Goal: Transaction & Acquisition: Purchase product/service

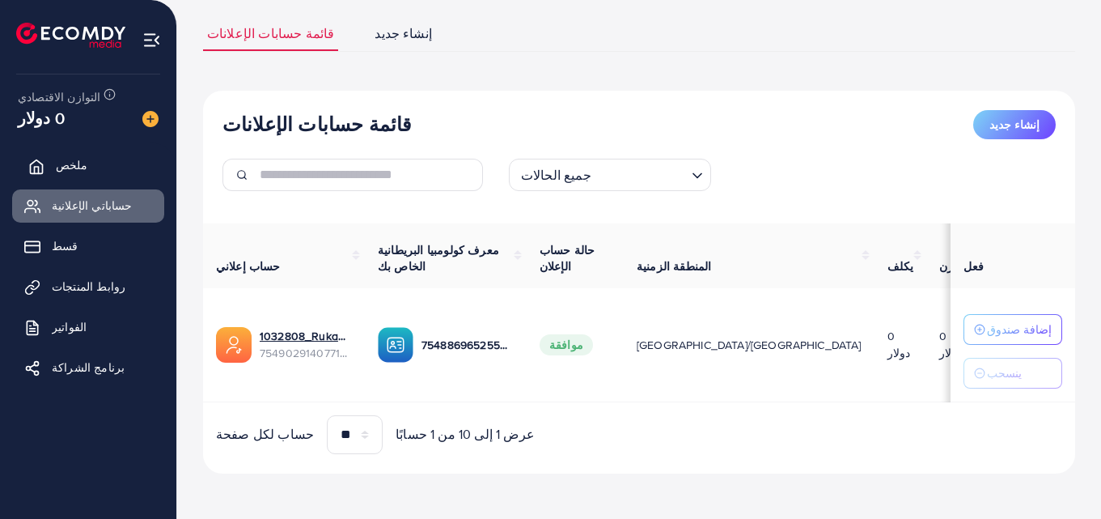
scroll to position [108, 0]
click at [149, 116] on img at bounding box center [150, 119] width 16 height 16
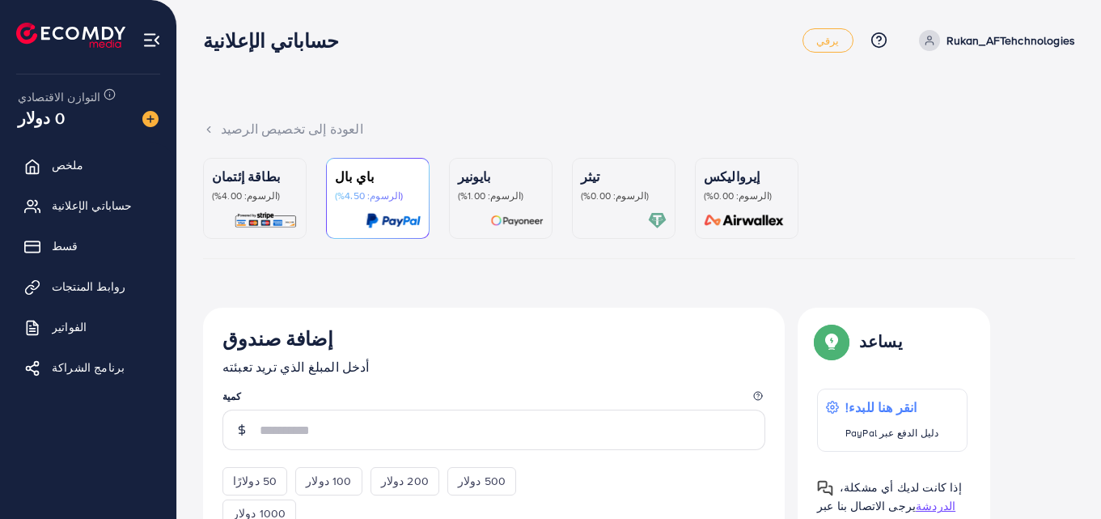
scroll to position [162, 0]
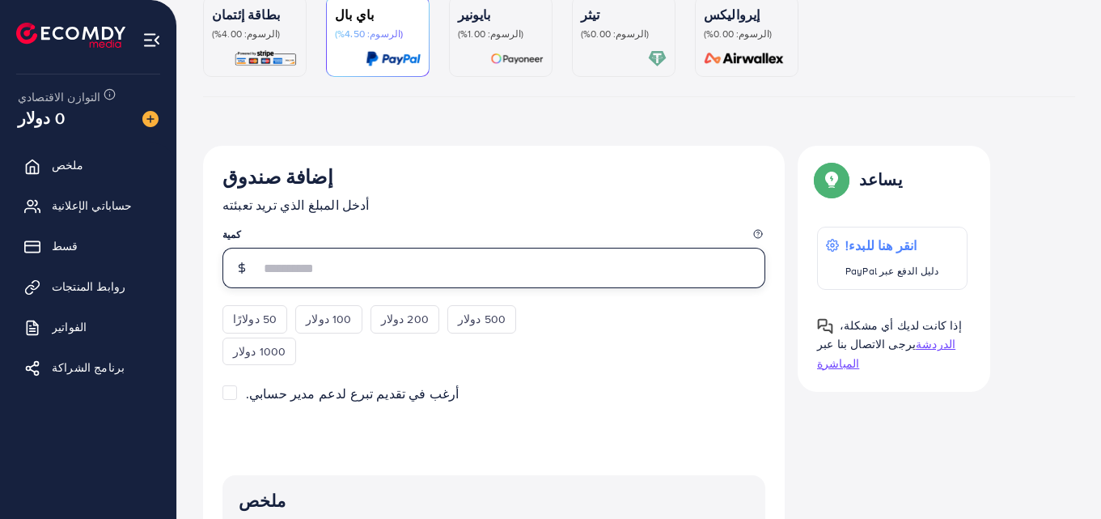
click at [277, 273] on input "number" at bounding box center [513, 268] width 506 height 40
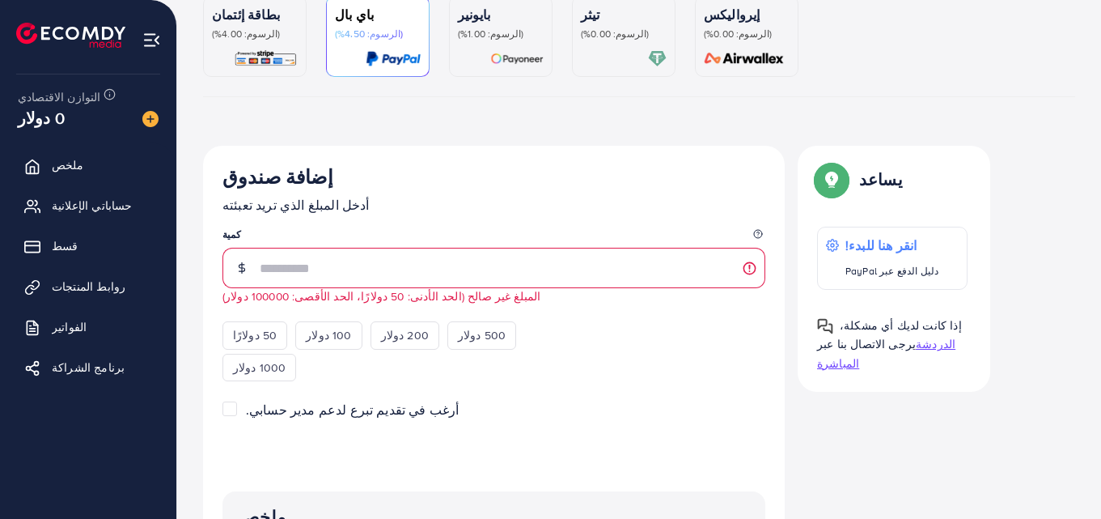
click at [433, 228] on legend "كمية" at bounding box center [493, 237] width 543 height 20
click at [264, 328] on font "50 دولارًا" at bounding box center [255, 335] width 44 height 16
type input "**"
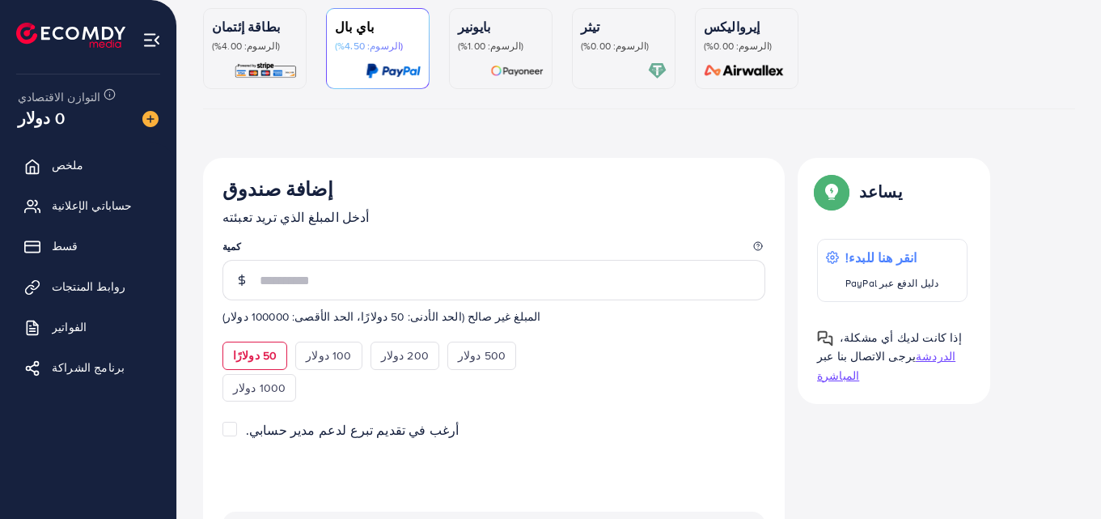
scroll to position [231, 0]
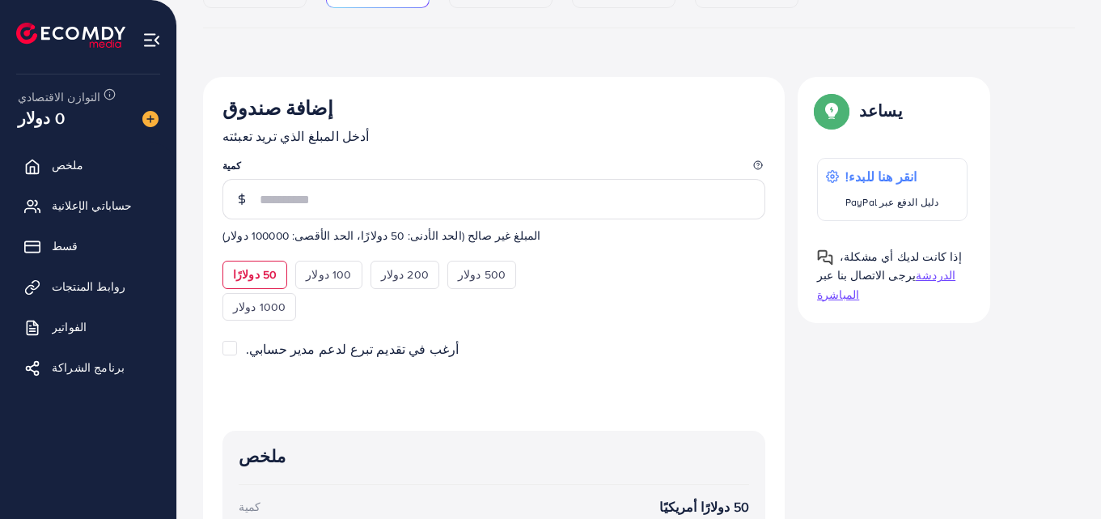
click at [493, 134] on p "أدخل المبلغ الذي تريد تعبئته" at bounding box center [493, 135] width 543 height 19
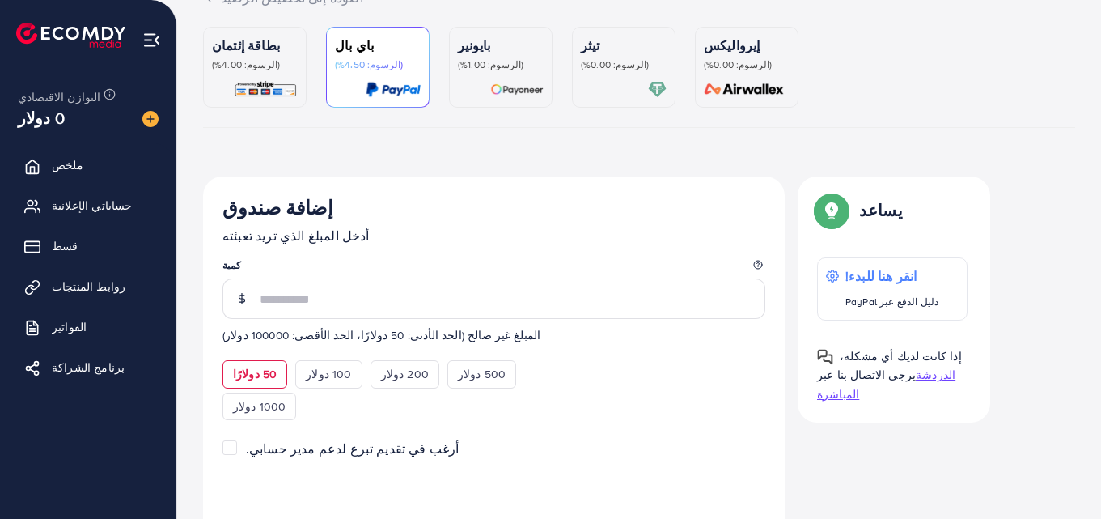
scroll to position [0, 0]
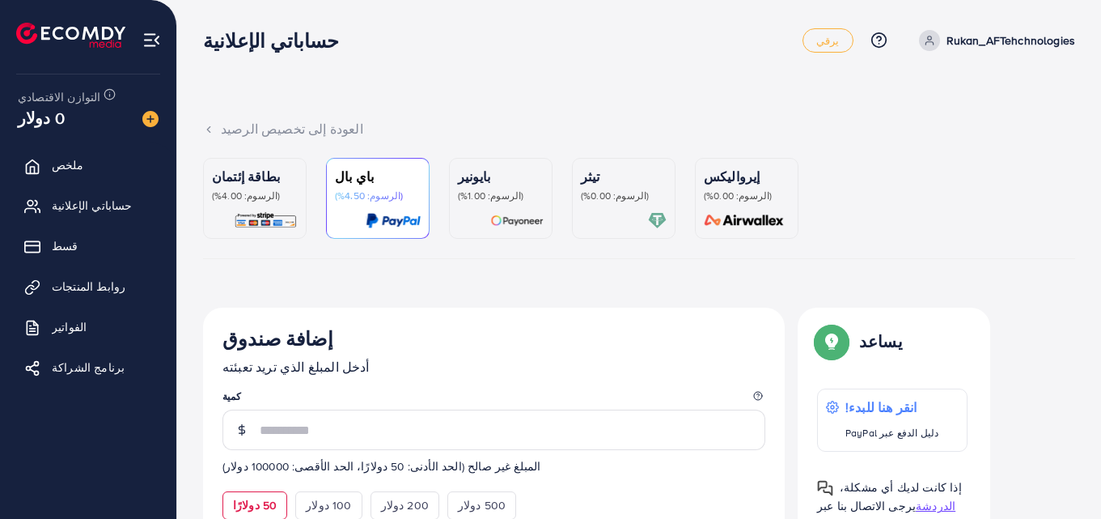
click at [267, 214] on img at bounding box center [266, 220] width 64 height 19
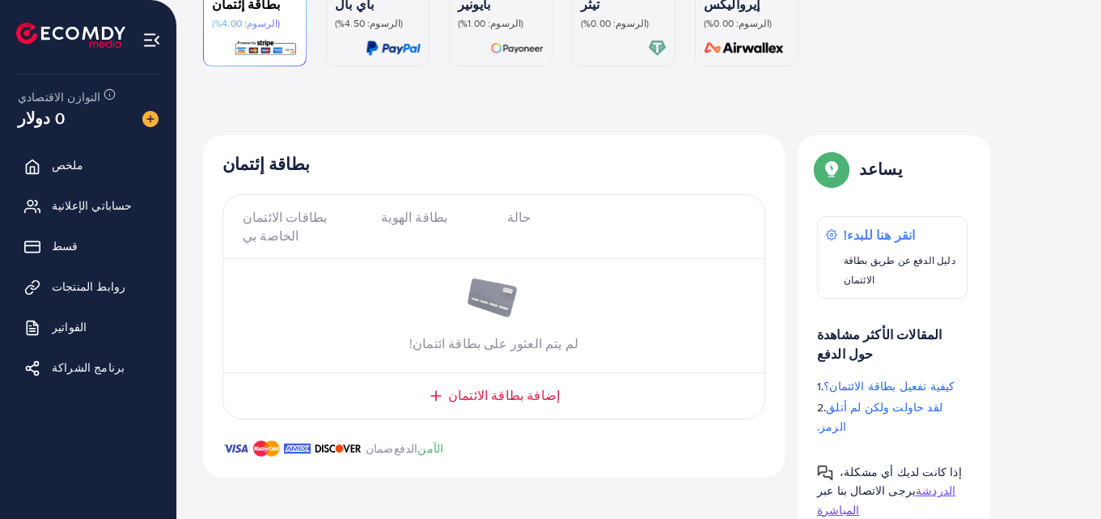
scroll to position [176, 0]
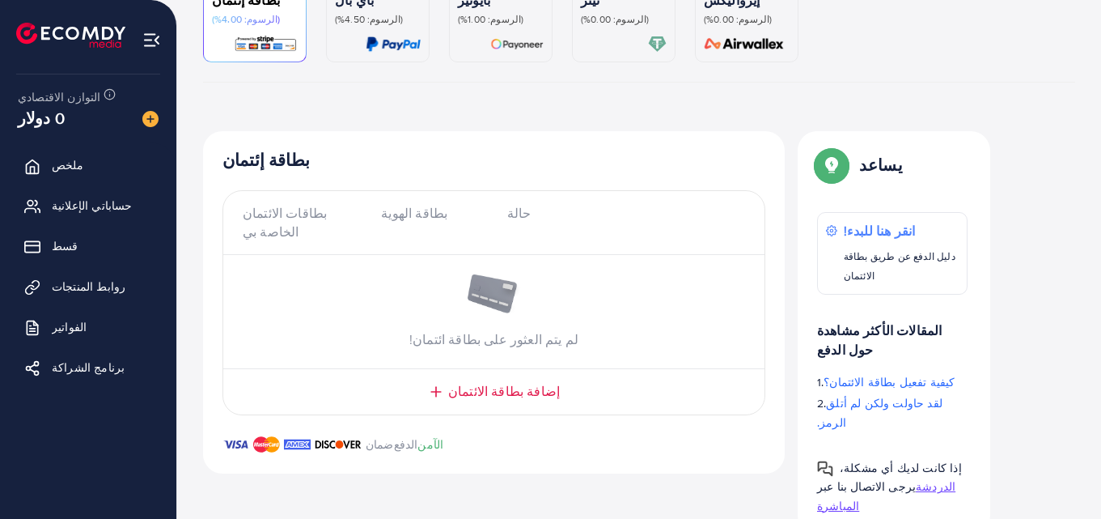
click at [467, 392] on font "إضافة بطاقة الائتمان" at bounding box center [504, 391] width 112 height 18
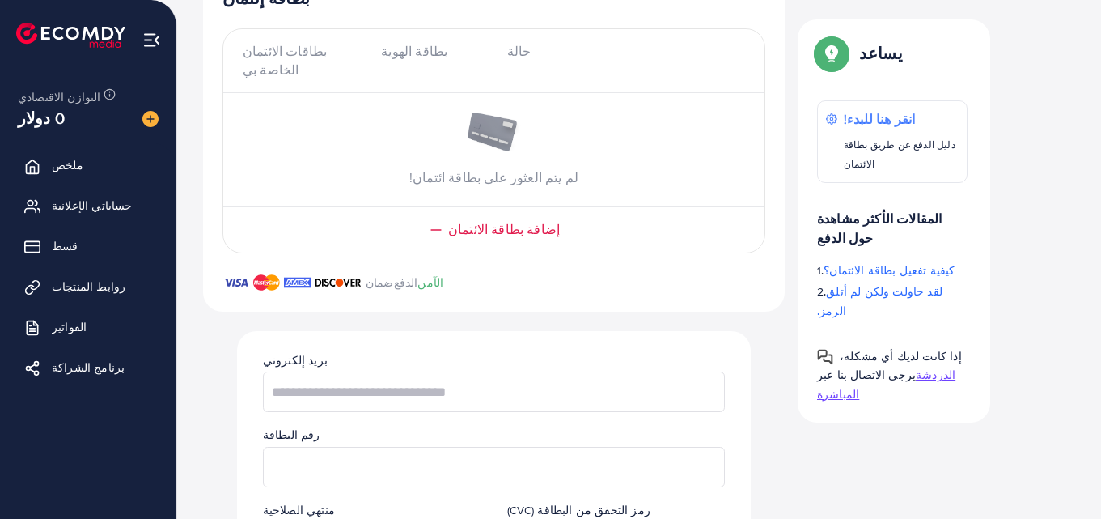
click at [498, 230] on font "إضافة بطاقة الائتمان" at bounding box center [504, 229] width 112 height 18
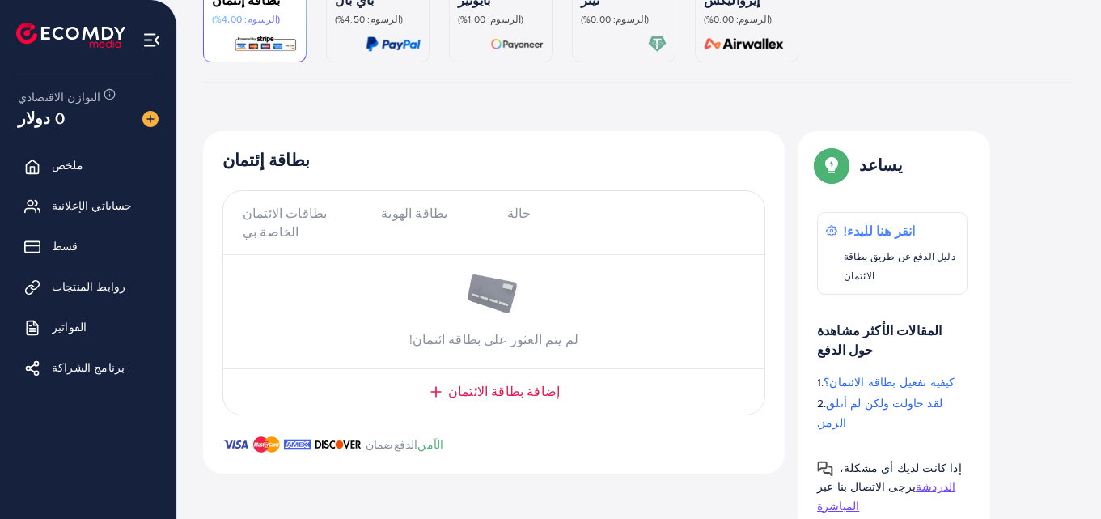
click at [489, 397] on font "إضافة بطاقة الائتمان" at bounding box center [504, 391] width 112 height 18
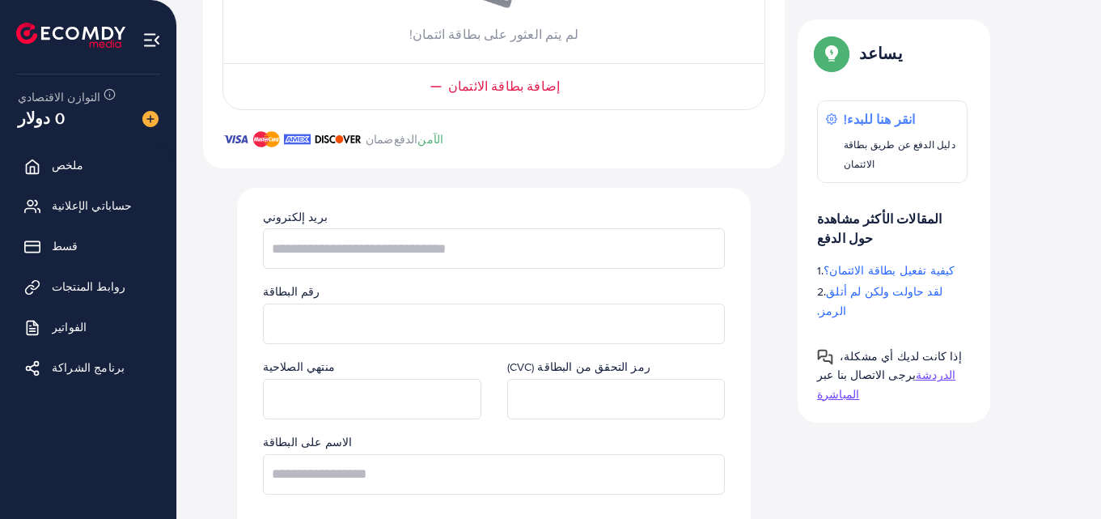
scroll to position [500, 0]
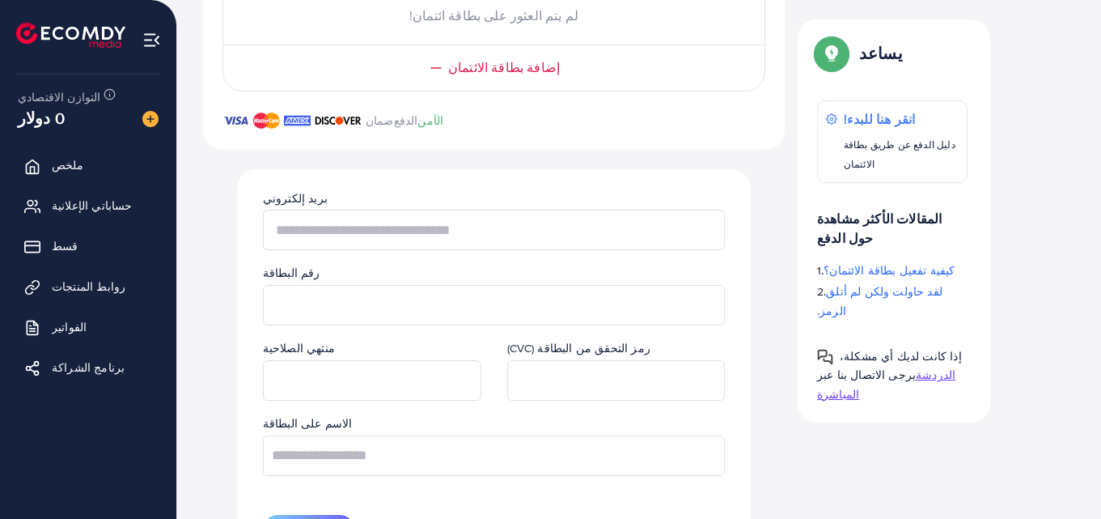
click at [430, 230] on input "text" at bounding box center [494, 230] width 462 height 40
paste input "**********"
type input "**********"
click at [400, 354] on div "منتهي الصلاحية" at bounding box center [372, 369] width 244 height 62
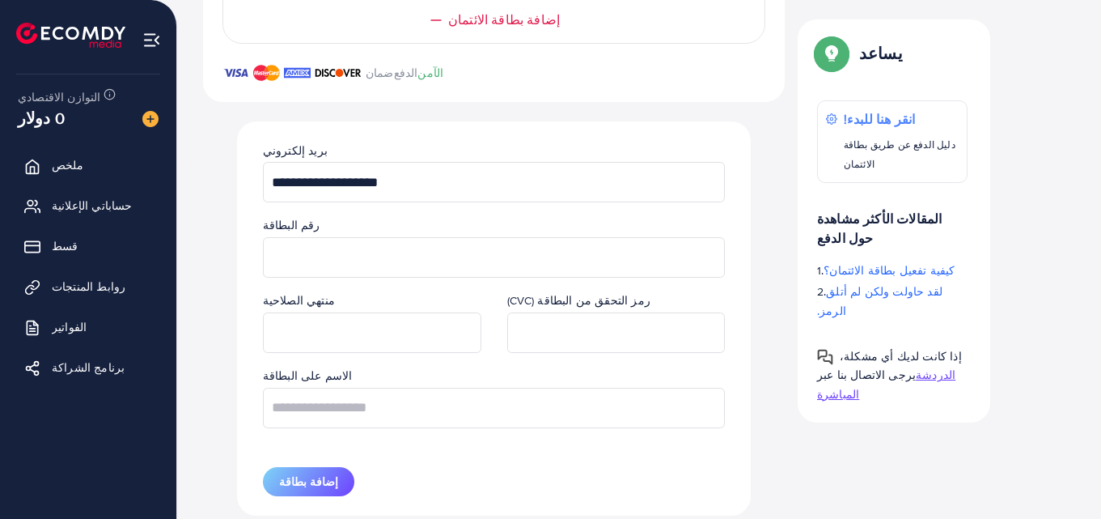
scroll to position [590, 0]
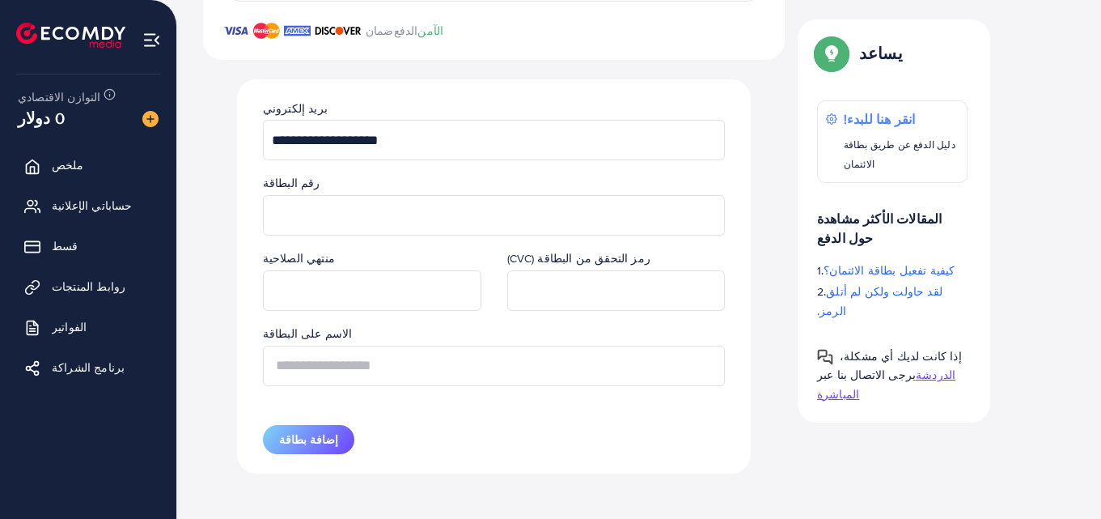
click at [379, 351] on input "text" at bounding box center [494, 365] width 462 height 40
type input "*"
type input "*****"
click at [297, 447] on button "إضافة بطاقة" at bounding box center [308, 439] width 91 height 29
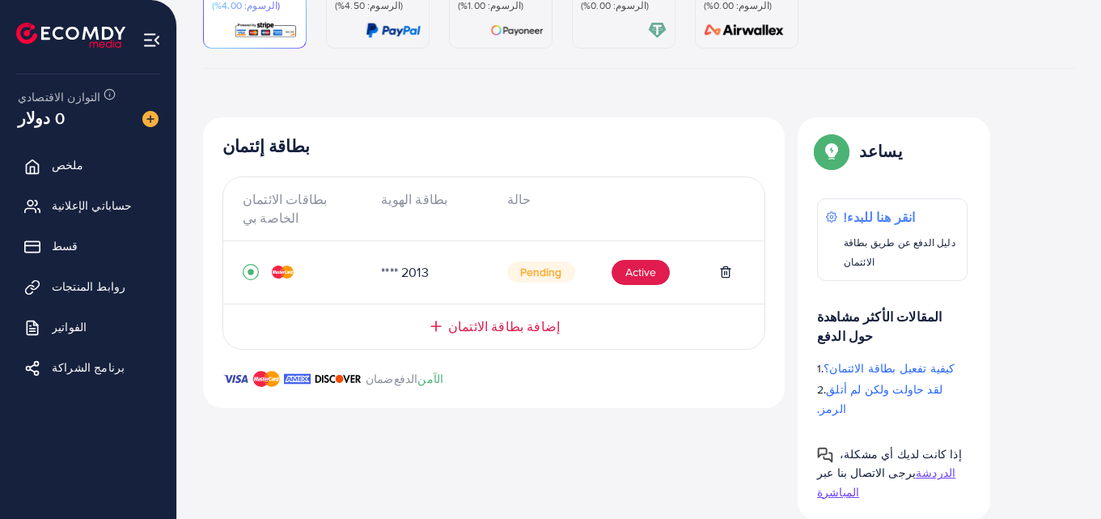
scroll to position [141, 0]
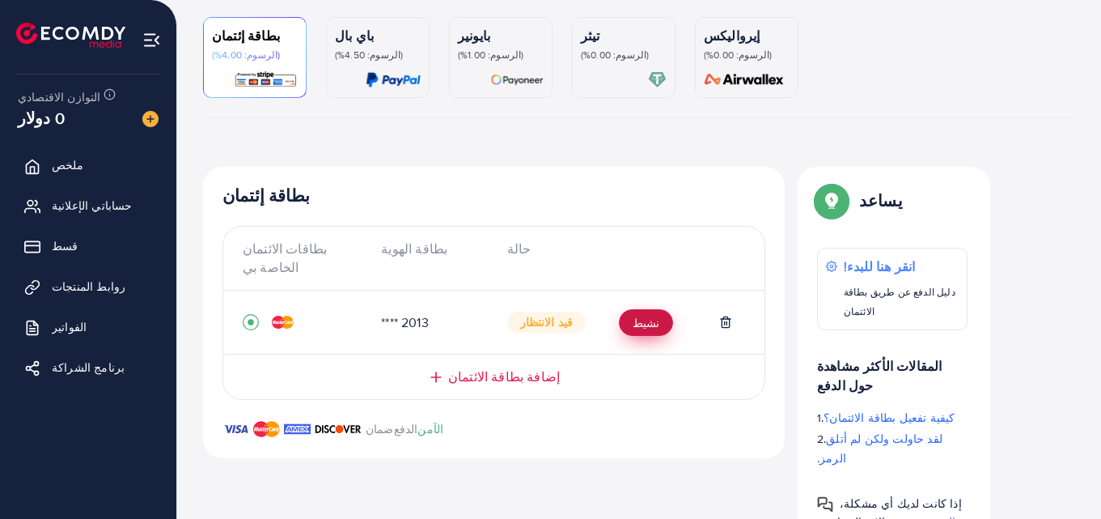
click at [641, 324] on font "نشيط" at bounding box center [646, 323] width 27 height 16
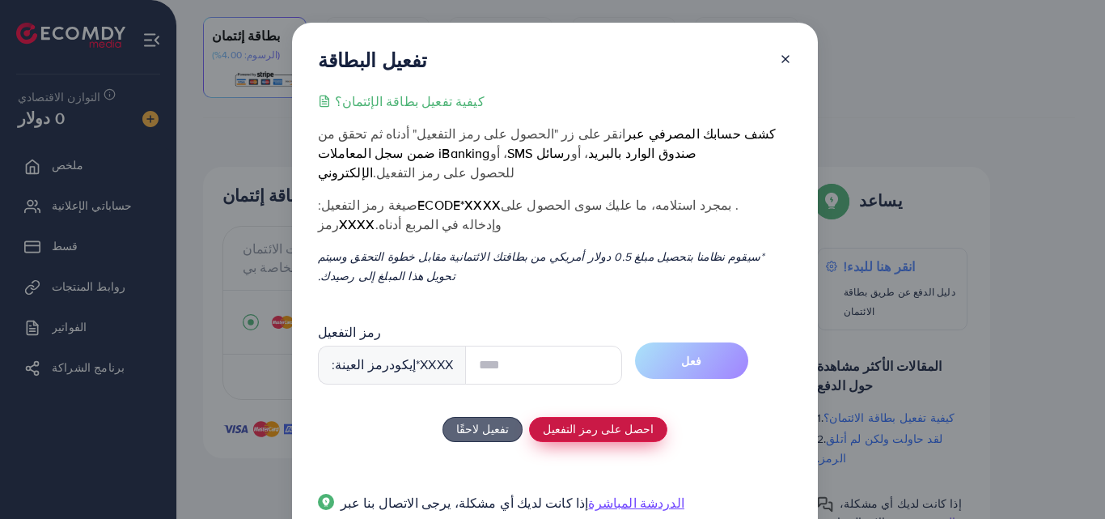
click at [591, 404] on div "كيفية تفعيل بطاقة الإئتمان؟ انقر على زر "الحصول على رمز التفعيل" أدناه ثم تحقق …" at bounding box center [555, 311] width 474 height 441
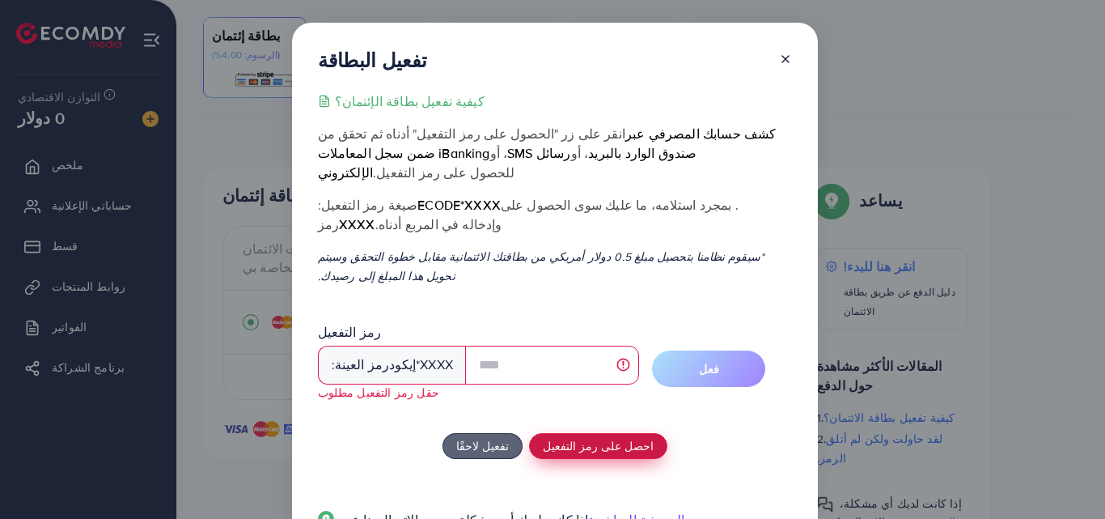
click at [594, 438] on button "احصل على رمز التفعيل" at bounding box center [598, 446] width 138 height 26
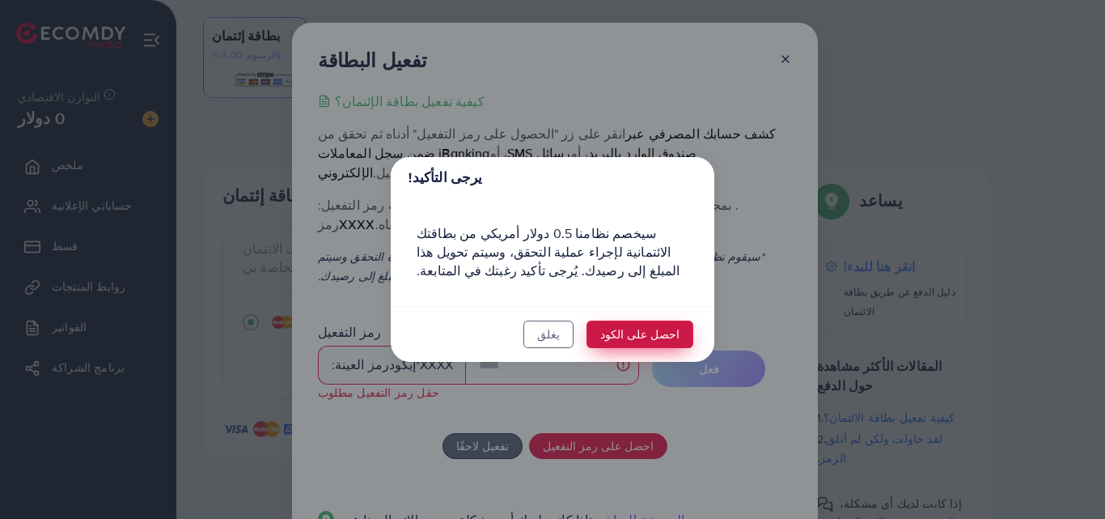
click at [621, 339] on font "احصل على الكود" at bounding box center [639, 334] width 79 height 17
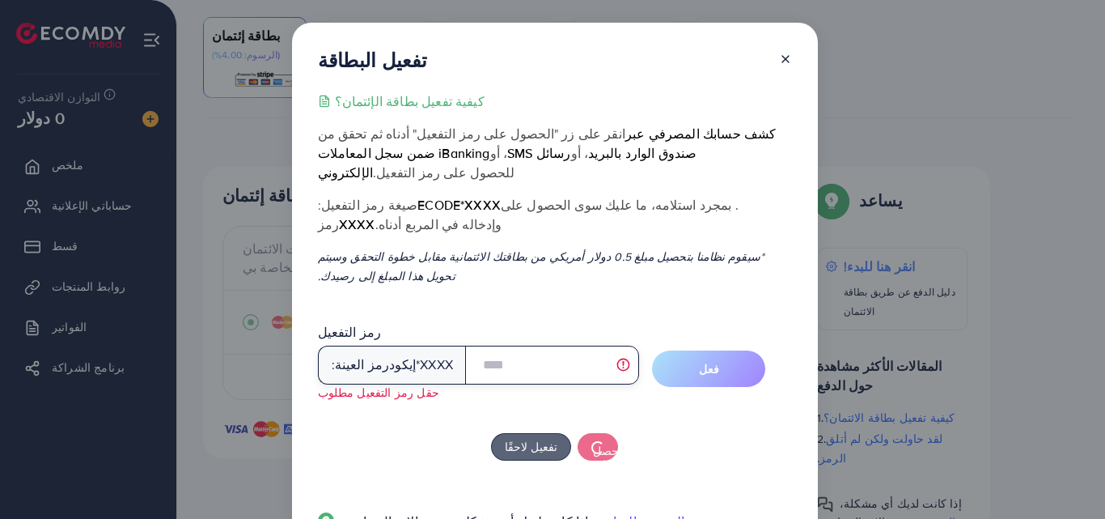
click at [562, 345] on input "text" at bounding box center [552, 364] width 174 height 39
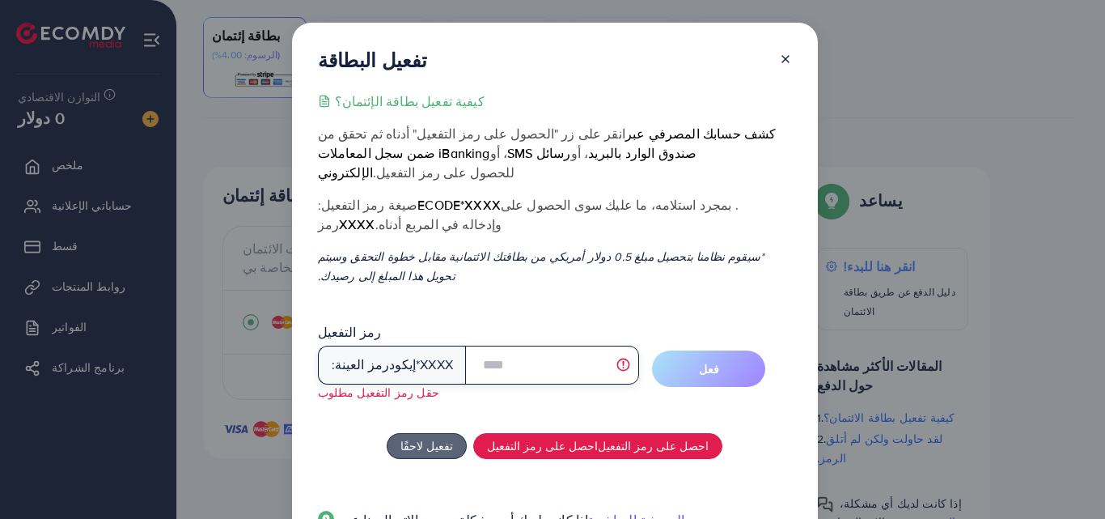
click at [563, 353] on input "text" at bounding box center [552, 364] width 174 height 39
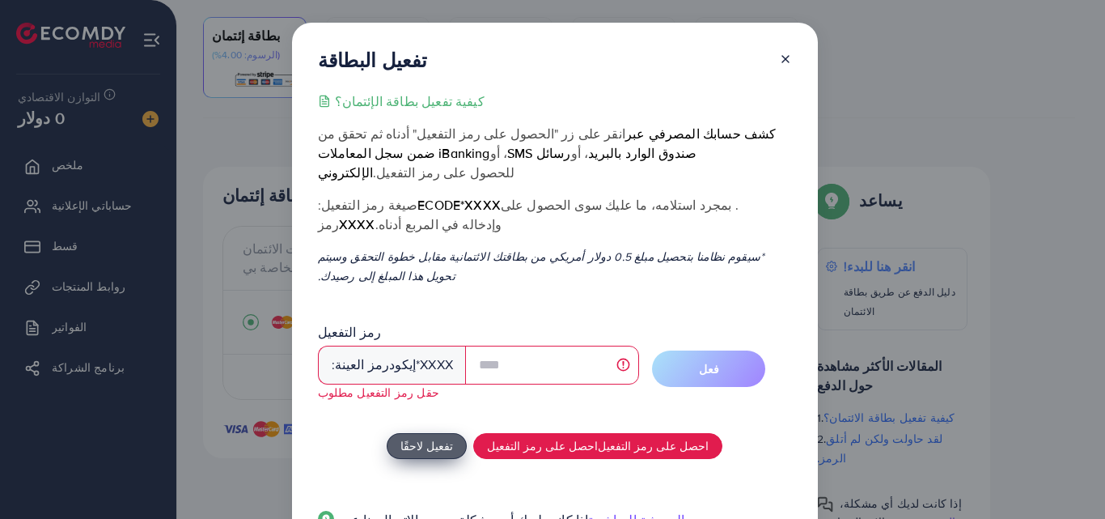
click at [453, 437] on font "تفعيل لاحقًا" at bounding box center [426, 445] width 53 height 17
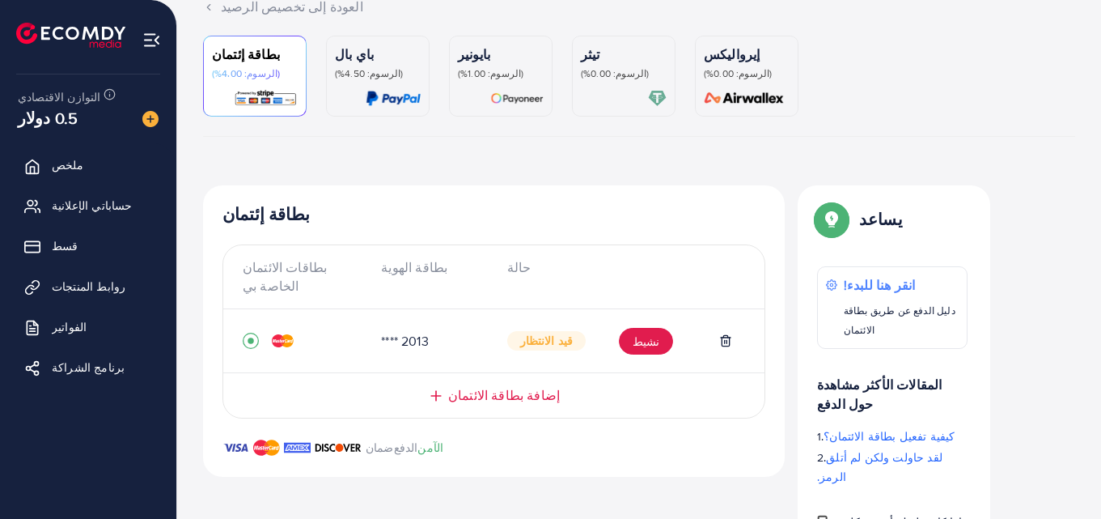
scroll to position [141, 0]
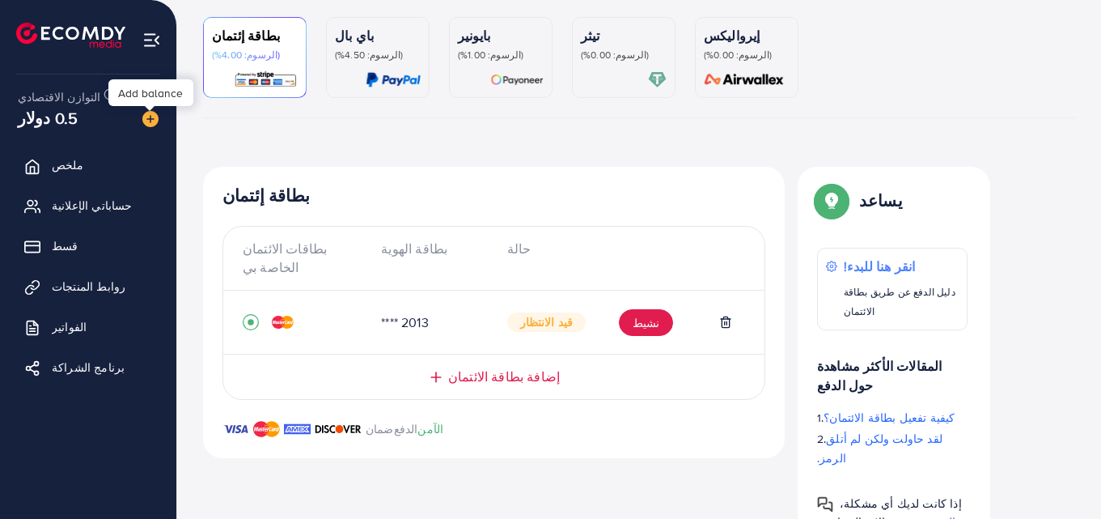
click at [155, 117] on img at bounding box center [150, 119] width 16 height 16
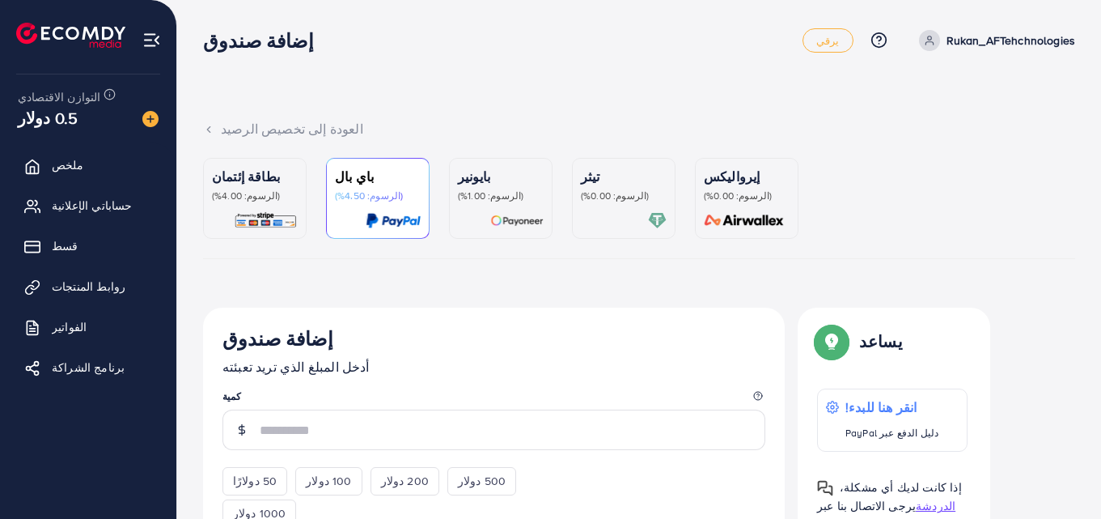
click at [214, 179] on font "بطاقة إئتمان" at bounding box center [246, 176] width 68 height 18
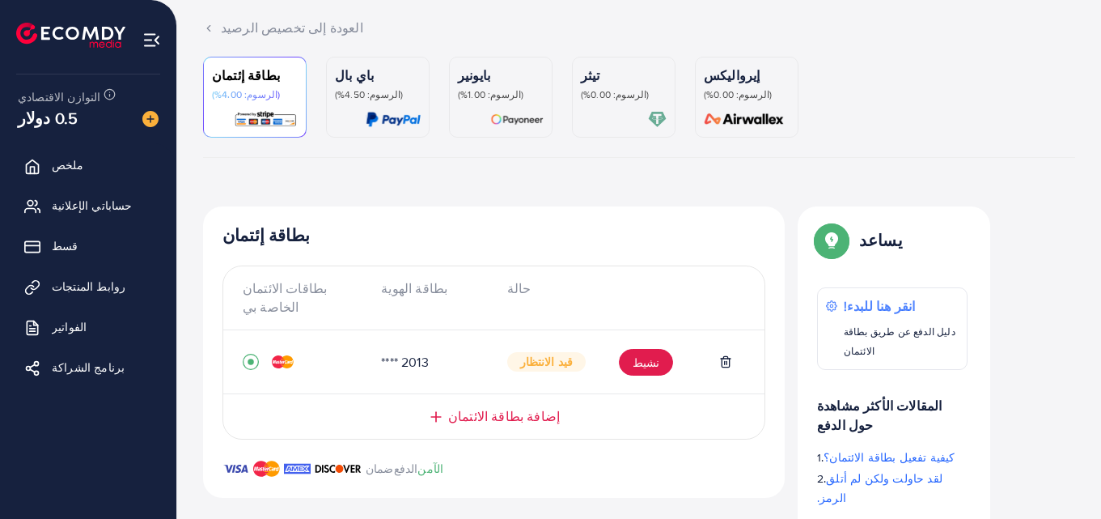
scroll to position [141, 0]
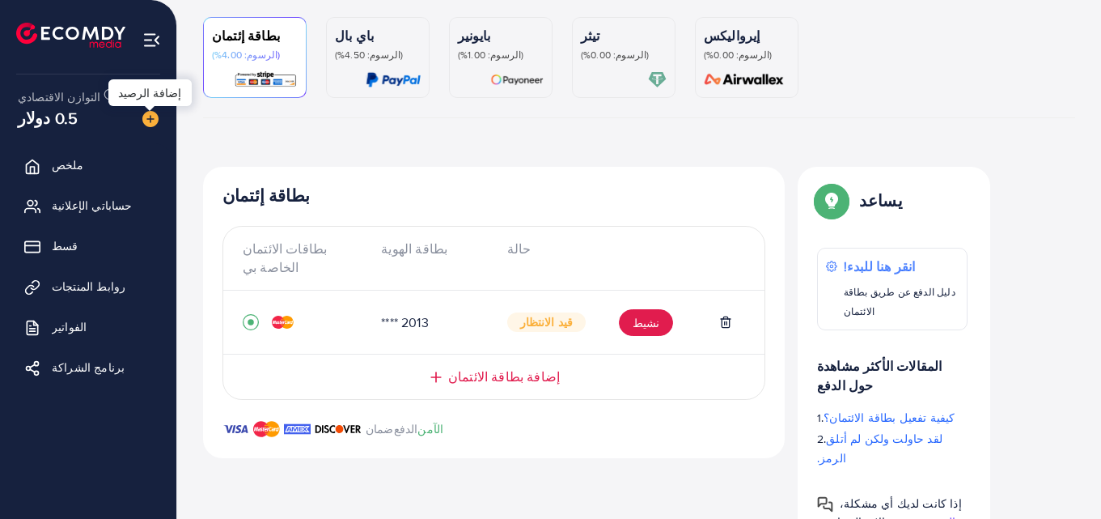
click at [150, 116] on img at bounding box center [150, 119] width 16 height 16
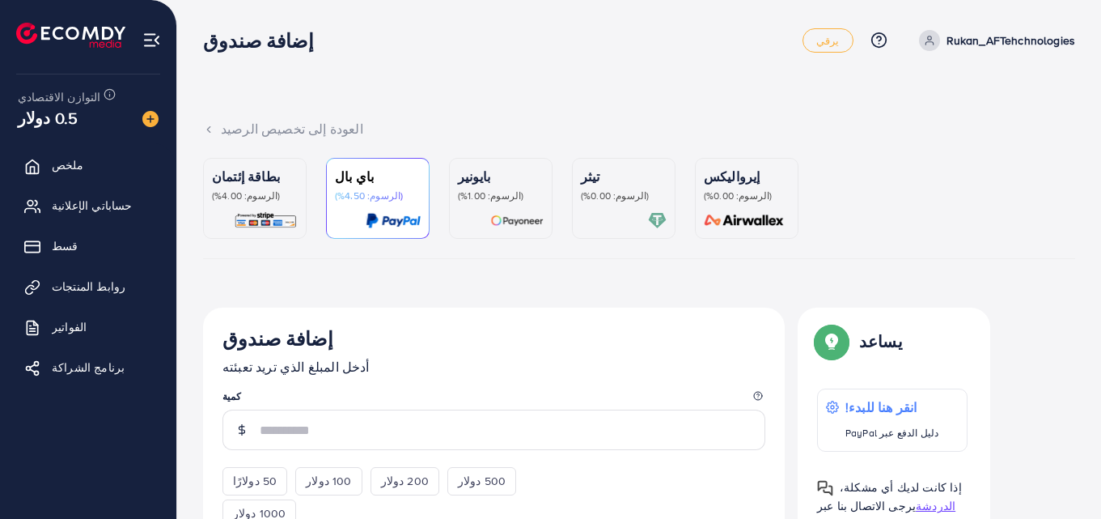
click at [288, 218] on img at bounding box center [266, 220] width 64 height 19
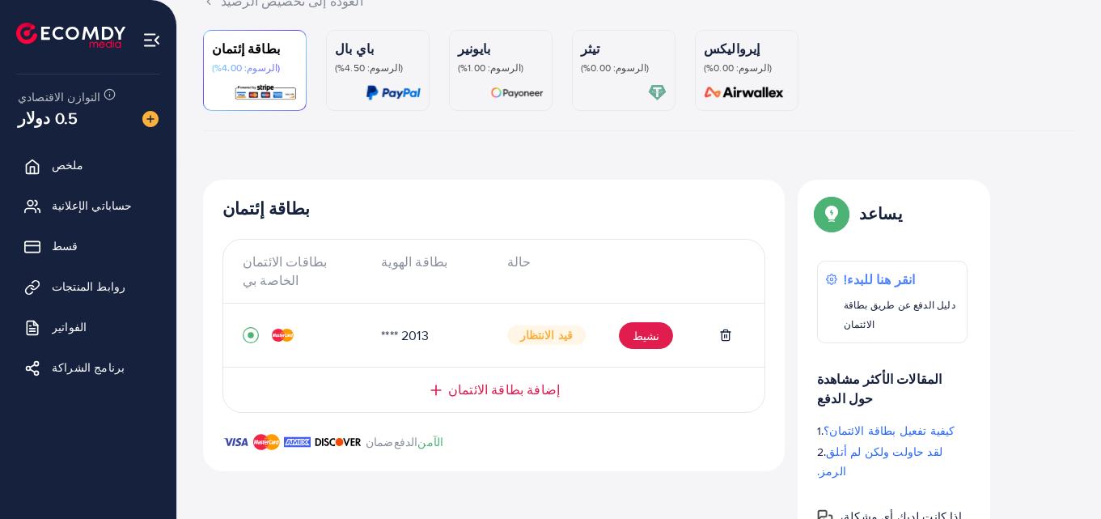
scroll to position [141, 0]
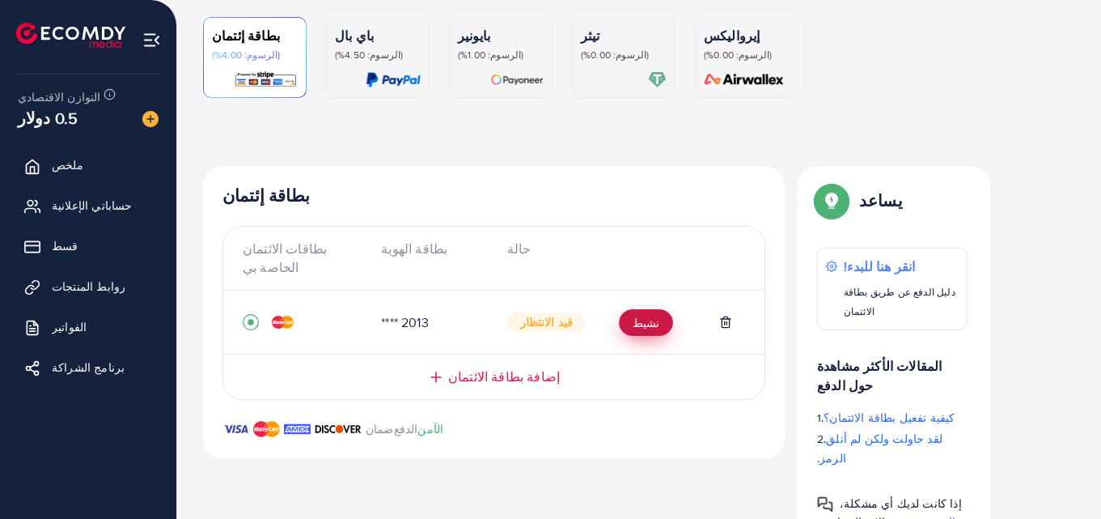
click at [654, 320] on button "نشيط" at bounding box center [646, 322] width 54 height 27
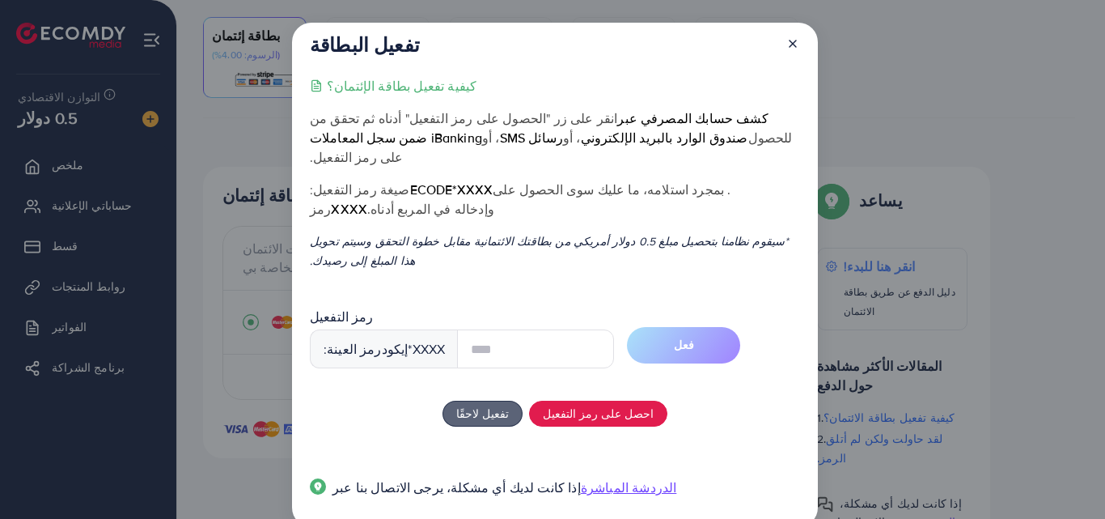
click at [796, 42] on icon at bounding box center [792, 43] width 13 height 13
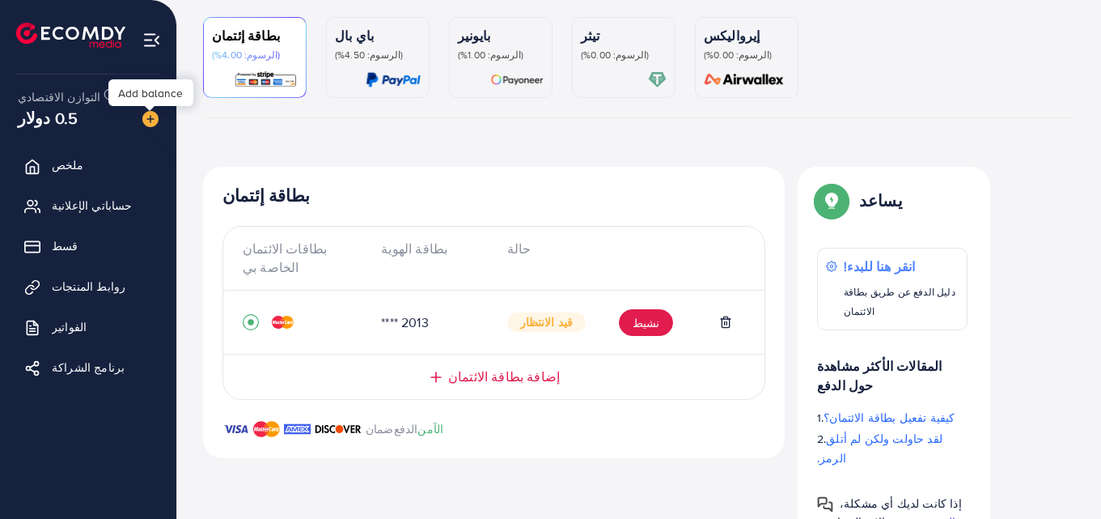
click at [155, 113] on img at bounding box center [150, 119] width 16 height 16
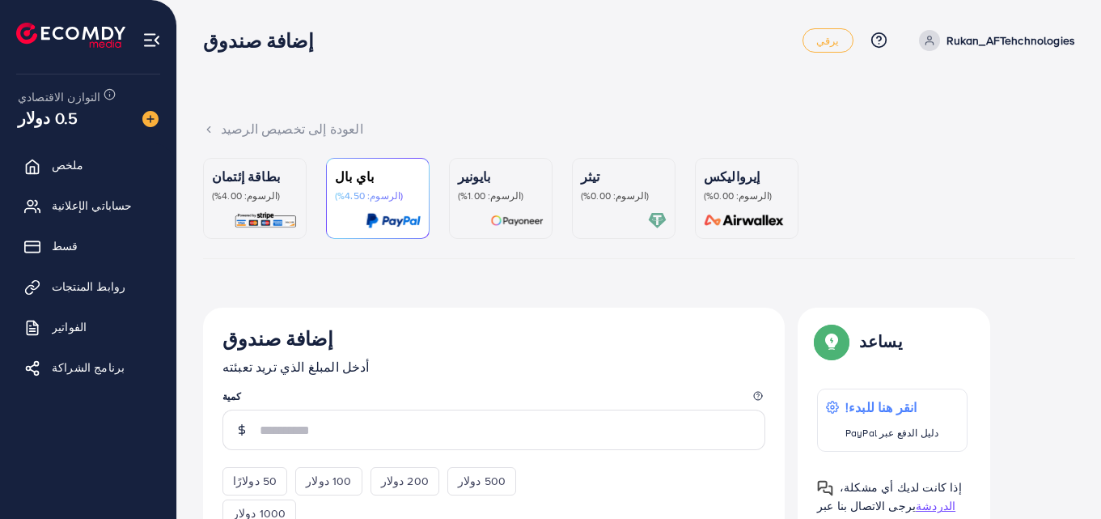
click at [264, 209] on div "بطاقة إئتمان (الرسوم: 4.00%)" at bounding box center [255, 198] width 86 height 63
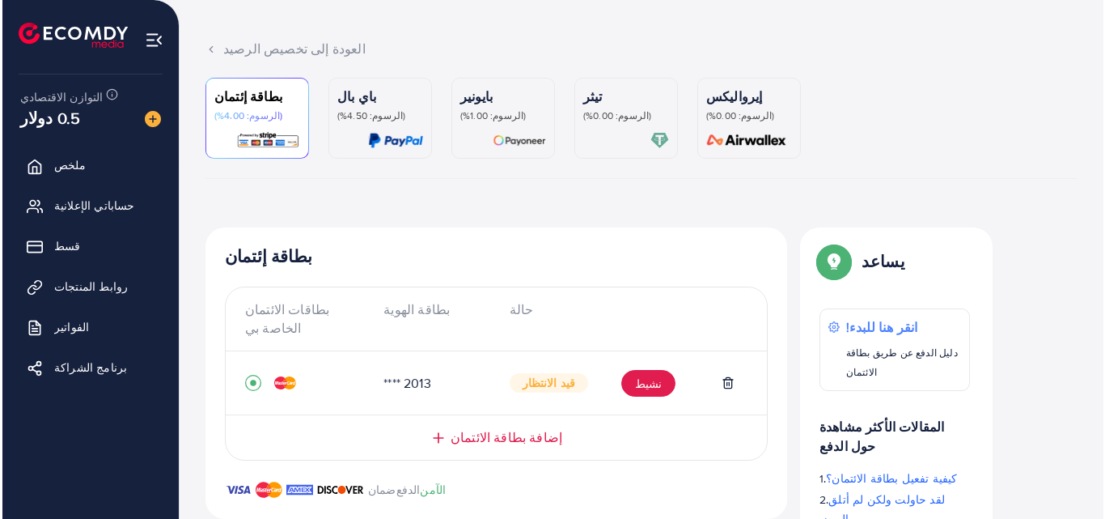
scroll to position [141, 0]
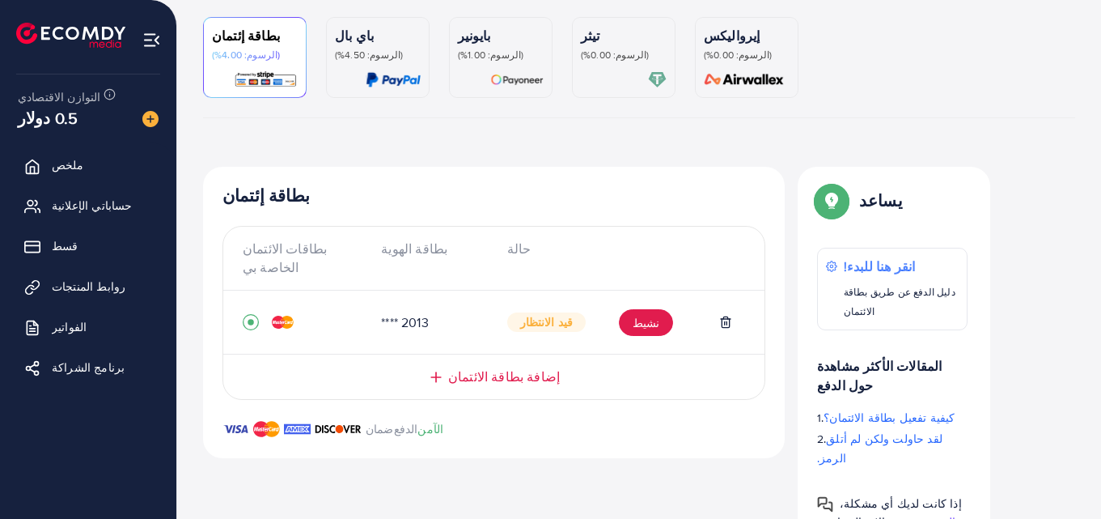
click at [548, 325] on font "قيد الانتظار" at bounding box center [546, 322] width 53 height 16
click at [641, 321] on font "نشيط" at bounding box center [646, 323] width 27 height 16
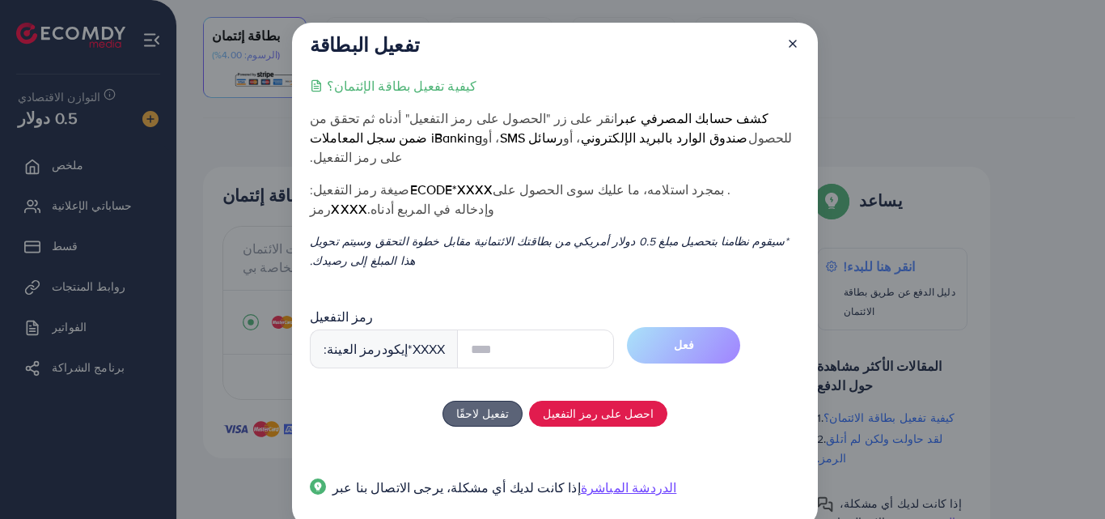
click at [502, 335] on input "text" at bounding box center [535, 348] width 157 height 39
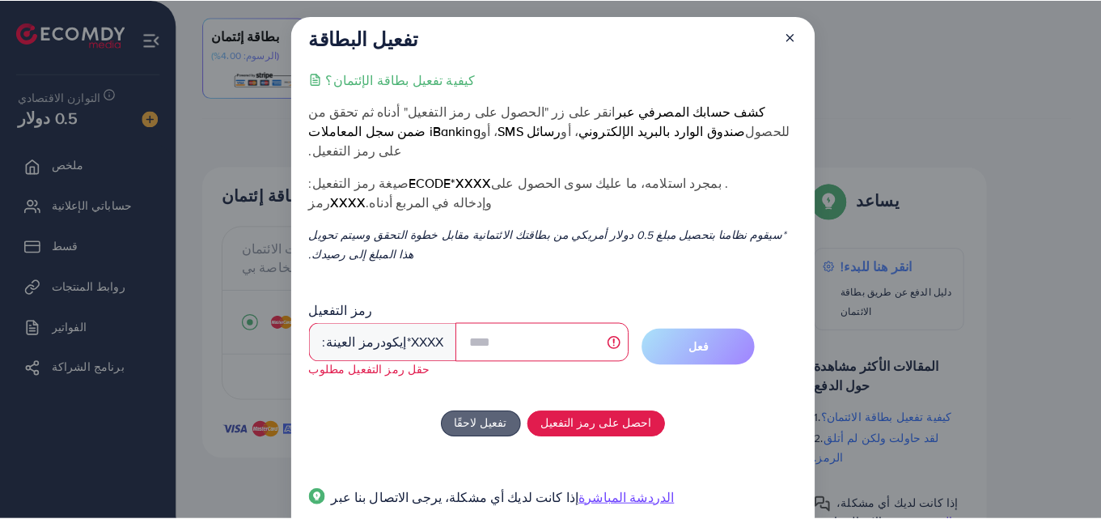
scroll to position [0, 0]
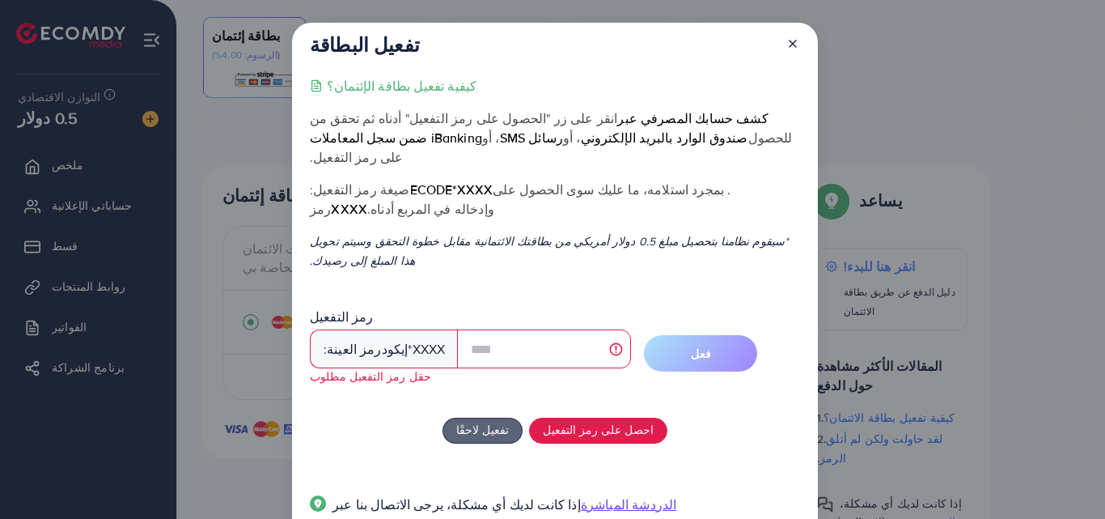
click at [347, 340] on font "رمز العينة:" at bounding box center [353, 349] width 58 height 18
drag, startPoint x: 377, startPoint y: 328, endPoint x: 438, endPoint y: 322, distance: 61.8
click at [391, 329] on div "رمز العينة: إيكود *XXXX" at bounding box center [384, 348] width 148 height 39
drag, startPoint x: 438, startPoint y: 322, endPoint x: 449, endPoint y: 323, distance: 10.5
click at [442, 329] on div "رمز العينة: إيكود *XXXX" at bounding box center [471, 348] width 322 height 39
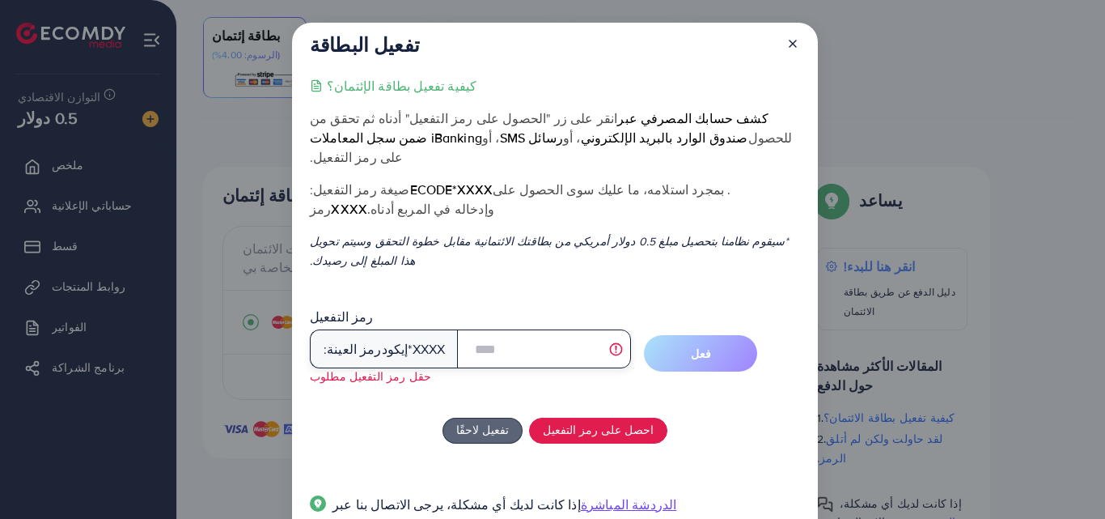
click at [475, 329] on input "text" at bounding box center [544, 348] width 174 height 39
click at [793, 45] on line at bounding box center [793, 43] width 6 height 6
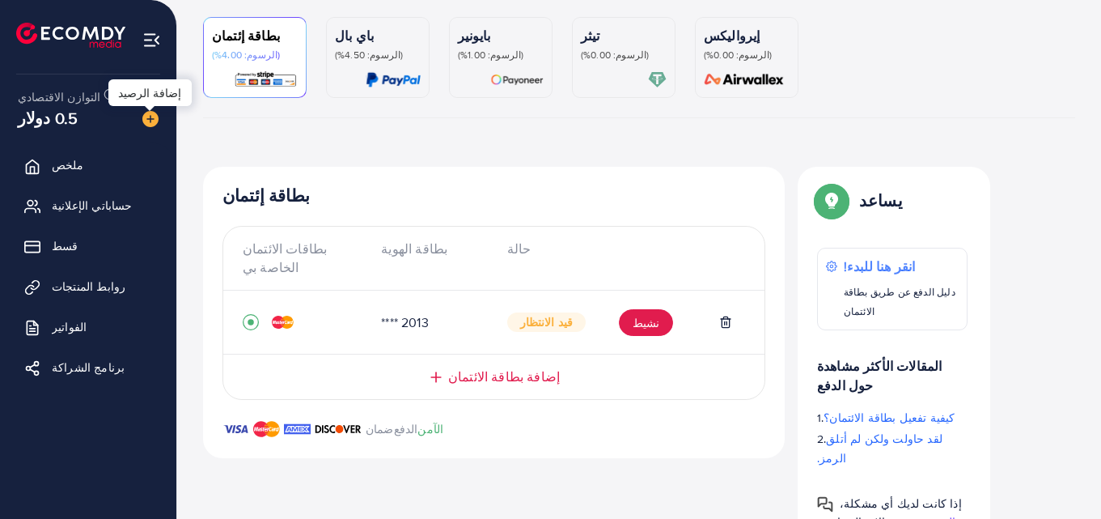
click at [156, 117] on img at bounding box center [150, 119] width 16 height 16
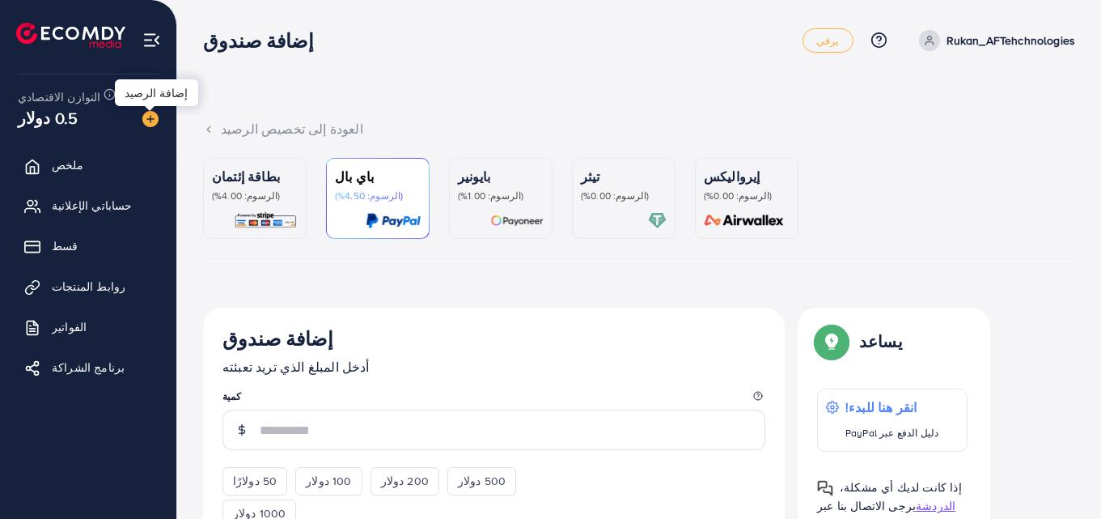
click at [156, 117] on img at bounding box center [150, 119] width 16 height 16
click at [298, 201] on link "بطاقة إئتمان (الرسوم: 4.00%)" at bounding box center [255, 198] width 104 height 81
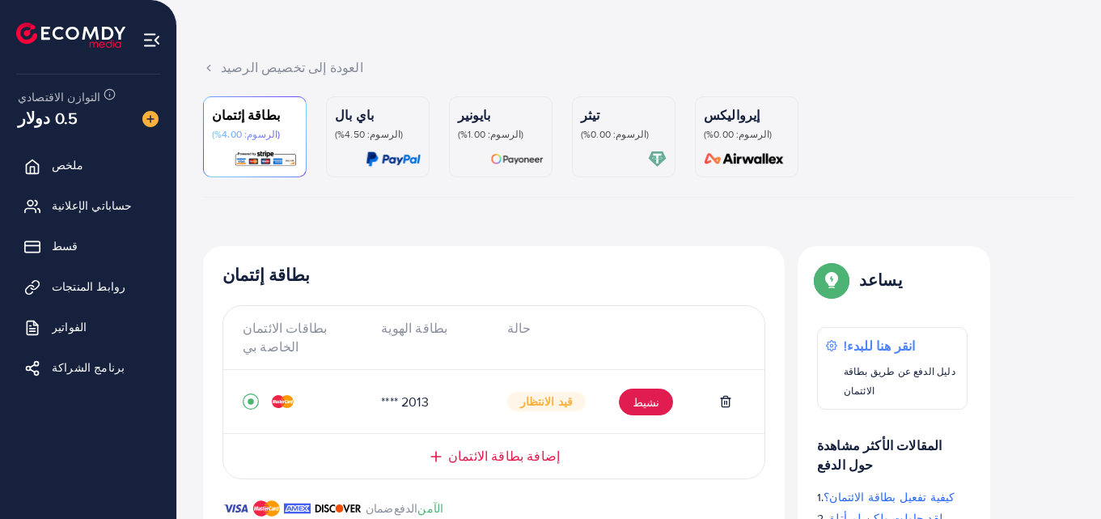
scroll to position [141, 0]
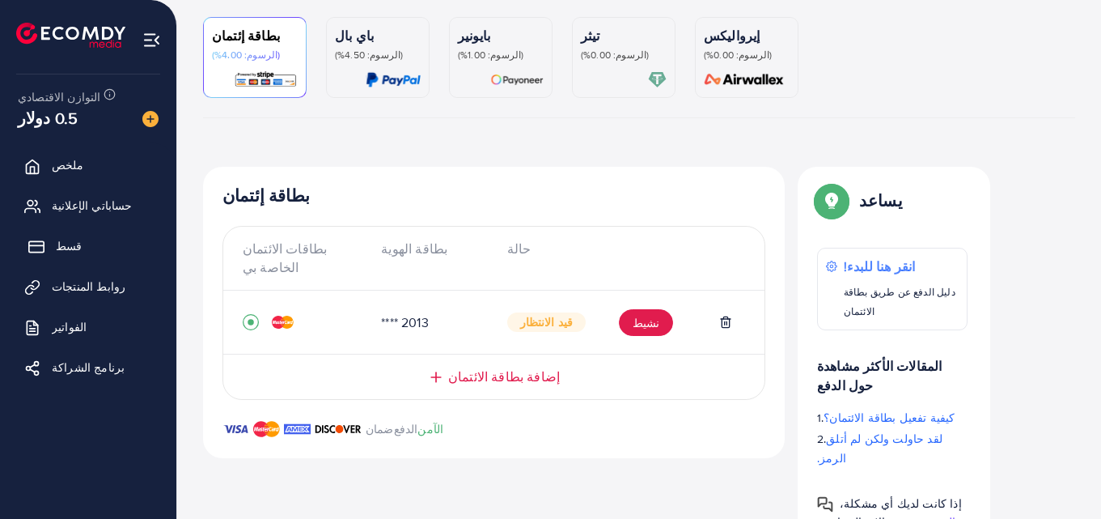
click at [77, 235] on link "قسط" at bounding box center [88, 246] width 152 height 32
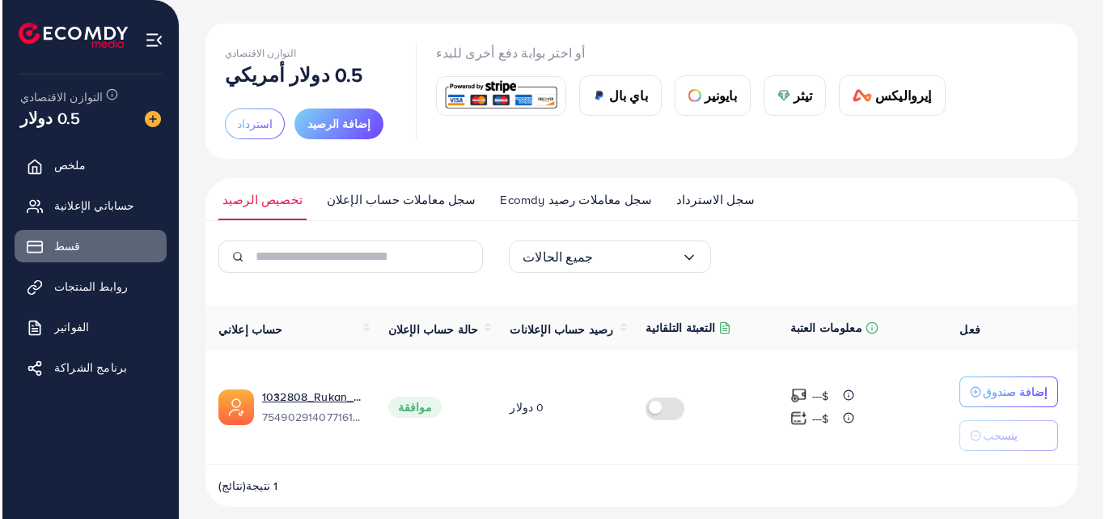
scroll to position [91, 0]
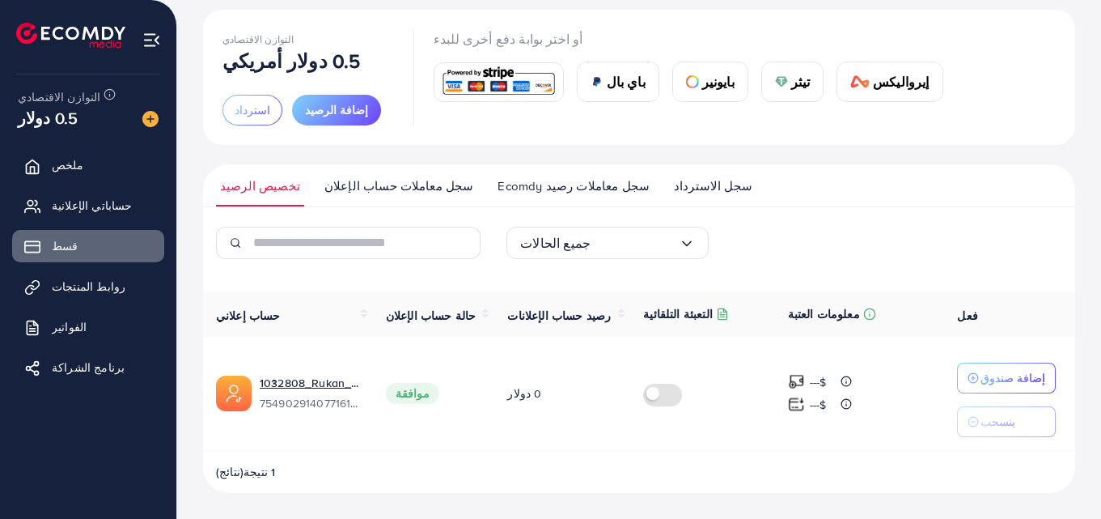
click at [643, 400] on label at bounding box center [665, 392] width 45 height 19
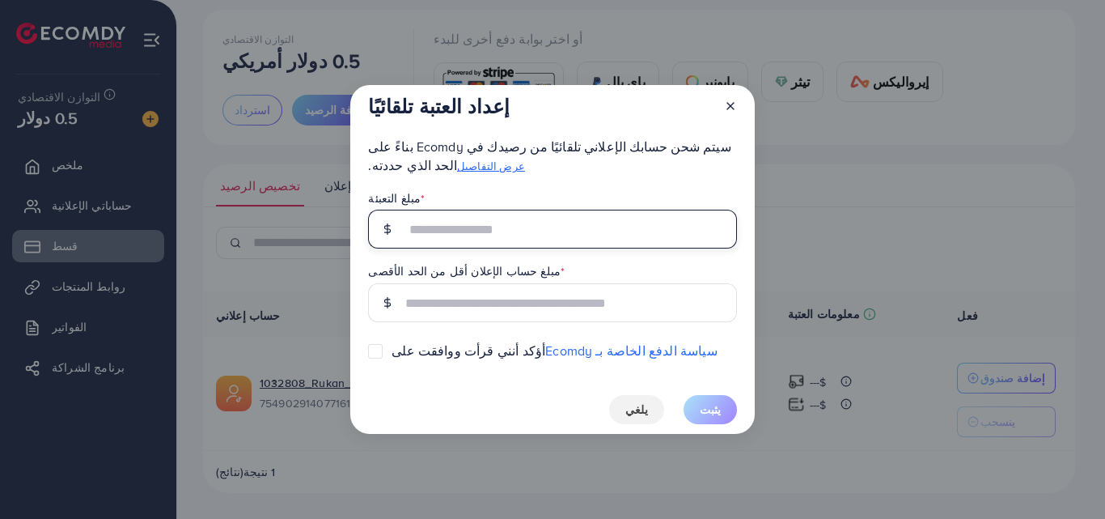
click at [569, 227] on input "text" at bounding box center [570, 229] width 331 height 39
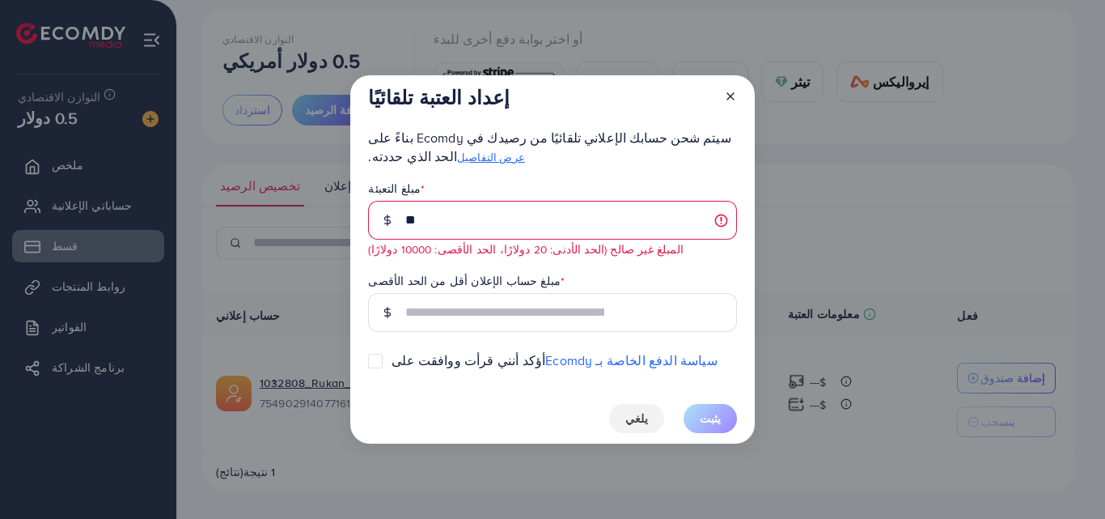
click at [628, 281] on div "مبلغ حساب الإعلان أقل من الحد الأقصى *" at bounding box center [552, 301] width 368 height 61
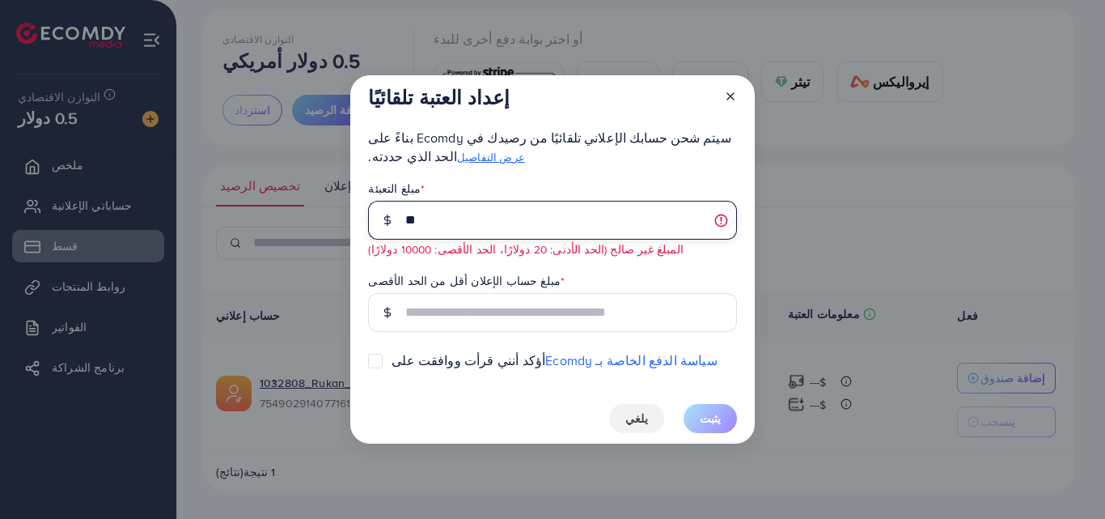
click at [558, 231] on input "**" at bounding box center [570, 220] width 331 height 39
type input "*"
type input "**"
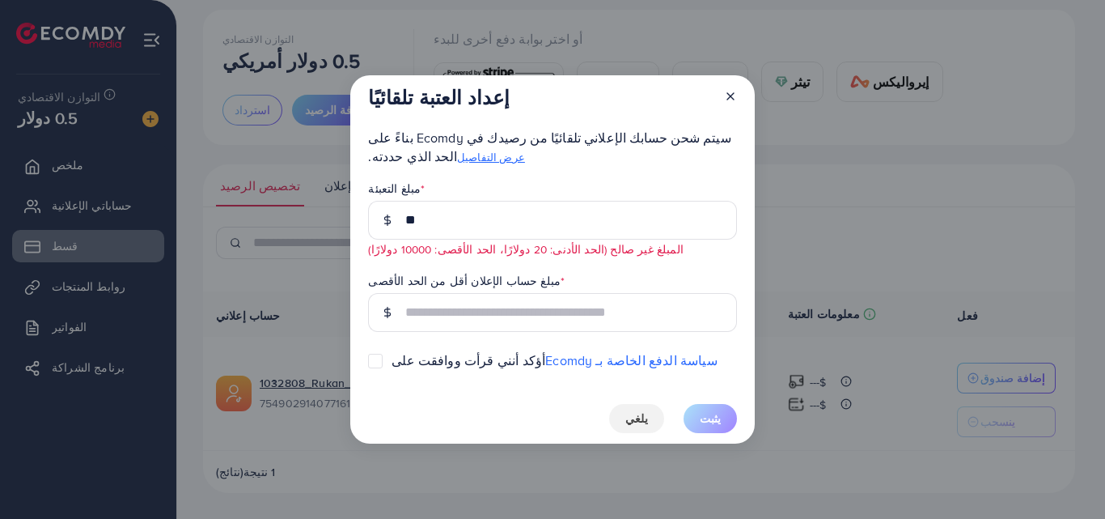
click at [633, 277] on div "مبلغ حساب الإعلان أقل من الحد الأقصى *" at bounding box center [552, 301] width 368 height 61
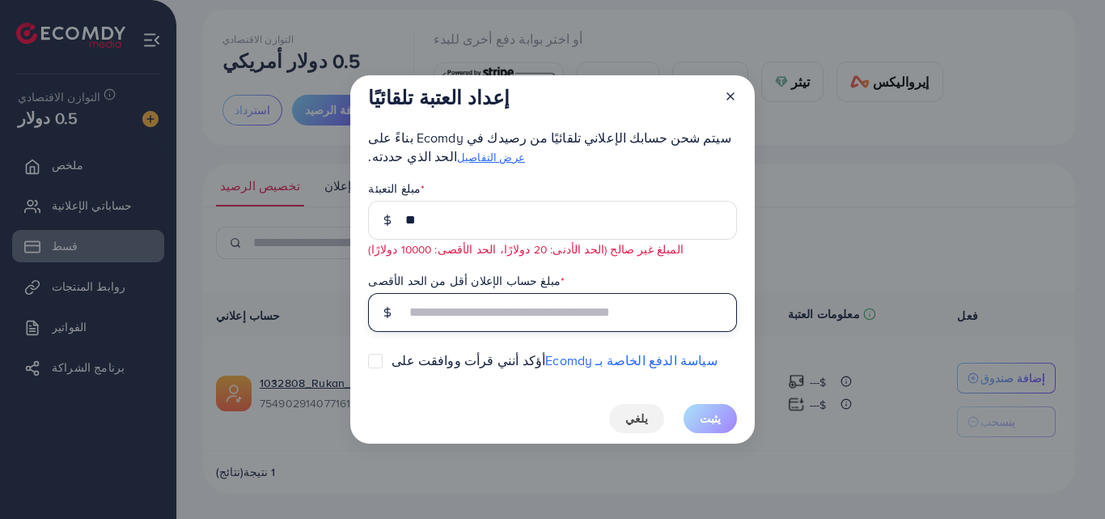
click at [591, 303] on input "text" at bounding box center [570, 312] width 331 height 39
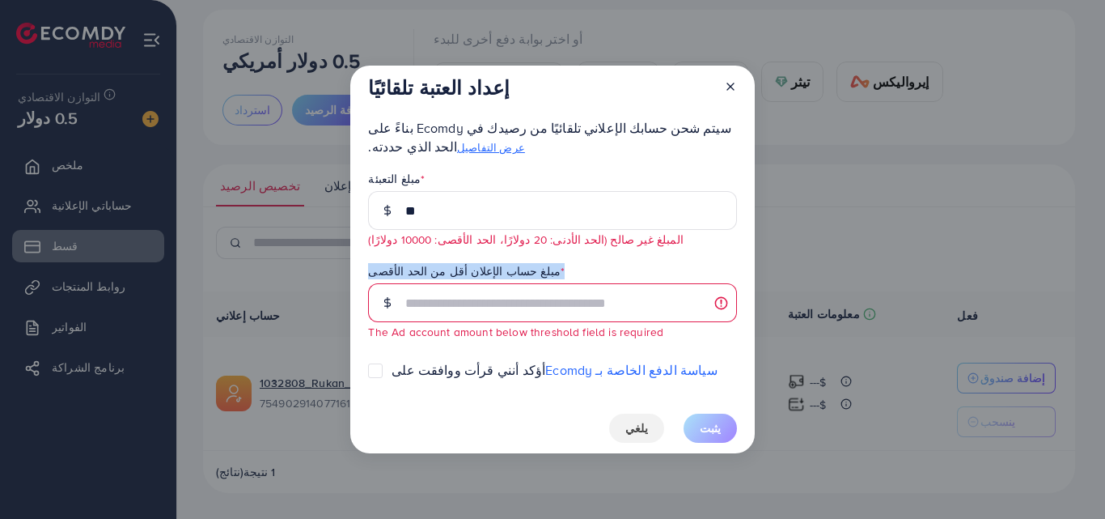
drag, startPoint x: 518, startPoint y: 265, endPoint x: 353, endPoint y: 273, distance: 164.4
click at [353, 273] on div "إعداد العتبة تلقائيًا سيتم شحن حسابك الإعلاني تلقائيًا من رصيدك في Ecomdy بناءً…" at bounding box center [552, 259] width 404 height 387
click at [562, 265] on div "مبلغ حساب الإعلان أقل من الحد الأقصى * مطلوب حقل مبلغ حساب الإعلان الذي يقل عن …" at bounding box center [552, 300] width 368 height 79
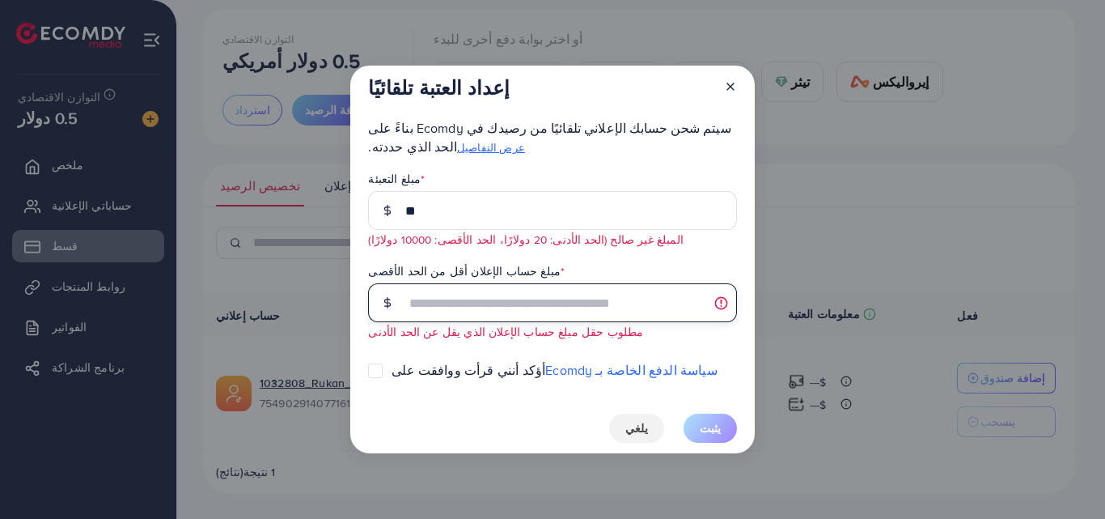
click at [591, 311] on input "text" at bounding box center [570, 302] width 331 height 39
type input "**"
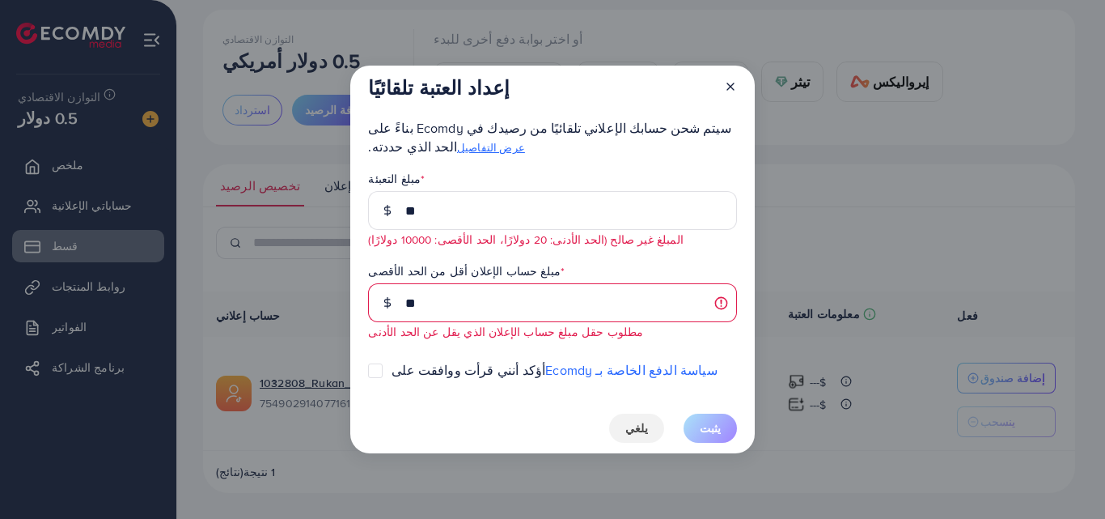
click at [611, 342] on span "مبلغ التعبئة * ** المبلغ غير صالح (الحد الأدنى: 20 دولارًا، الحد الأقصى: 10000 …" at bounding box center [552, 305] width 368 height 273
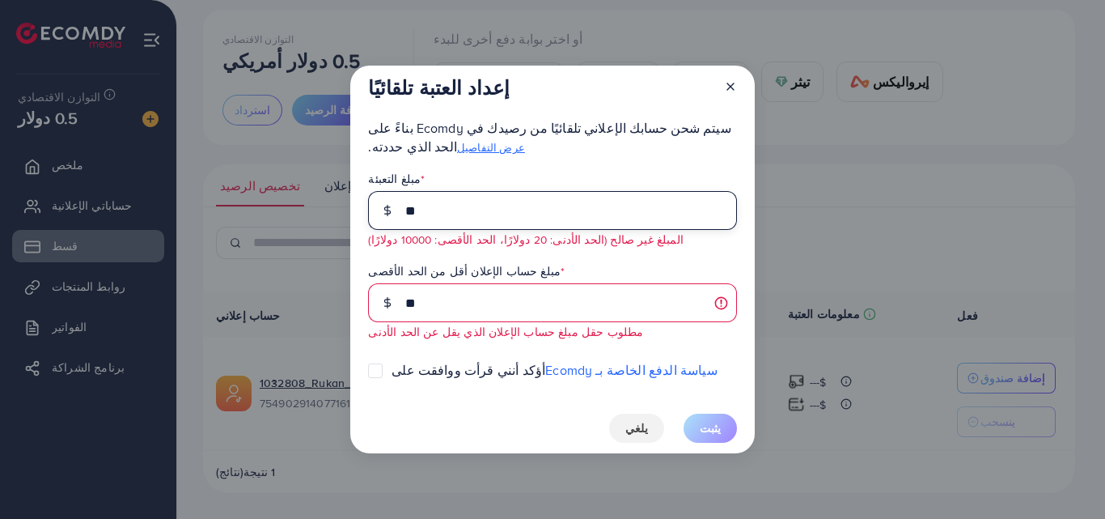
click at [561, 204] on input "**" at bounding box center [570, 210] width 331 height 39
type input "*"
type input "**"
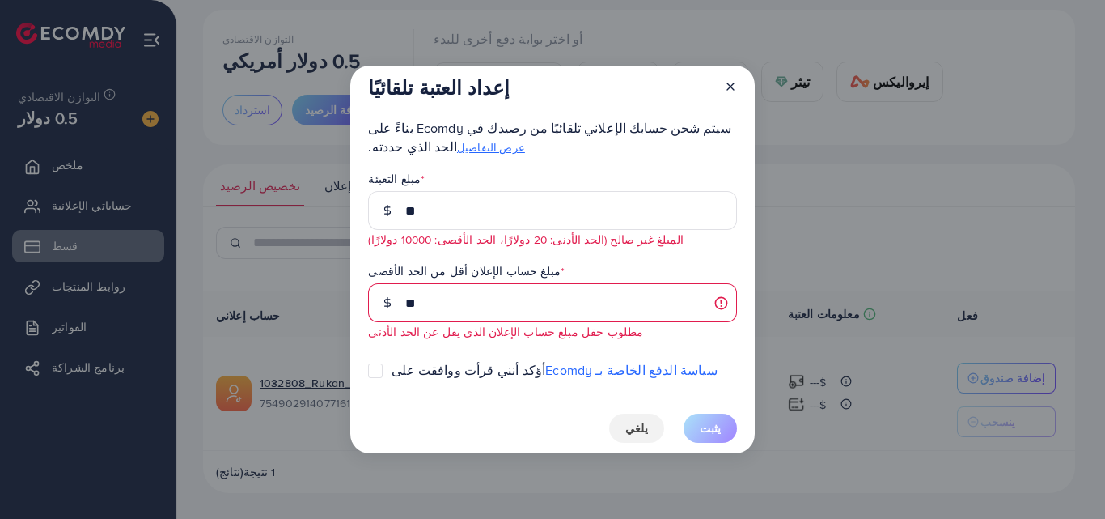
click at [604, 147] on div "سيتم شحن حسابك الإعلاني تلقائيًا من رصيدك في Ecomdy بناءً على الحد الذي حددته. …" at bounding box center [552, 281] width 368 height 324
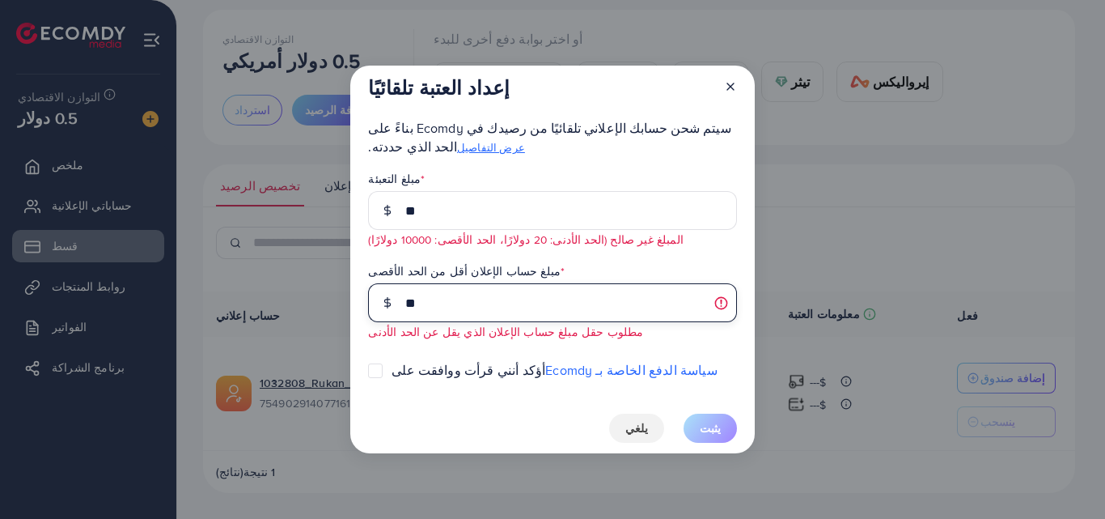
click at [520, 303] on input "**" at bounding box center [570, 302] width 331 height 39
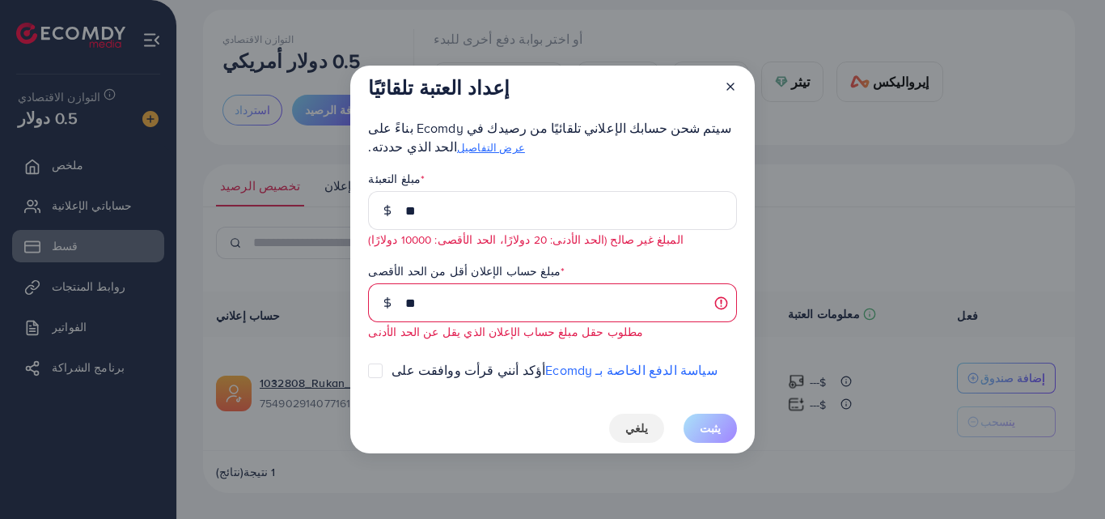
click at [728, 83] on icon at bounding box center [730, 86] width 13 height 13
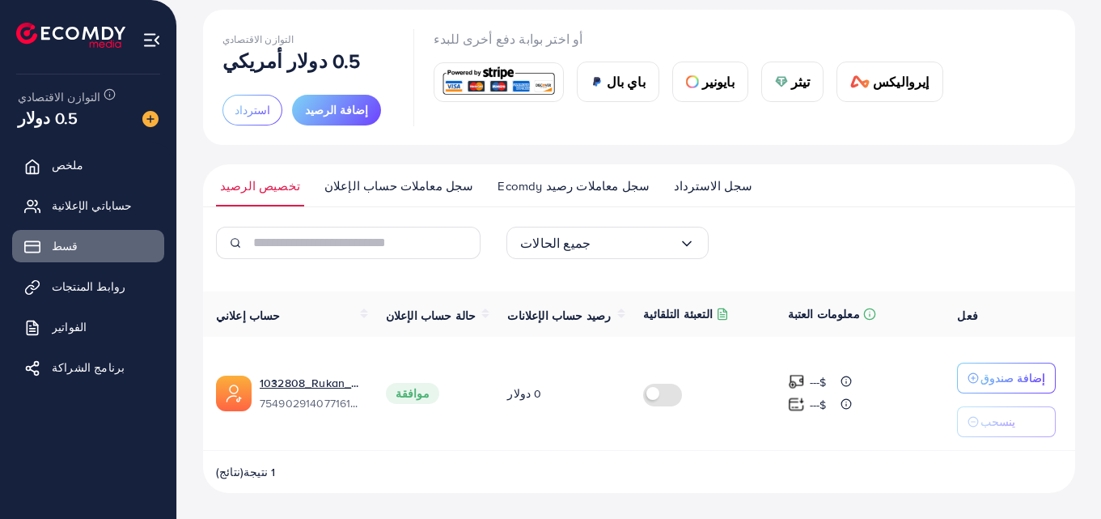
drag, startPoint x: 676, startPoint y: 392, endPoint x: 667, endPoint y: 393, distance: 9.7
click at [676, 392] on div at bounding box center [702, 392] width 118 height 19
click at [654, 396] on label at bounding box center [665, 392] width 45 height 19
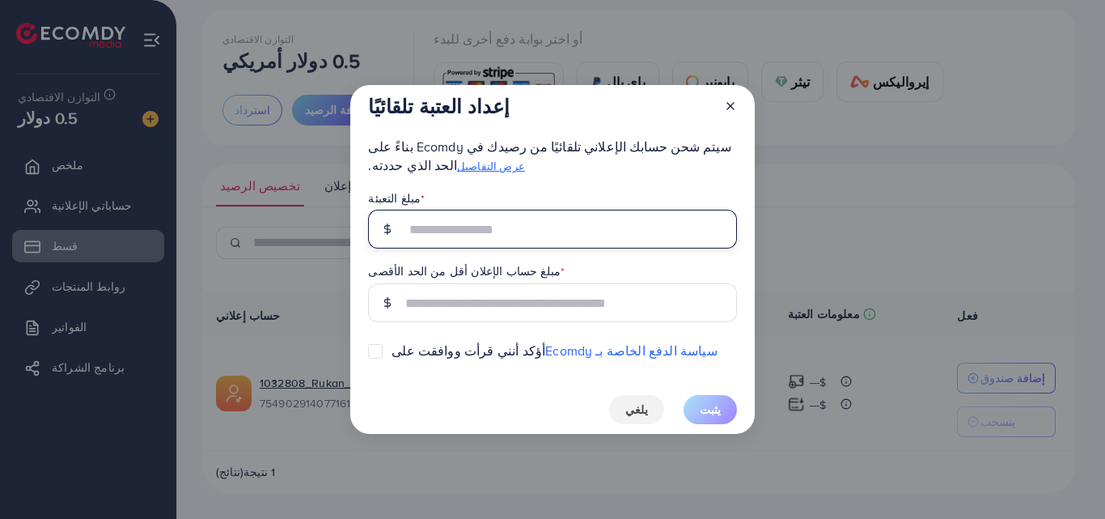
click at [514, 228] on input "text" at bounding box center [570, 229] width 331 height 39
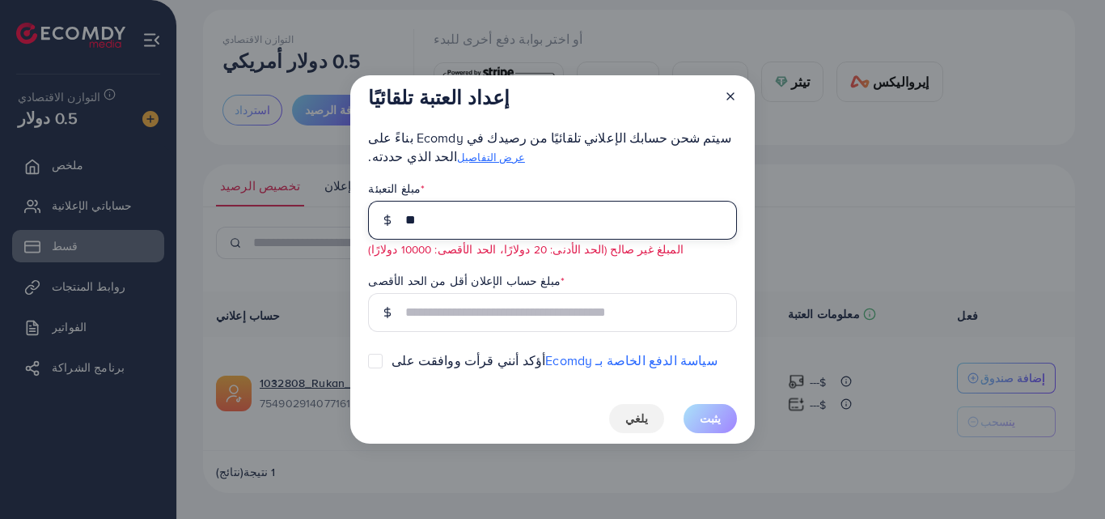
type input "**"
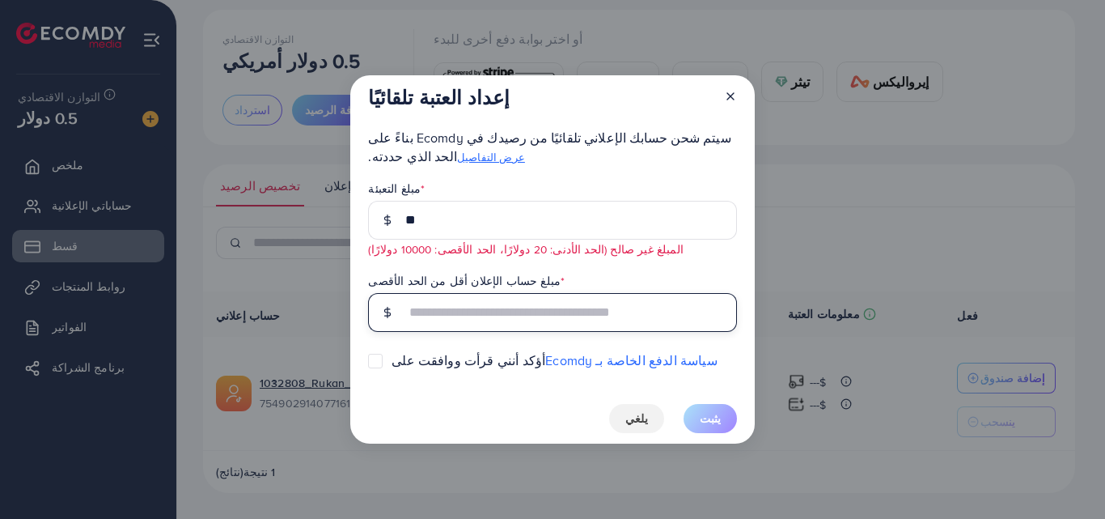
click at [500, 298] on input "text" at bounding box center [570, 312] width 331 height 39
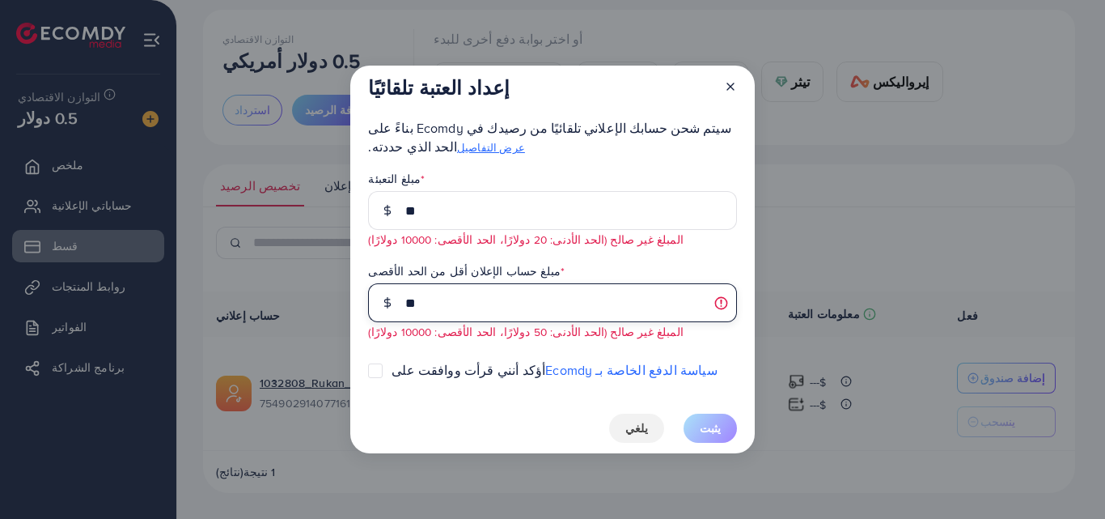
type input "**"
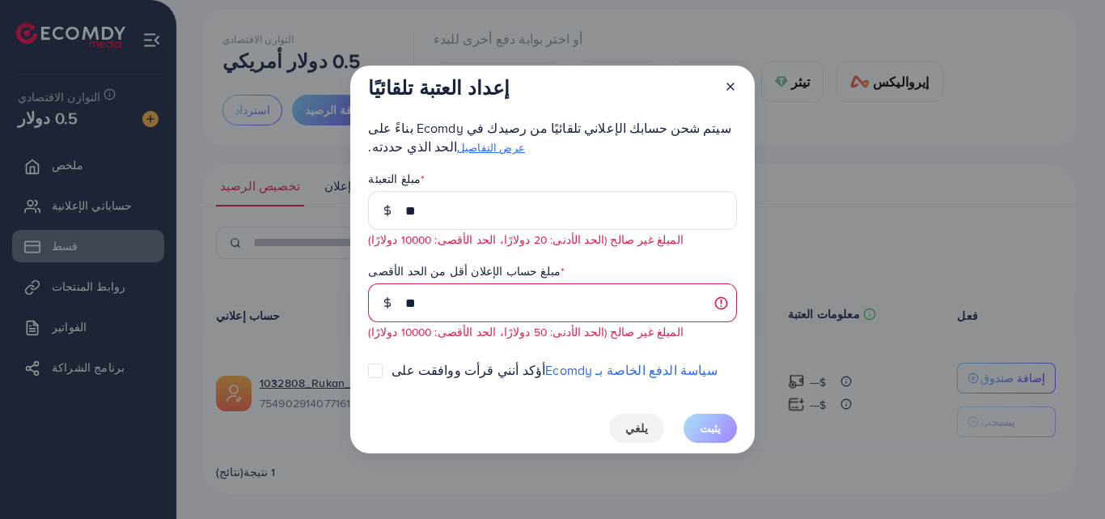
click at [392, 362] on label at bounding box center [392, 362] width 0 height 0
click at [720, 428] on font "يثبت" at bounding box center [710, 428] width 21 height 16
click at [591, 179] on div "مبلغ التعبئة * ** المبلغ غير صالح (الحد الأدنى: 20 دولارًا، الحد الأقصى: 10000 …" at bounding box center [552, 208] width 368 height 79
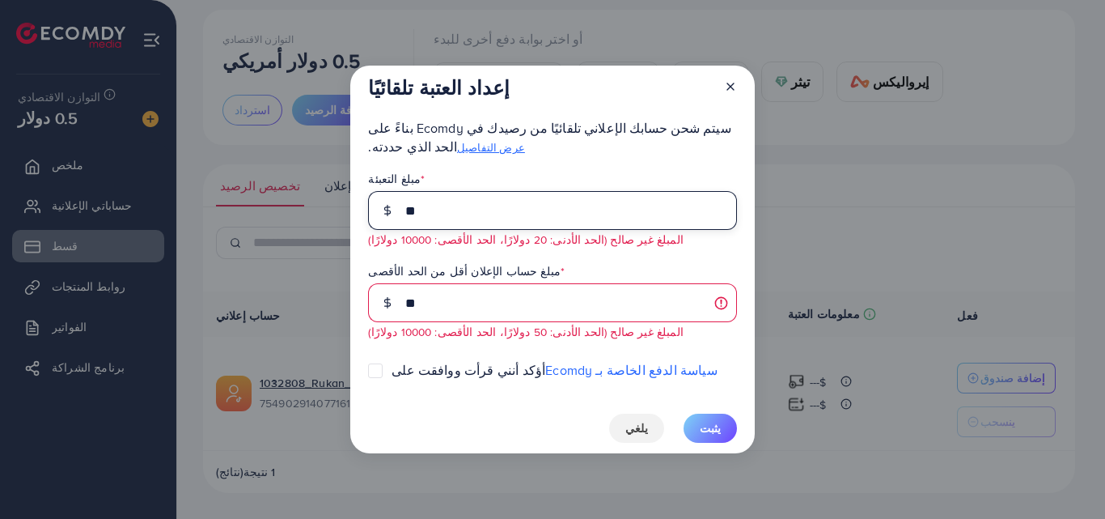
click at [568, 213] on input "**" at bounding box center [570, 210] width 331 height 39
click at [567, 214] on input "**" at bounding box center [570, 210] width 331 height 39
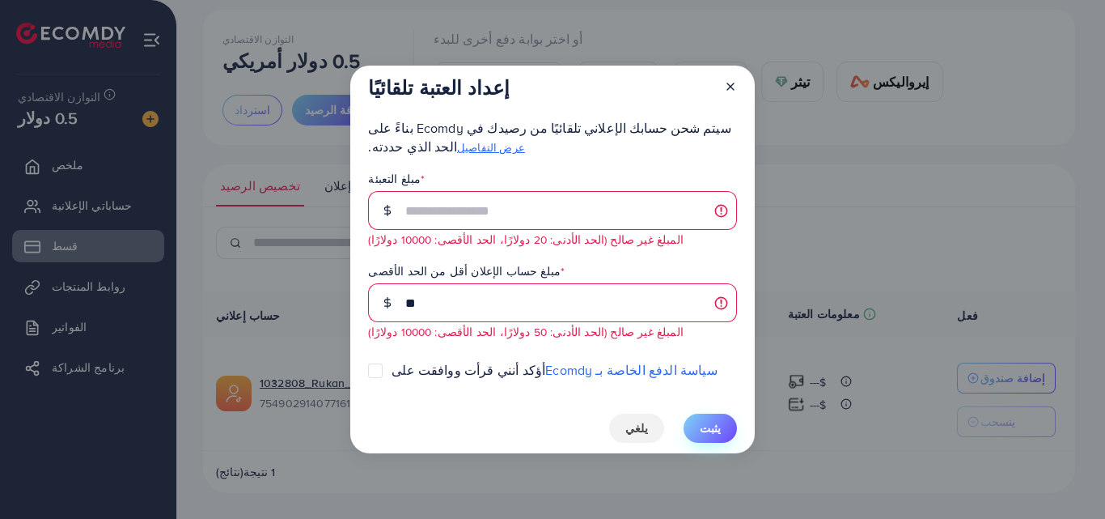
click at [729, 425] on button "يثبت" at bounding box center [710, 427] width 53 height 29
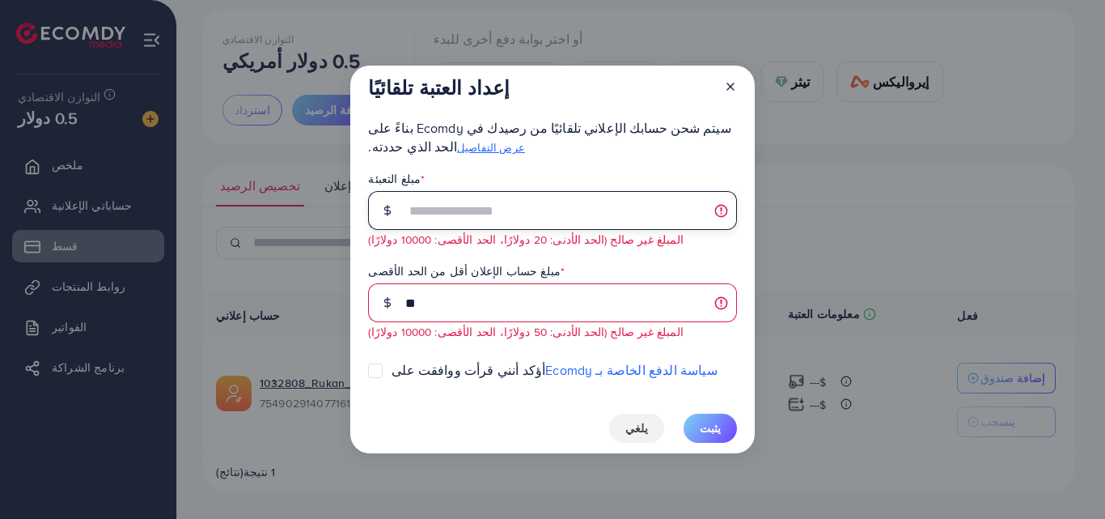
click at [579, 206] on input "text" at bounding box center [570, 210] width 331 height 39
type input "**"
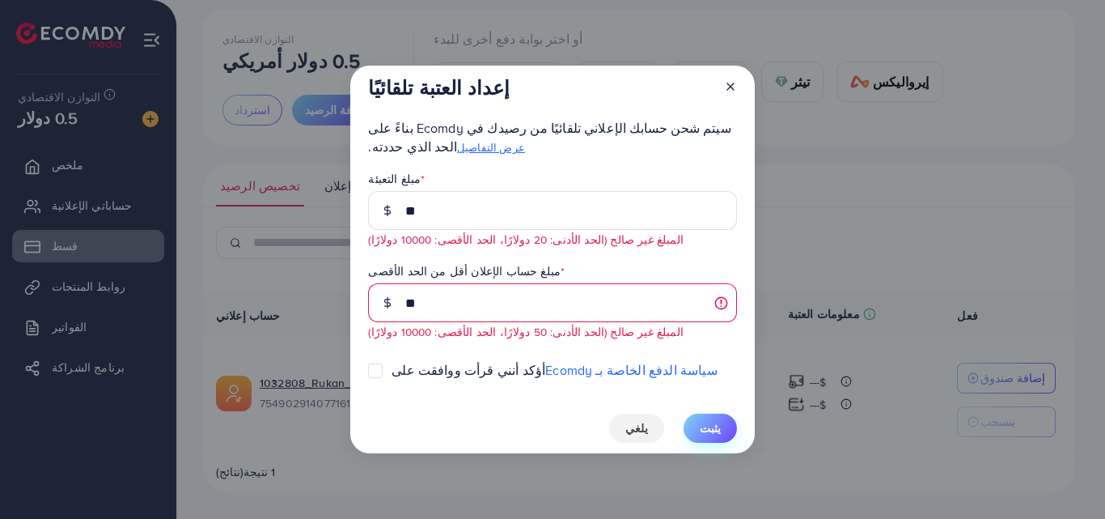
click at [703, 425] on button "يثبت" at bounding box center [710, 427] width 53 height 29
click at [703, 424] on button "يثبت" at bounding box center [710, 427] width 53 height 29
click at [729, 83] on icon at bounding box center [730, 86] width 13 height 13
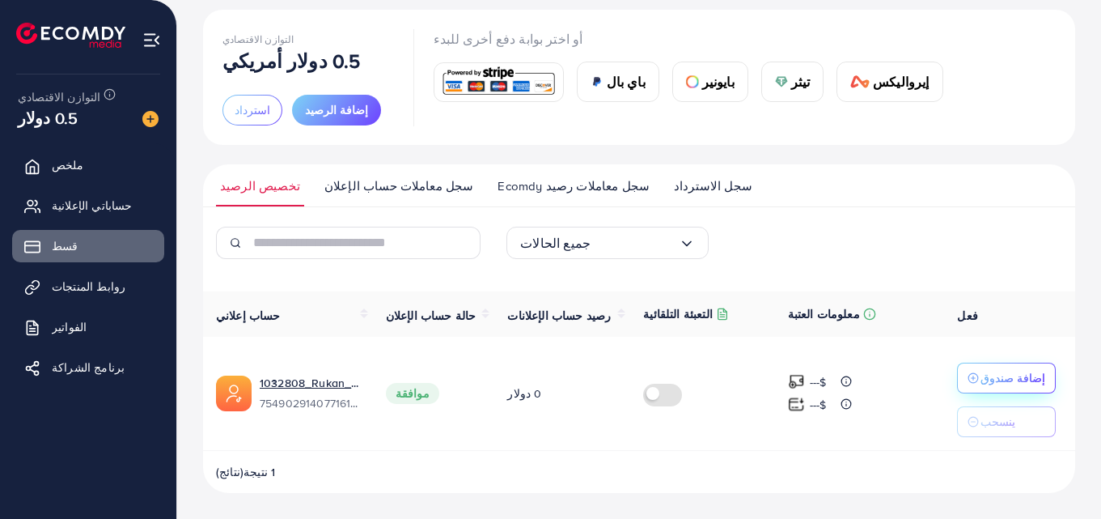
click at [997, 375] on font "إضافة صندوق" at bounding box center [1012, 378] width 65 height 16
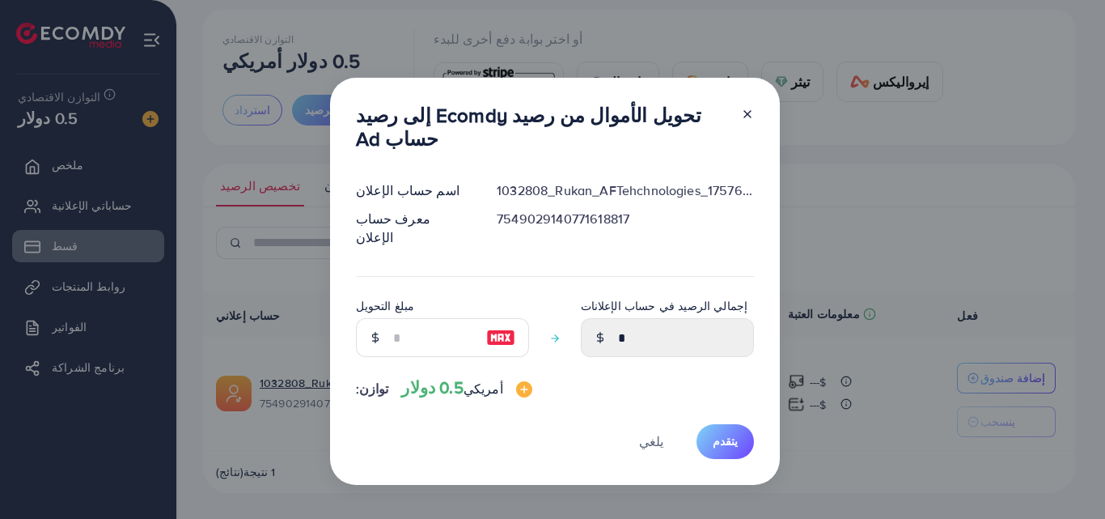
drag, startPoint x: 591, startPoint y: 316, endPoint x: 569, endPoint y: 316, distance: 21.8
click at [590, 318] on div at bounding box center [600, 337] width 38 height 39
click at [448, 318] on input "number" at bounding box center [433, 337] width 81 height 39
type input "*"
type input "****"
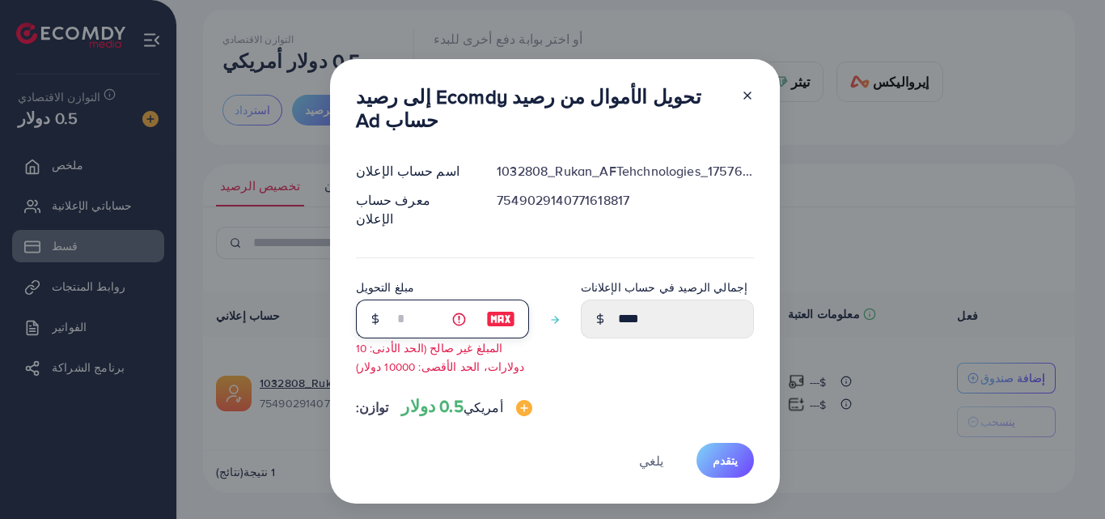
type input "**"
click at [576, 336] on div "مبلغ التحويل ** المبلغ غير صالح (الحد الأدنى: 10 دولارات، الحد الأقصى: 10000 دو…" at bounding box center [555, 332] width 398 height 111
click at [730, 452] on font "يتقدم" at bounding box center [725, 460] width 25 height 16
click at [516, 400] on img at bounding box center [524, 408] width 16 height 16
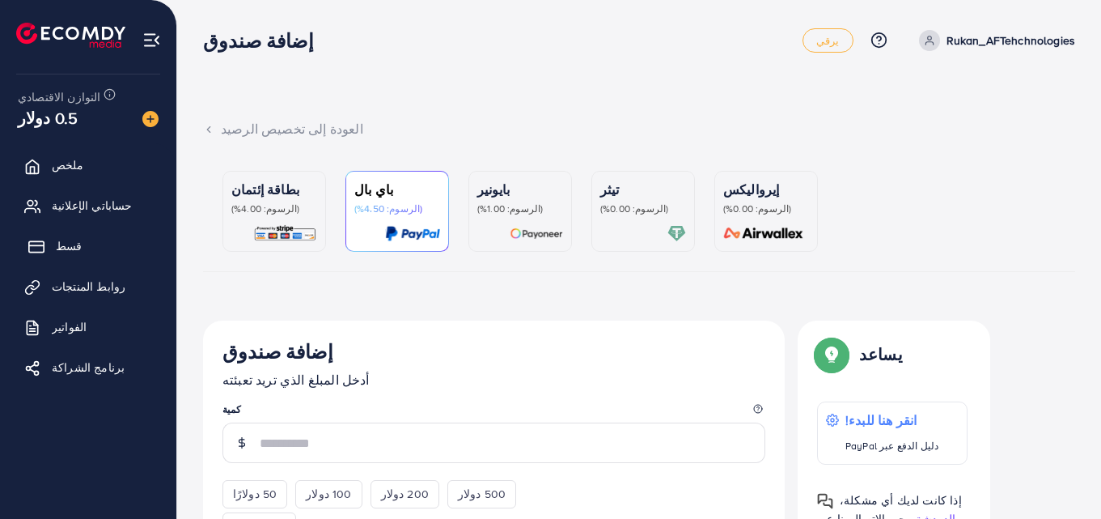
click at [57, 234] on link "قسط" at bounding box center [88, 246] width 152 height 32
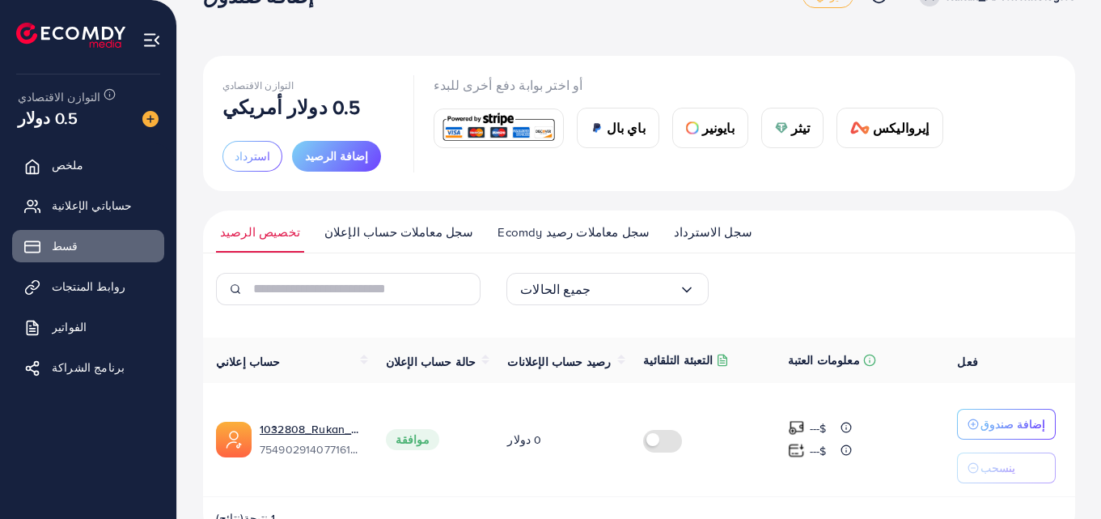
scroll to position [81, 0]
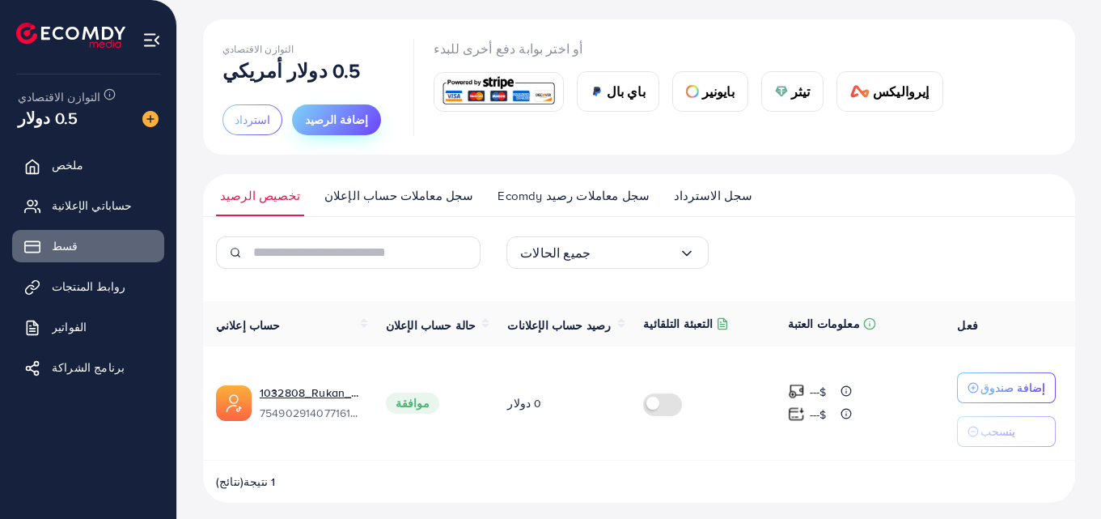
click at [332, 120] on font "إضافة الرصيد" at bounding box center [336, 120] width 63 height 16
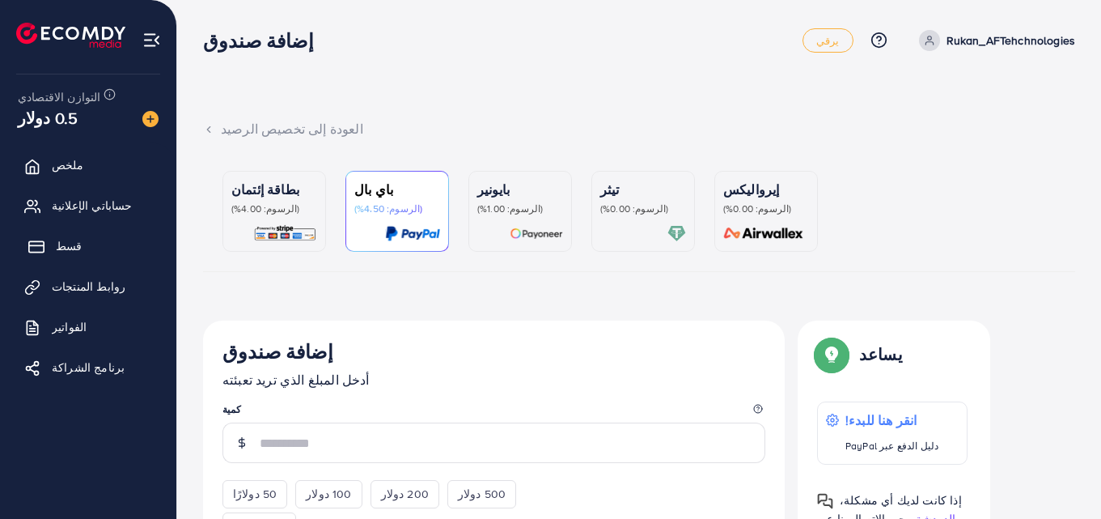
click at [68, 254] on font "قسط" at bounding box center [69, 246] width 26 height 16
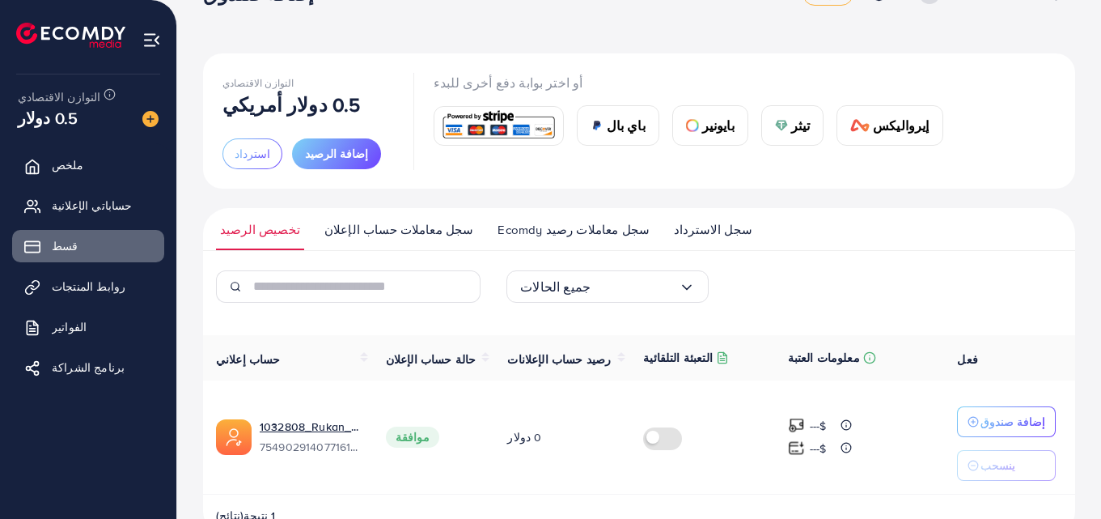
scroll to position [91, 0]
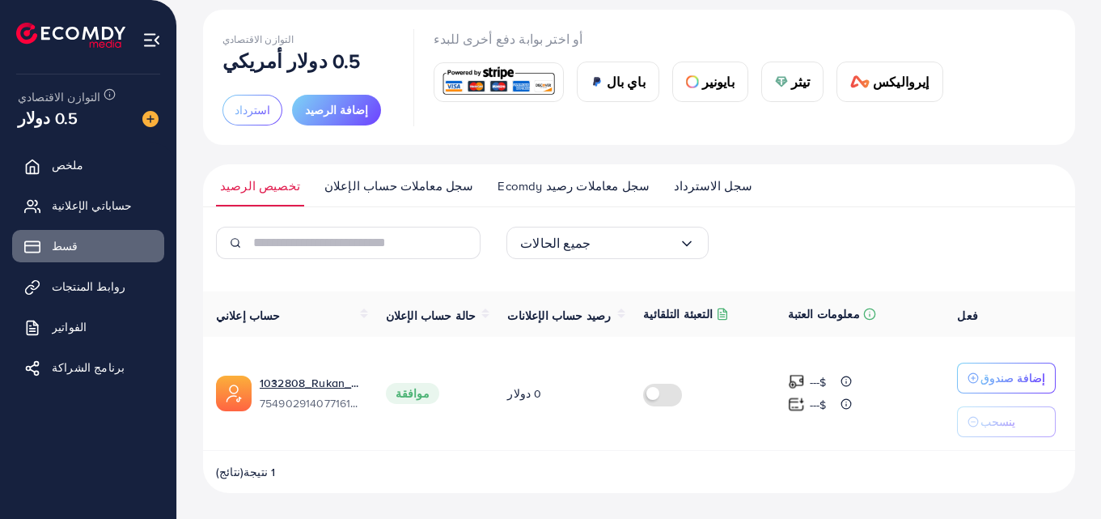
click at [652, 394] on label at bounding box center [665, 392] width 45 height 19
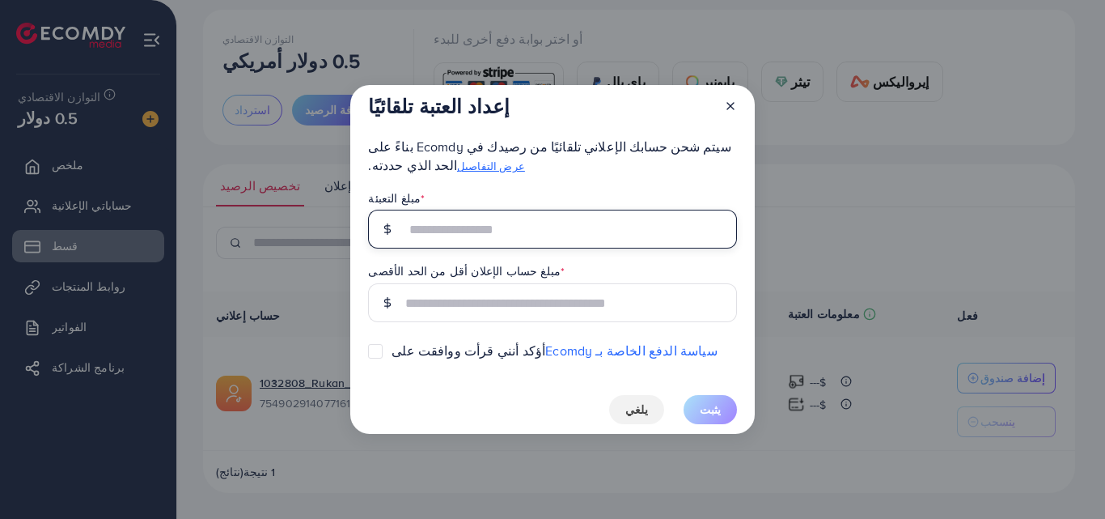
click at [524, 230] on input "text" at bounding box center [570, 229] width 331 height 39
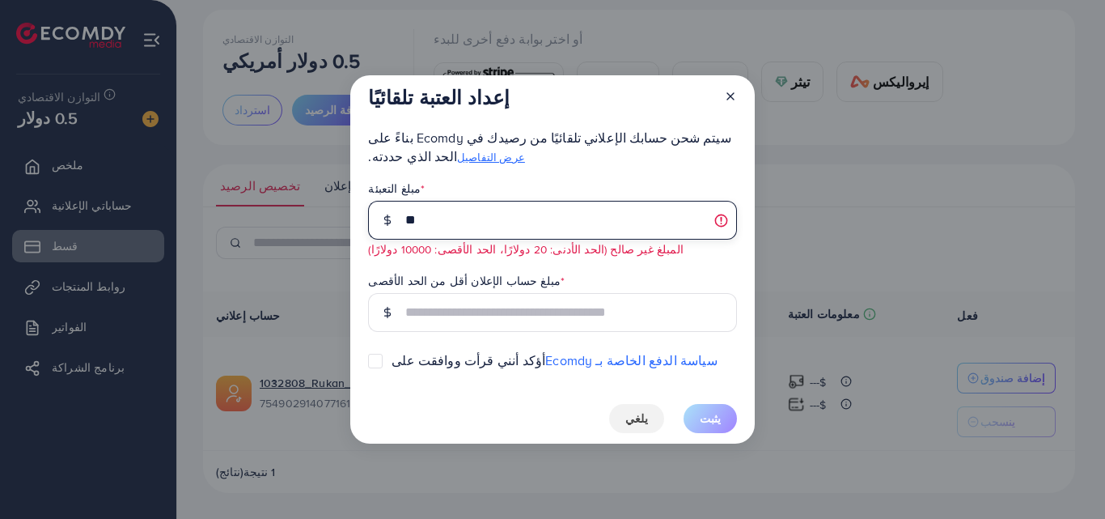
type input "**"
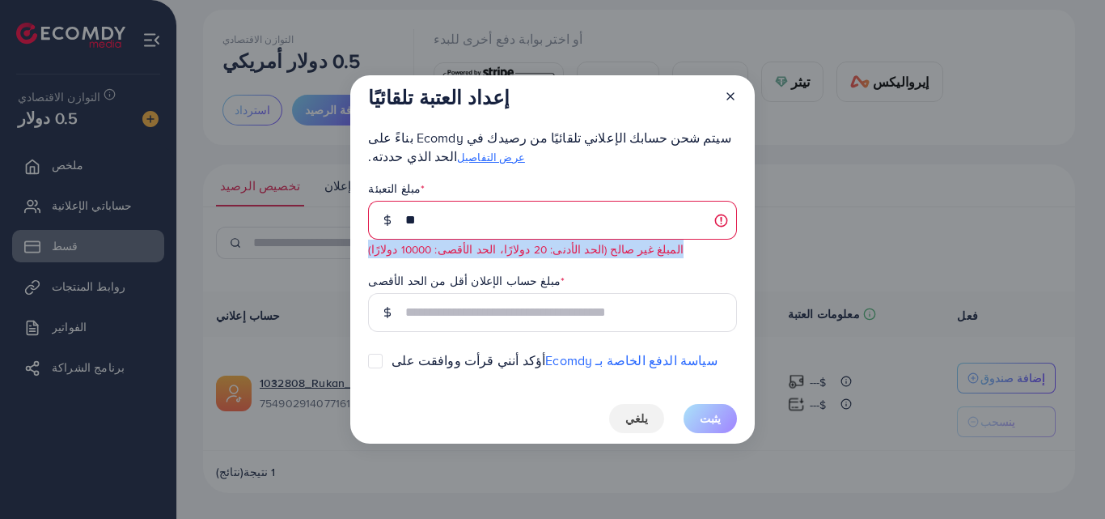
drag, startPoint x: 633, startPoint y: 242, endPoint x: 360, endPoint y: 250, distance: 273.5
click at [360, 250] on div "إعداد العتبة تلقائيًا سيتم شحن حسابك الإعلاني تلقائيًا من رصيدك في Ecomdy بناءً…" at bounding box center [552, 259] width 404 height 368
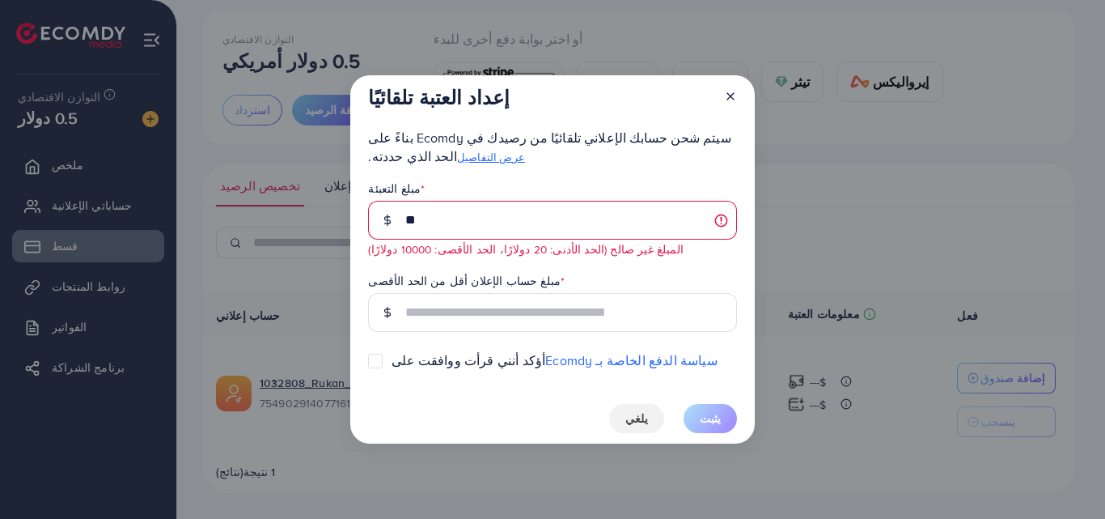
click at [733, 100] on icon at bounding box center [730, 96] width 13 height 13
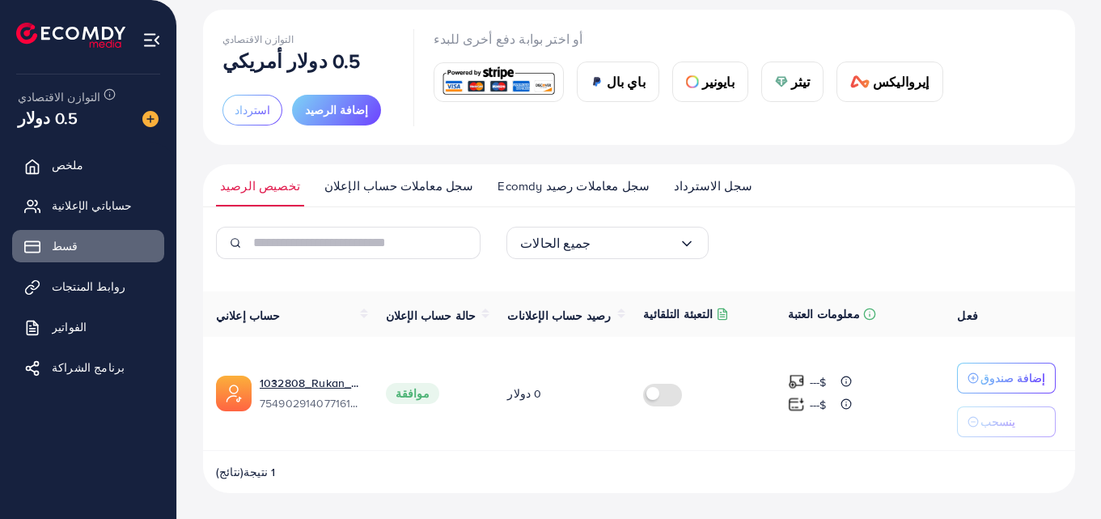
click at [652, 401] on label at bounding box center [665, 392] width 45 height 19
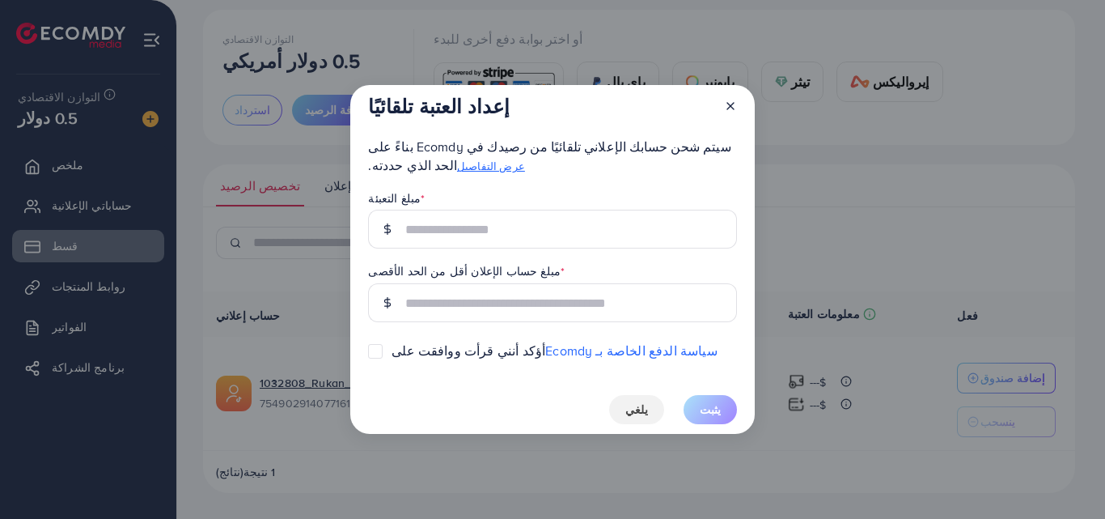
click at [736, 112] on div at bounding box center [724, 110] width 26 height 30
click at [734, 106] on icon at bounding box center [730, 105] width 13 height 13
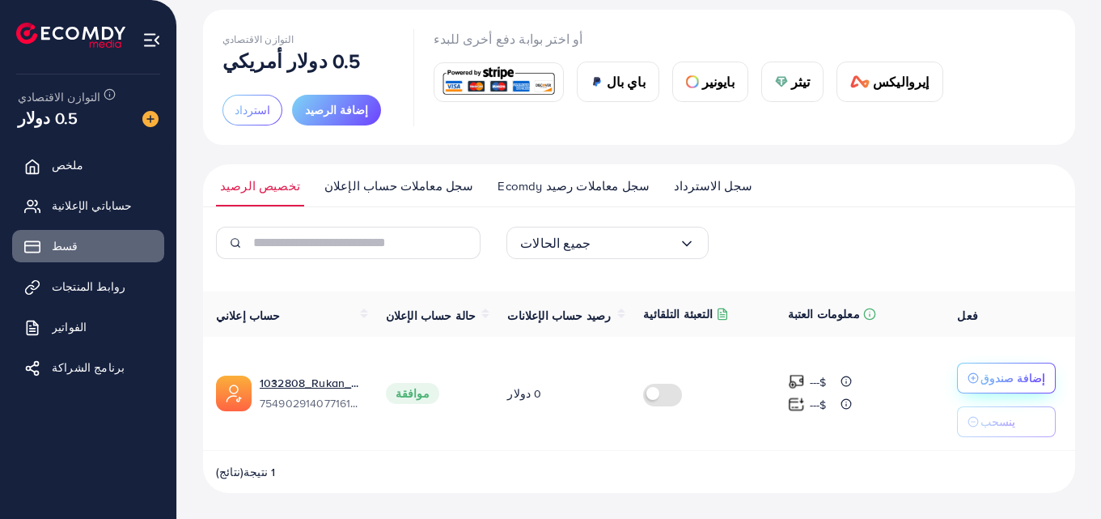
click at [982, 368] on div "إضافة صندوق" at bounding box center [1006, 377] width 78 height 19
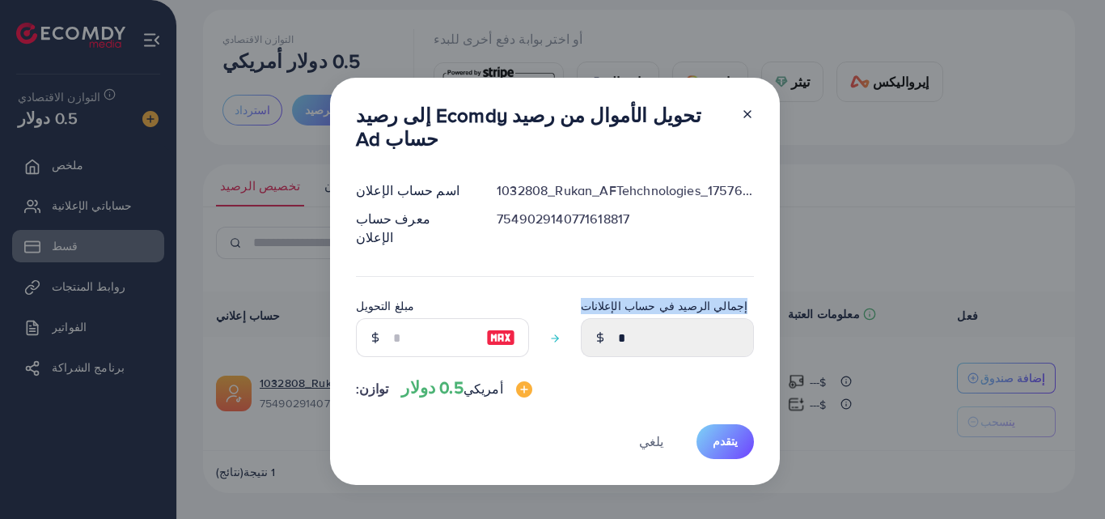
drag, startPoint x: 741, startPoint y: 280, endPoint x: 563, endPoint y: 281, distance: 178.0
click at [563, 296] on div "مبلغ التحويل إجمالي الرصيد في حساب الإعلانات *" at bounding box center [555, 333] width 398 height 74
click at [562, 296] on div "مبلغ التحويل إجمالي الرصيد في حساب الإعلانات *" at bounding box center [555, 333] width 398 height 74
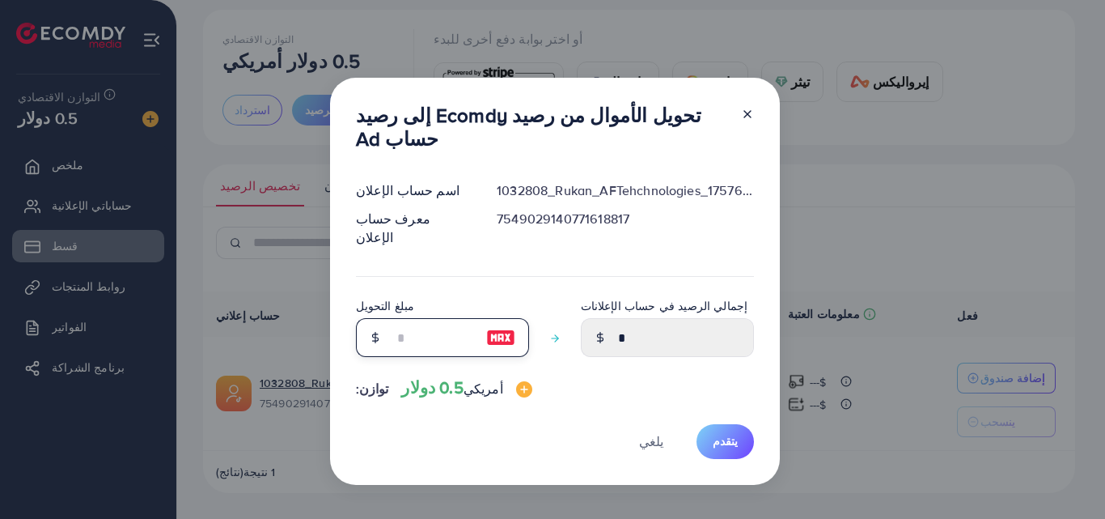
click at [400, 318] on input "number" at bounding box center [433, 337] width 81 height 39
type input "*"
type input "****"
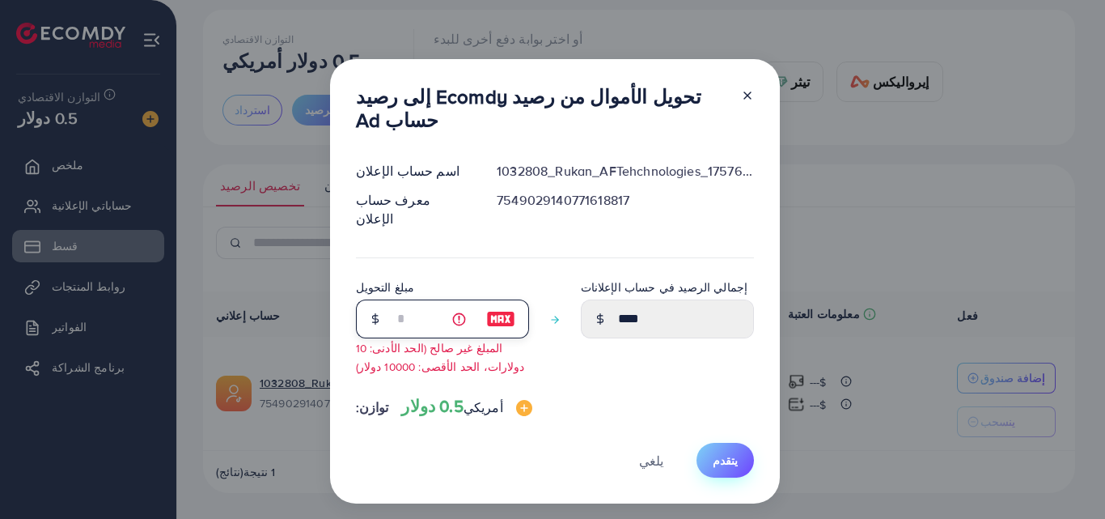
type input "**"
click at [718, 442] on button "يتقدم" at bounding box center [724, 459] width 57 height 35
click at [719, 452] on font "يتقدم" at bounding box center [725, 460] width 25 height 16
click at [720, 452] on font "يتقدم" at bounding box center [725, 460] width 25 height 16
drag, startPoint x: 447, startPoint y: 301, endPoint x: 388, endPoint y: 300, distance: 59.1
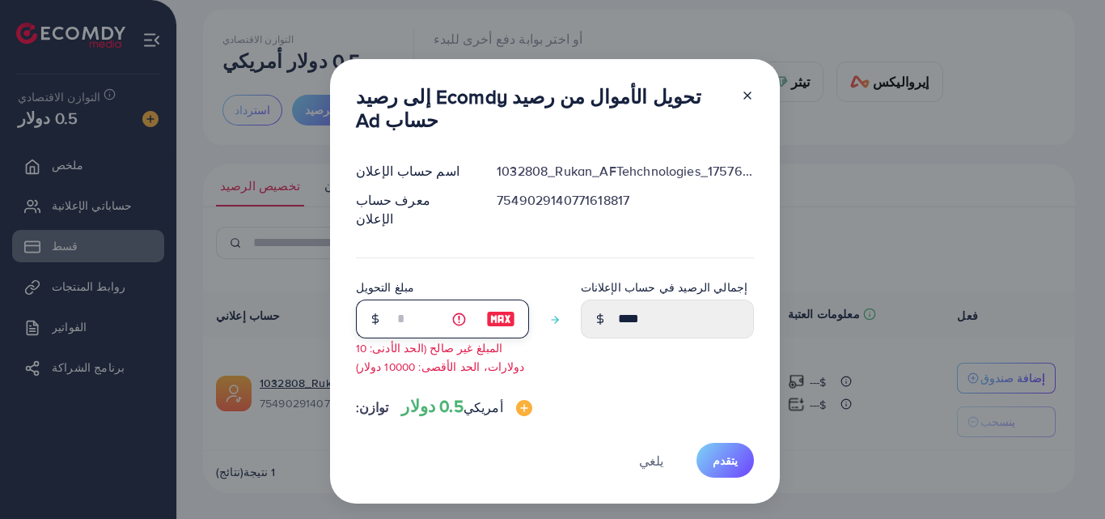
click at [388, 300] on div "**" at bounding box center [442, 318] width 173 height 39
click at [409, 299] on input "number" at bounding box center [433, 318] width 81 height 39
type input "*"
click at [406, 299] on input "*" at bounding box center [433, 318] width 81 height 39
type input "*"
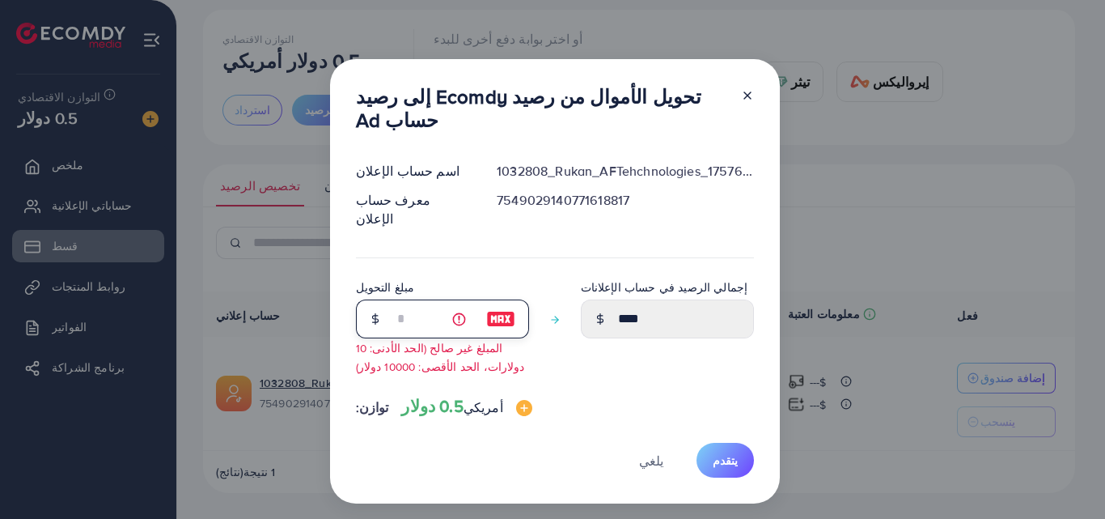
type input "*"
click at [552, 320] on line at bounding box center [554, 320] width 6 height 0
click at [598, 396] on div "توازن: 0.5 دولار أمريكي" at bounding box center [555, 409] width 398 height 27
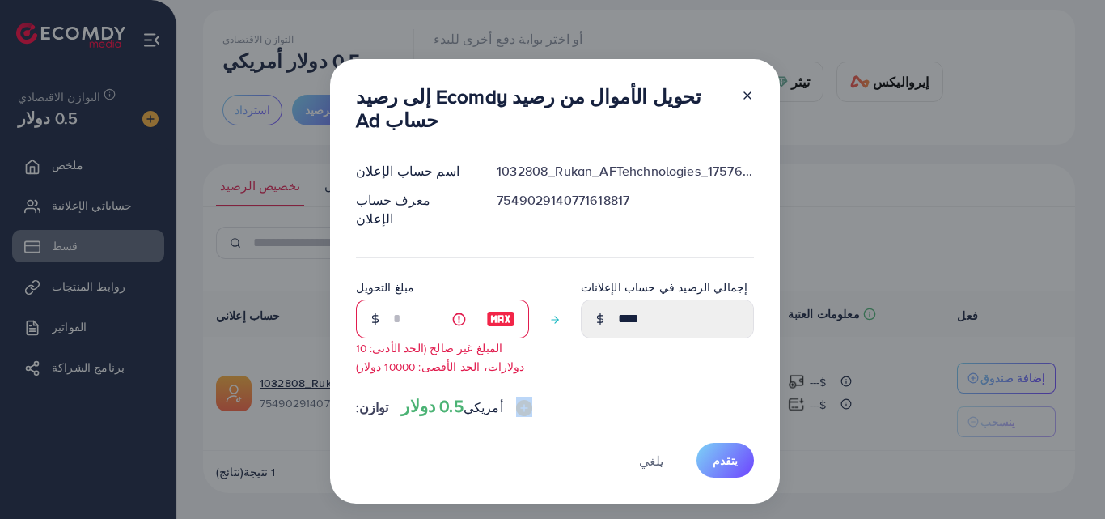
click at [598, 396] on div "توازن: 0.5 دولار أمريكي" at bounding box center [555, 409] width 398 height 27
drag, startPoint x: 598, startPoint y: 379, endPoint x: 496, endPoint y: 349, distance: 106.5
click at [596, 396] on div "توازن: 0.5 دولار أمريكي" at bounding box center [555, 409] width 398 height 27
click at [424, 299] on input "*" at bounding box center [433, 318] width 81 height 39
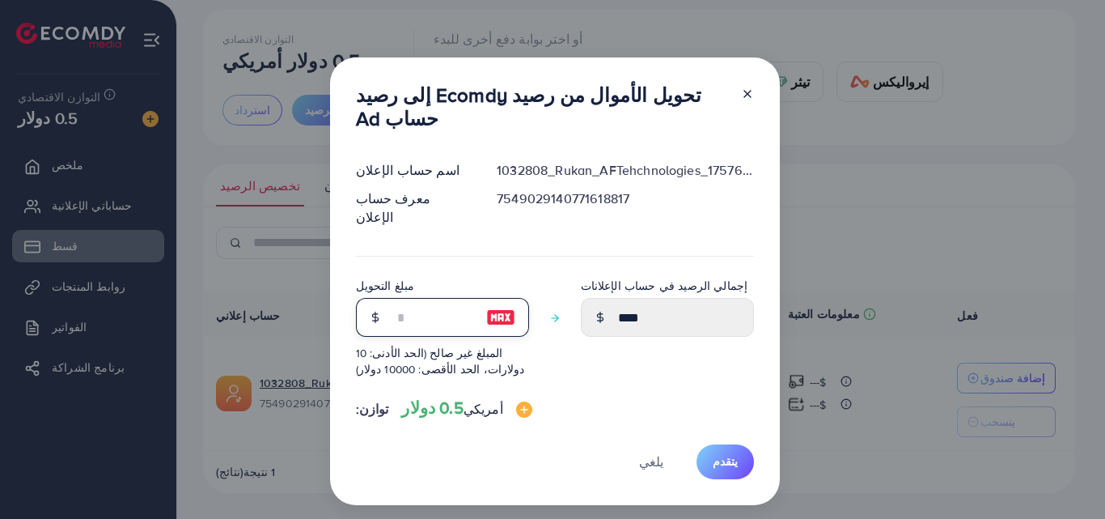
type input "*"
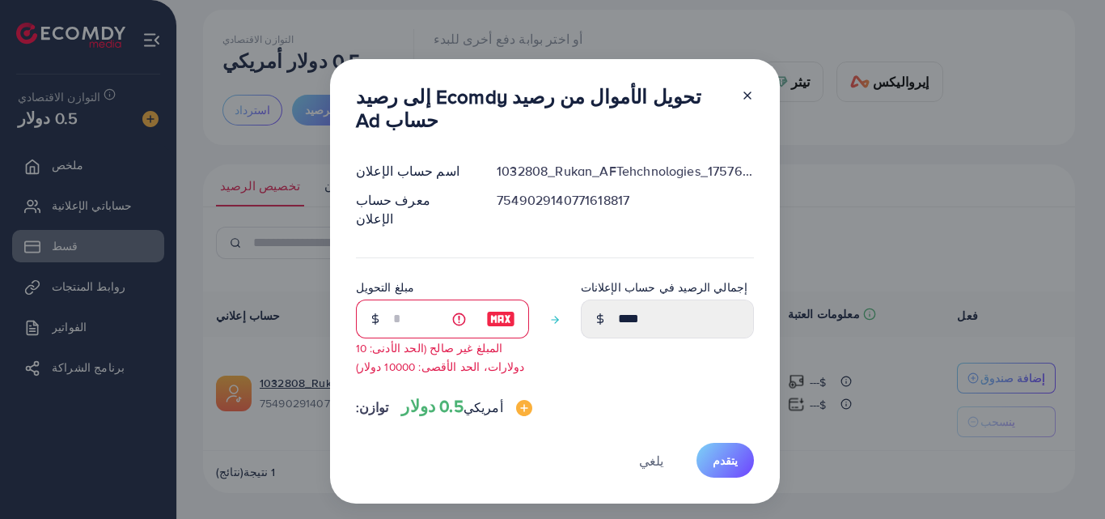
click at [742, 102] on icon at bounding box center [747, 95] width 13 height 13
type input "*"
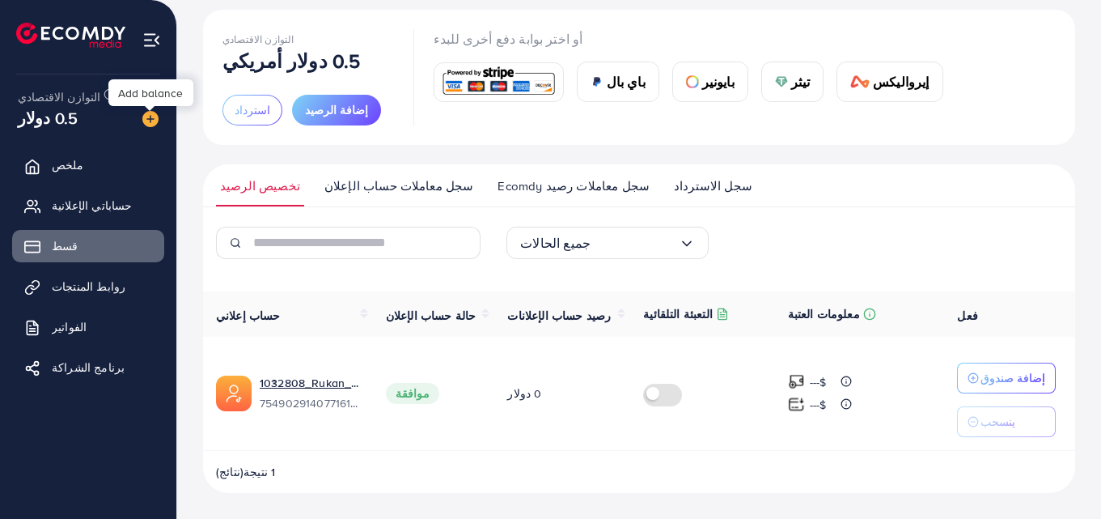
click at [142, 118] on img at bounding box center [150, 119] width 16 height 16
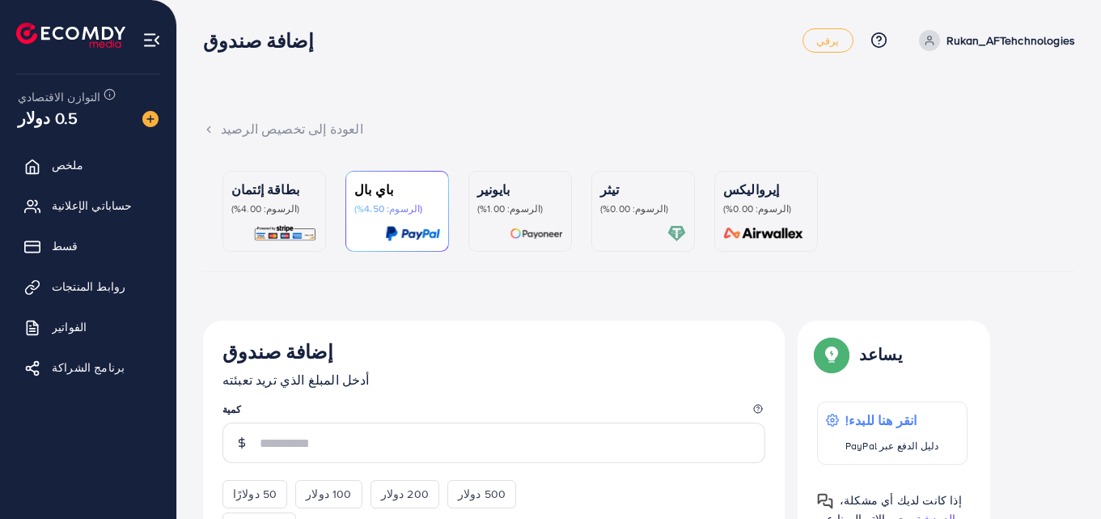
scroll to position [162, 0]
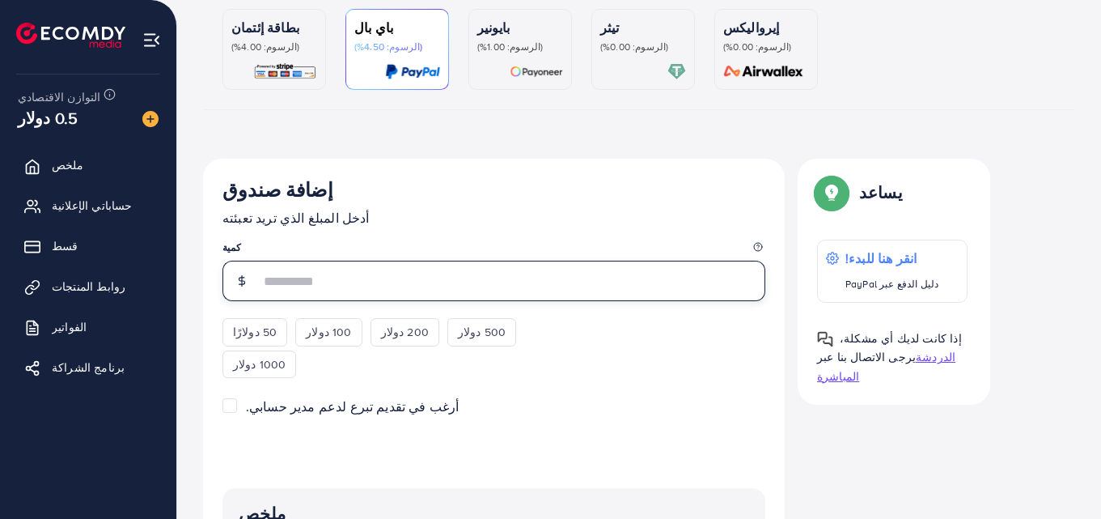
click at [321, 290] on input "number" at bounding box center [513, 280] width 506 height 40
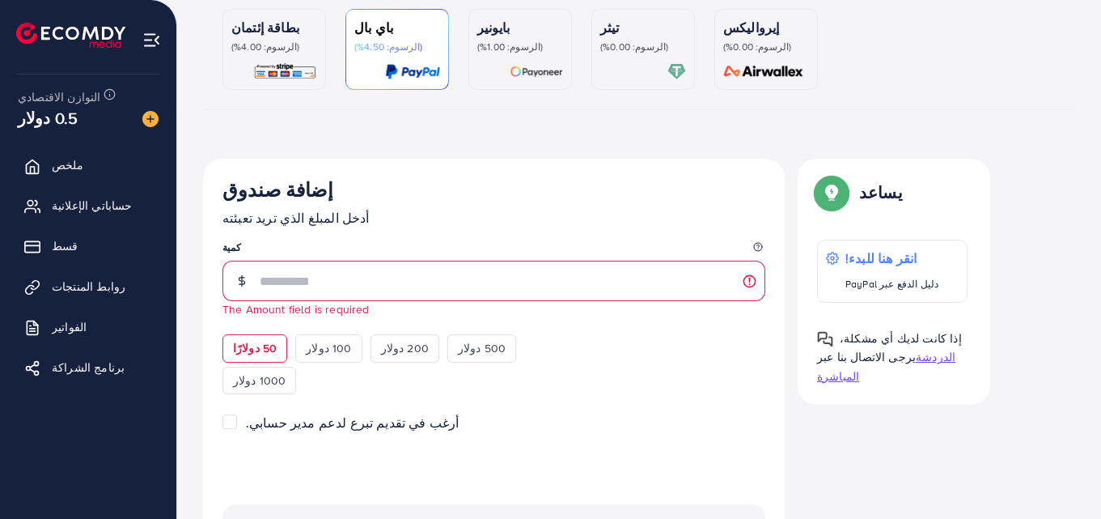
click at [264, 341] on div "50 دولارًا" at bounding box center [254, 348] width 65 height 28
type input "**"
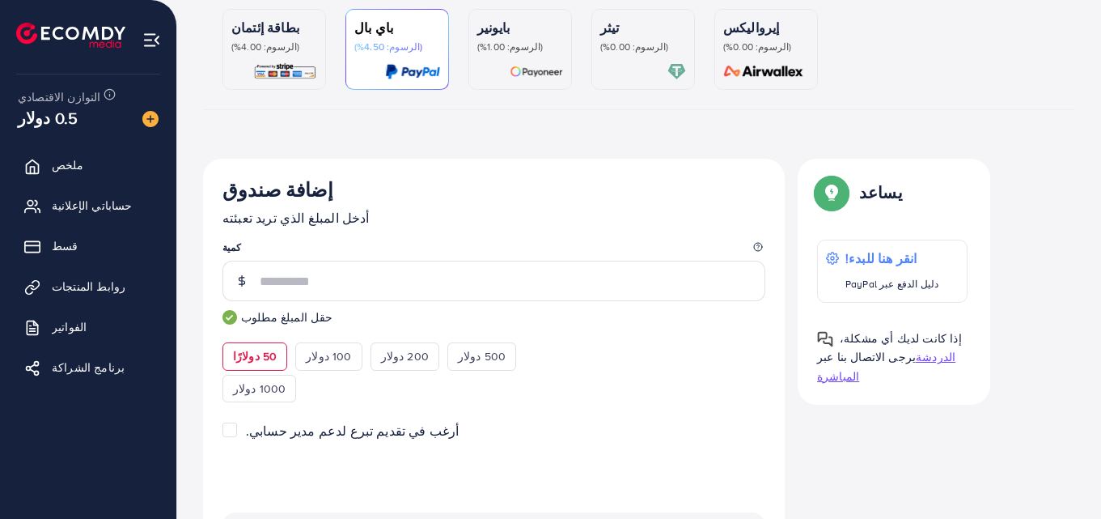
click at [261, 53] on font "(الرسوم: 4.00%)" at bounding box center [265, 47] width 68 height 14
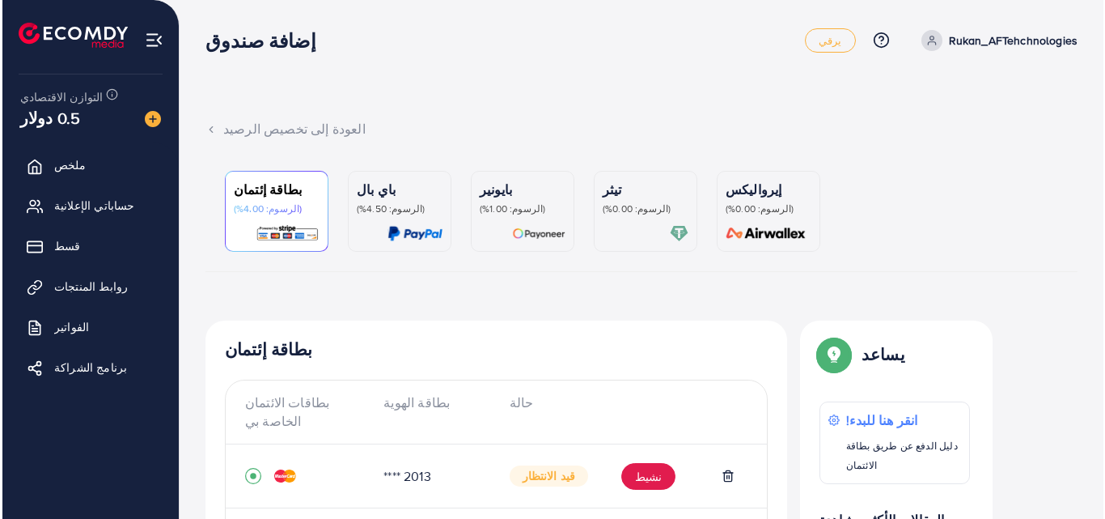
scroll to position [154, 0]
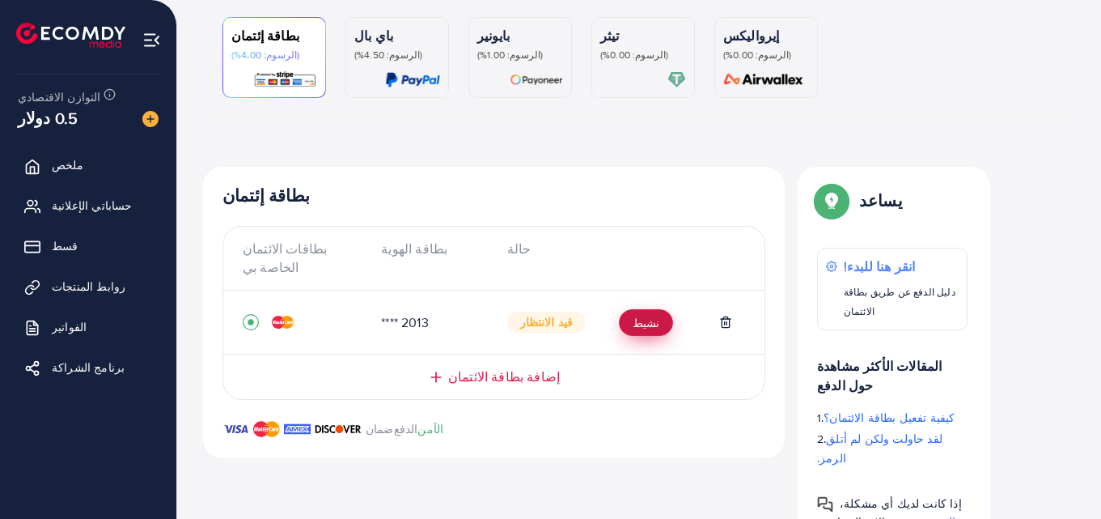
click at [633, 322] on font "نشيط" at bounding box center [646, 323] width 27 height 16
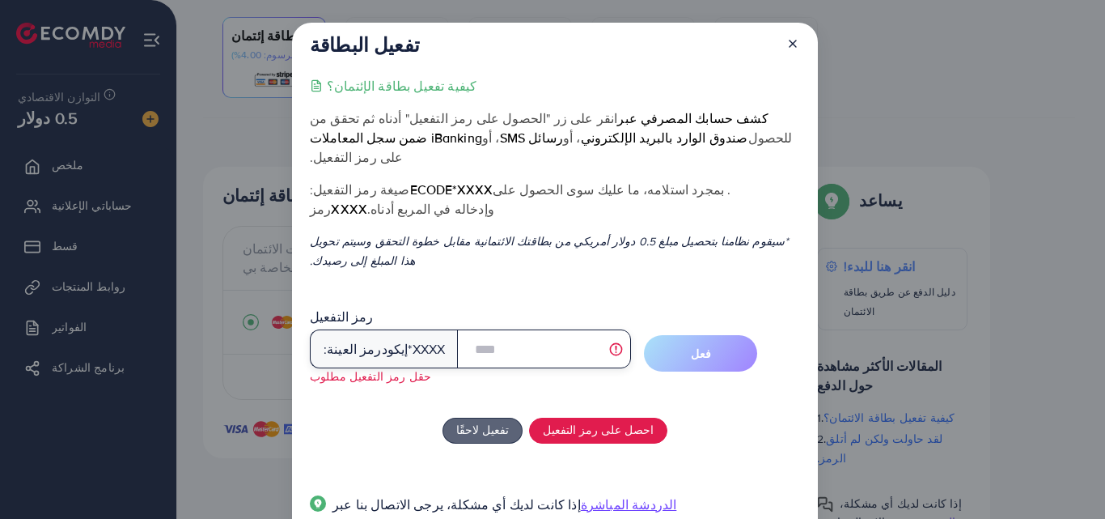
click at [485, 329] on input "text" at bounding box center [544, 348] width 174 height 39
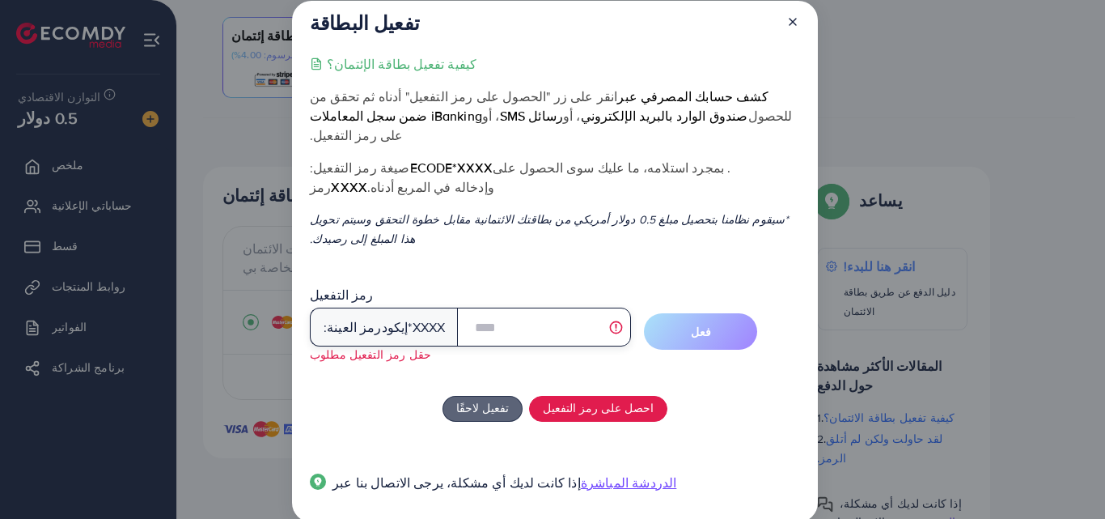
scroll to position [28, 0]
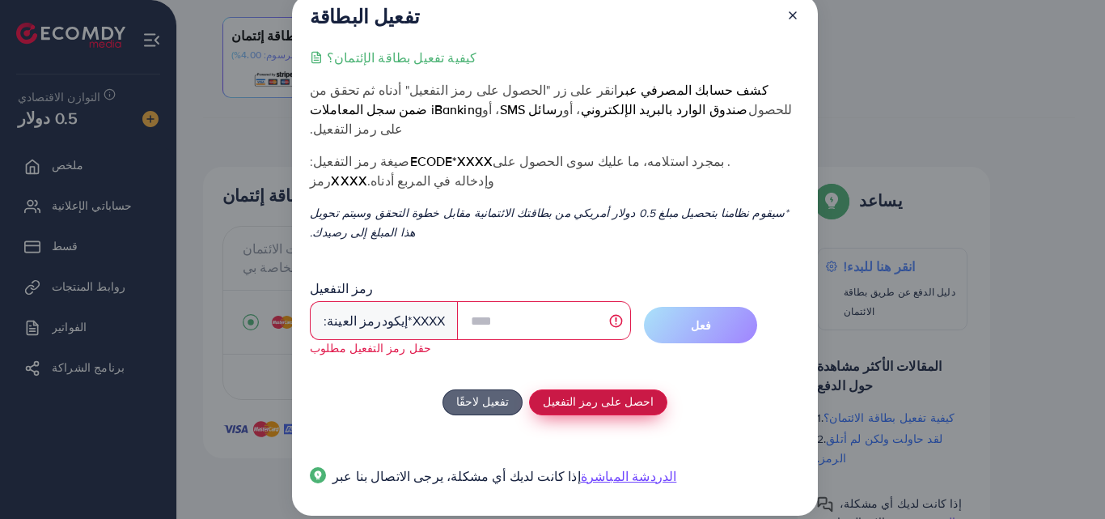
click at [596, 392] on font "احصل على رمز التفعيل" at bounding box center [598, 400] width 111 height 17
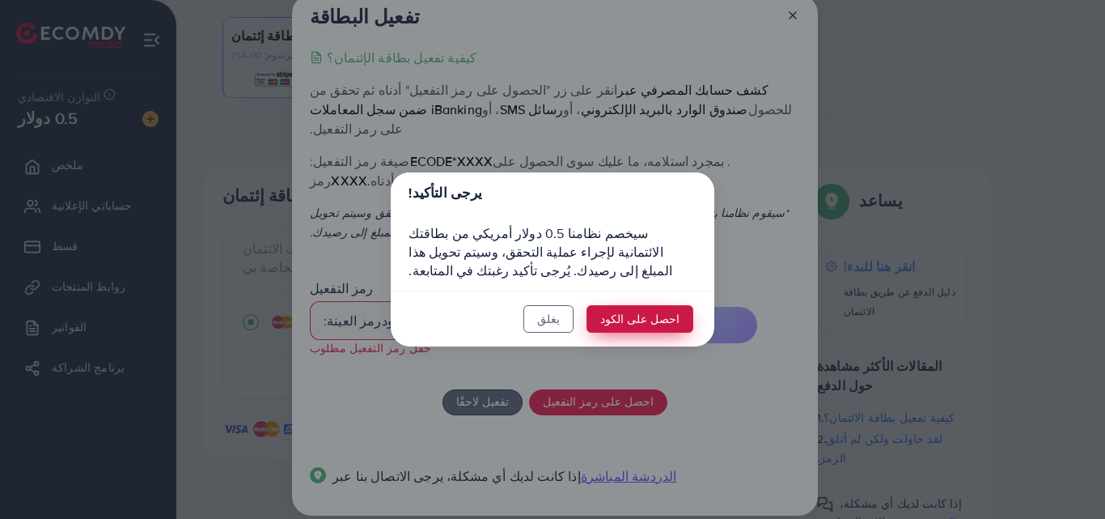
click at [646, 314] on font "احصل على الكود" at bounding box center [639, 319] width 79 height 17
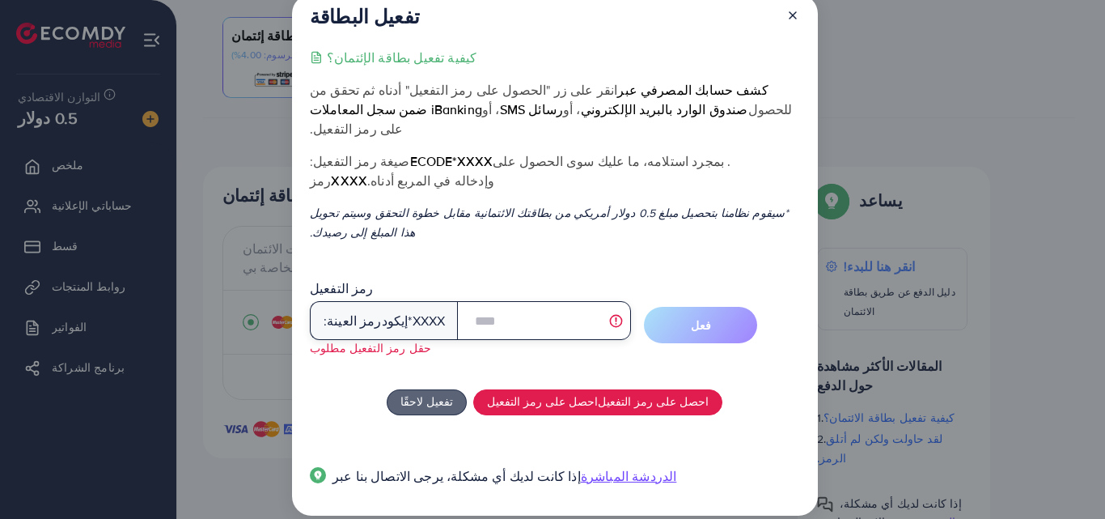
click at [531, 301] on input "text" at bounding box center [544, 320] width 174 height 39
type input "****"
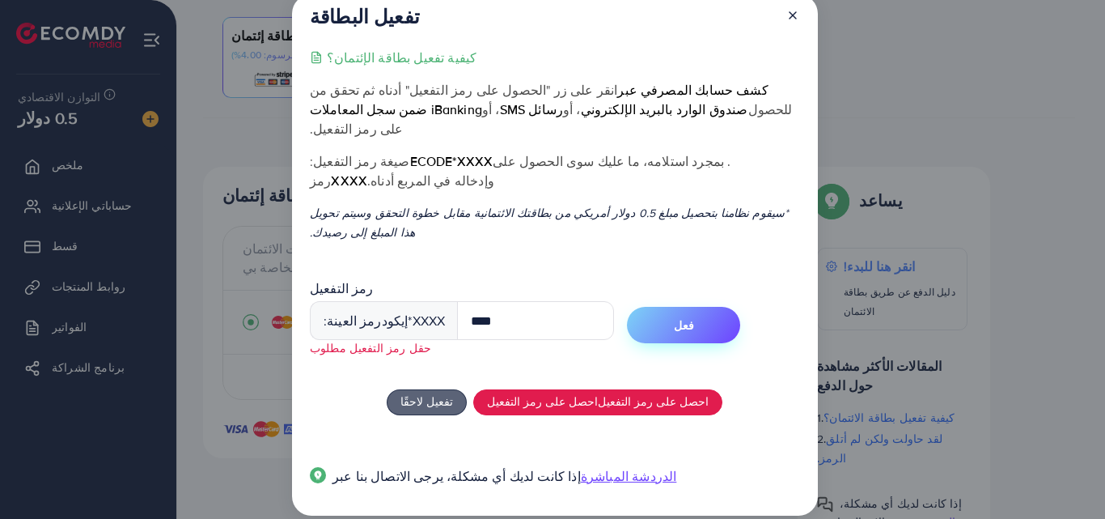
click at [660, 307] on button "فعل" at bounding box center [683, 325] width 113 height 36
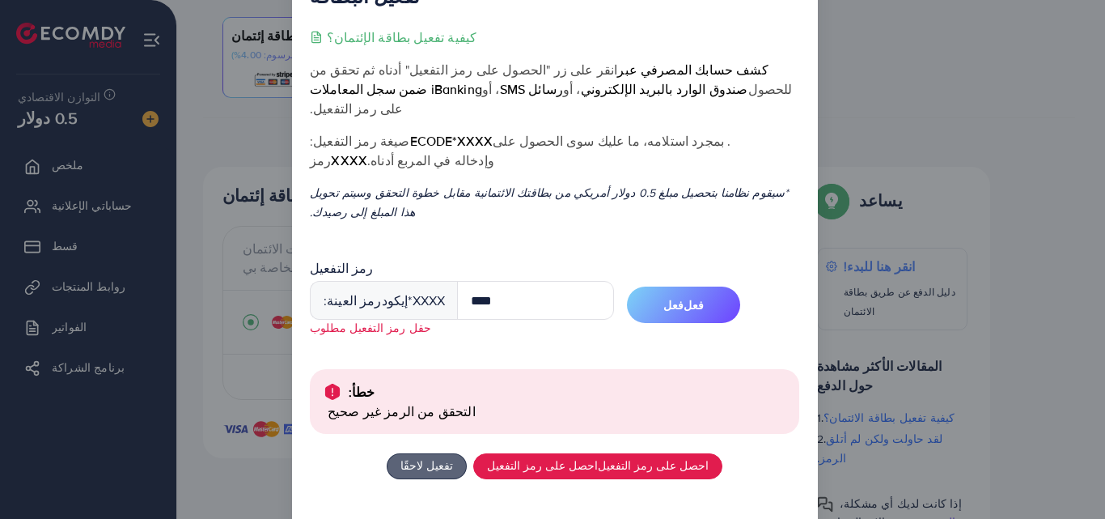
scroll to position [112, 0]
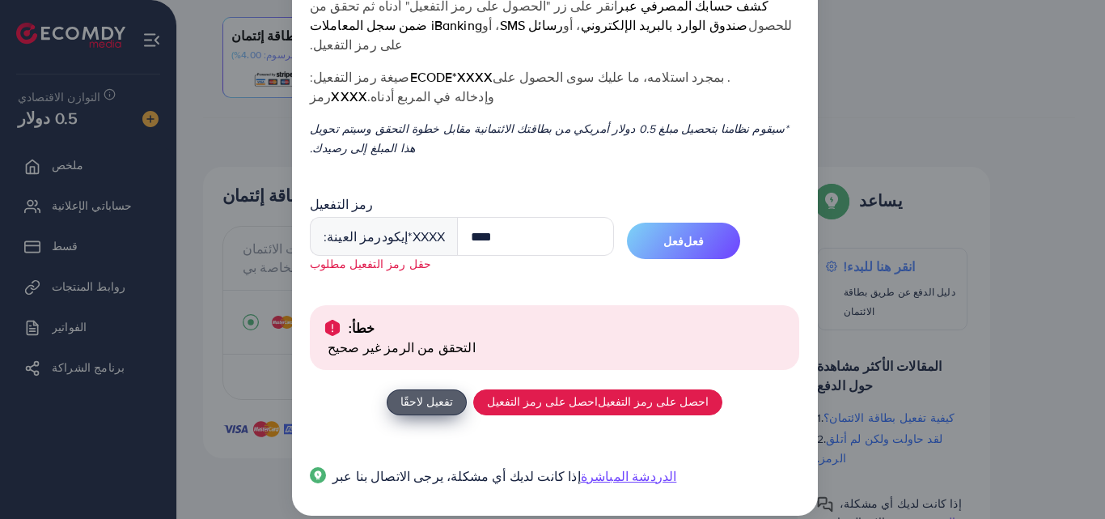
click at [432, 392] on font "تفعيل لاحقًا" at bounding box center [426, 400] width 53 height 17
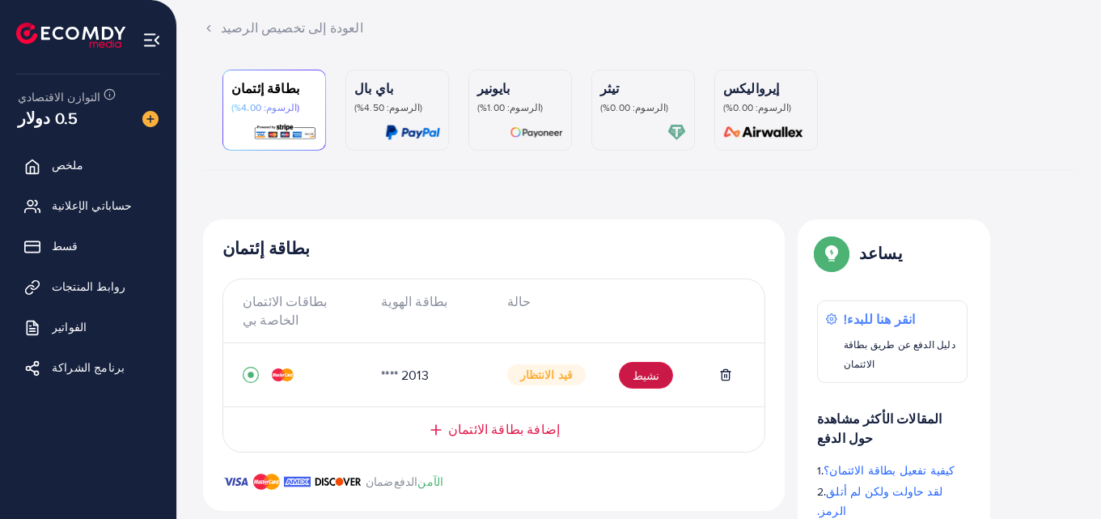
scroll to position [73, 0]
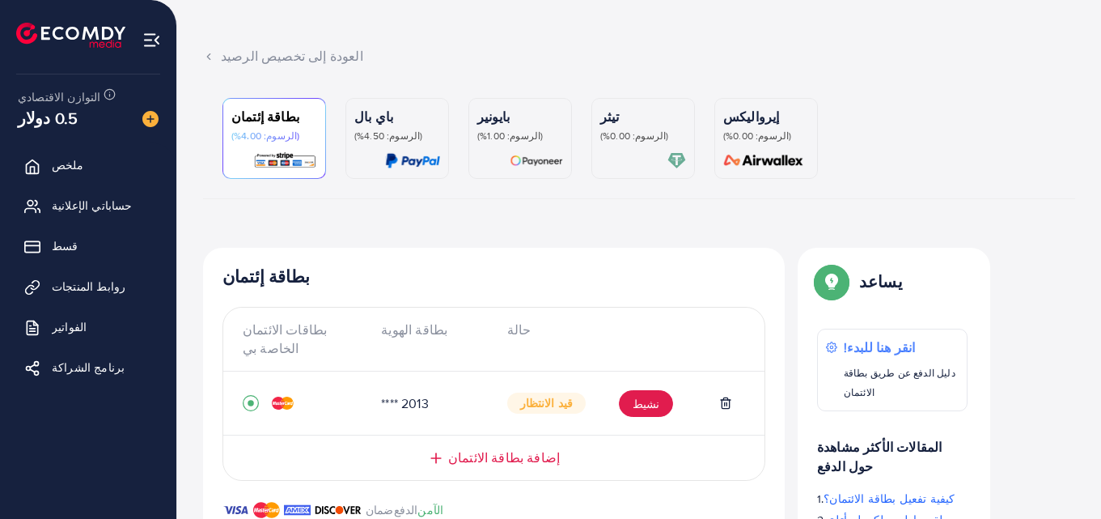
click at [346, 124] on link "باي بال (الرسوم: 4.50%)" at bounding box center [397, 138] width 104 height 81
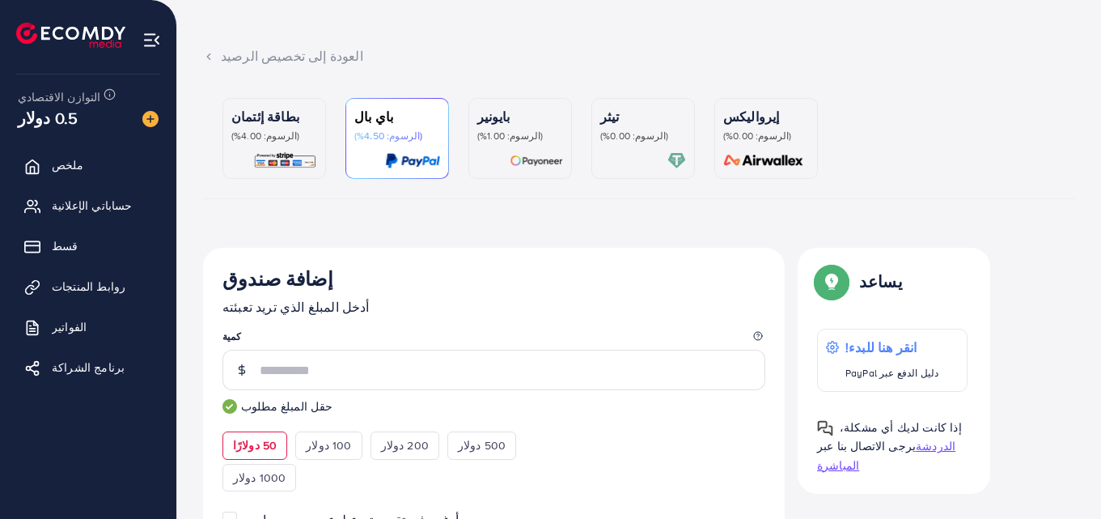
click at [304, 124] on p "بطاقة إئتمان" at bounding box center [274, 116] width 86 height 19
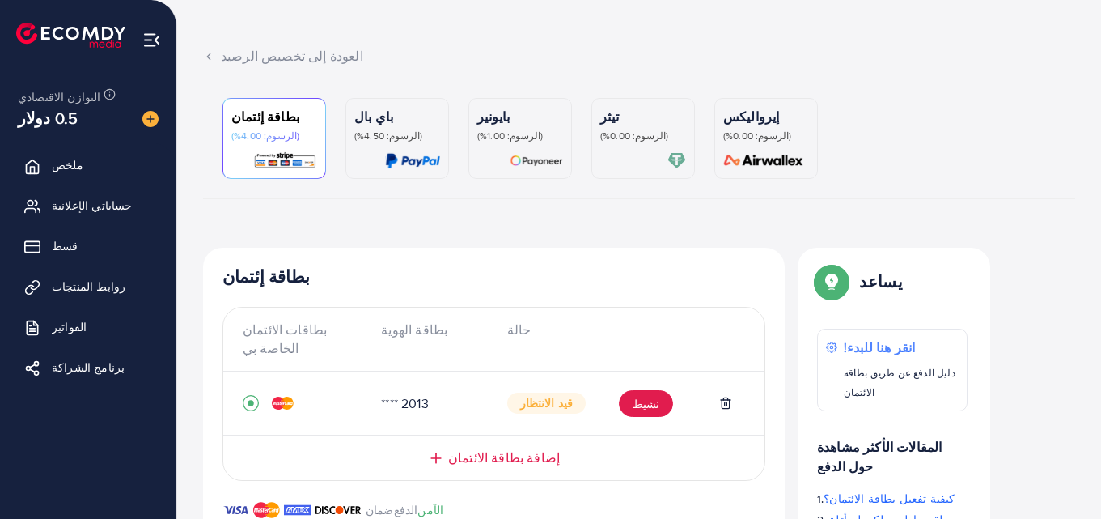
click at [212, 60] on icon at bounding box center [208, 56] width 11 height 11
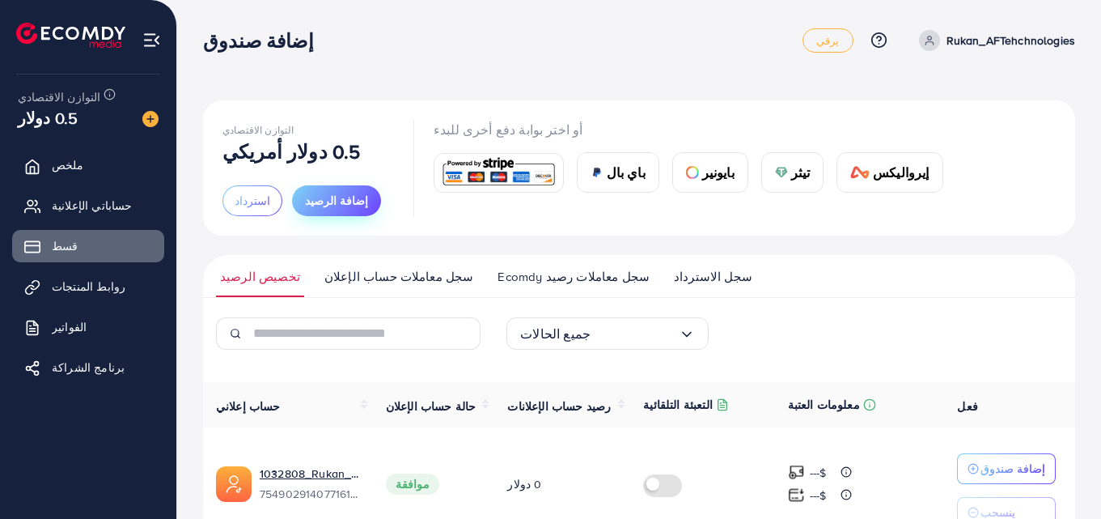
click at [327, 199] on font "إضافة الرصيد" at bounding box center [336, 201] width 63 height 16
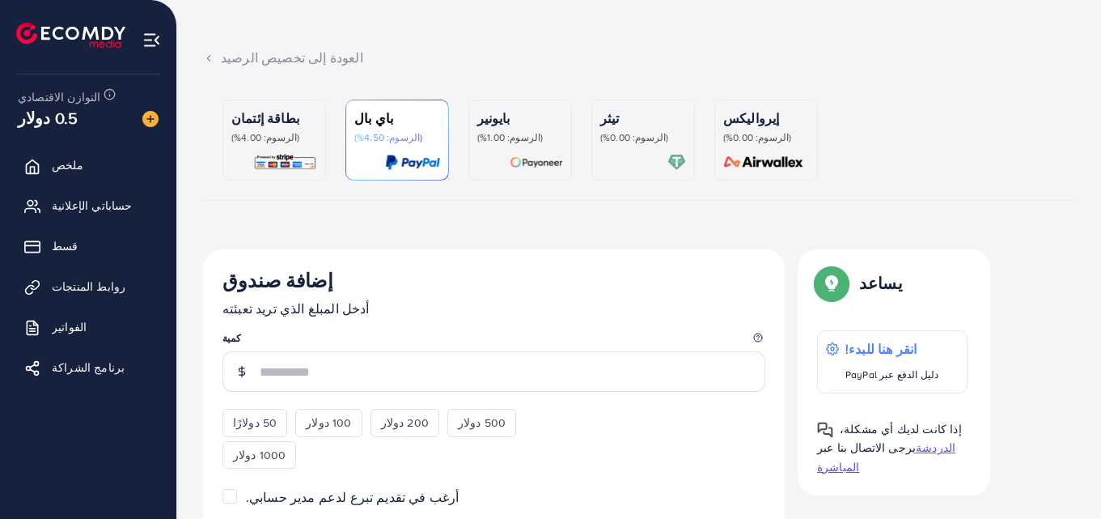
scroll to position [243, 0]
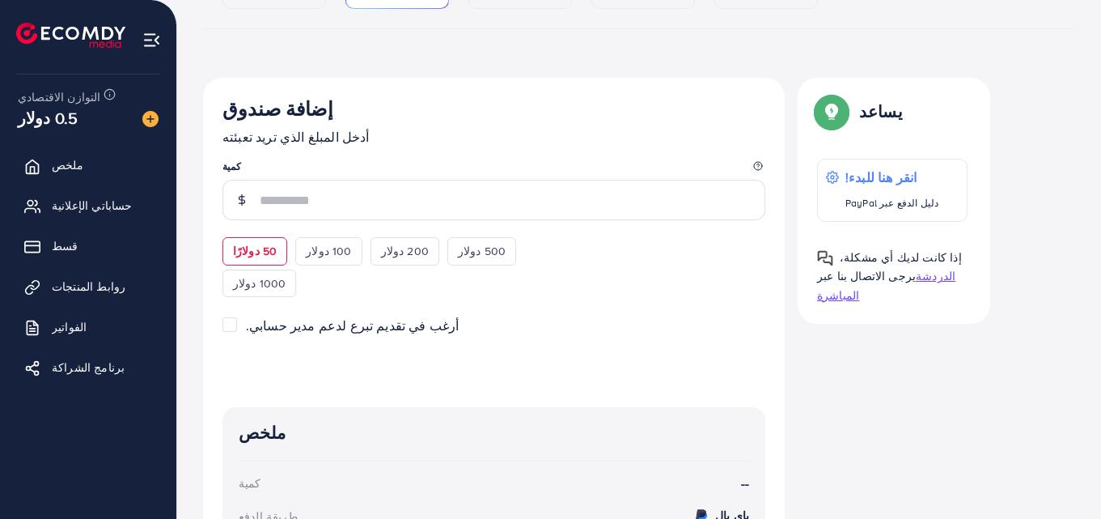
click at [277, 243] on div "50 دولارًا" at bounding box center [254, 251] width 65 height 28
type input "**"
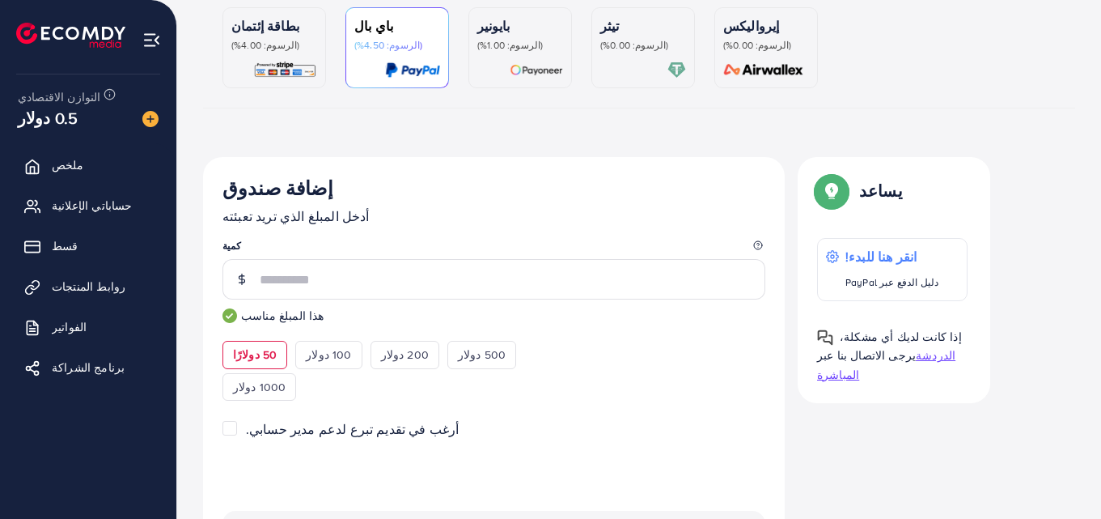
scroll to position [163, 0]
click at [294, 79] on img at bounding box center [285, 70] width 64 height 19
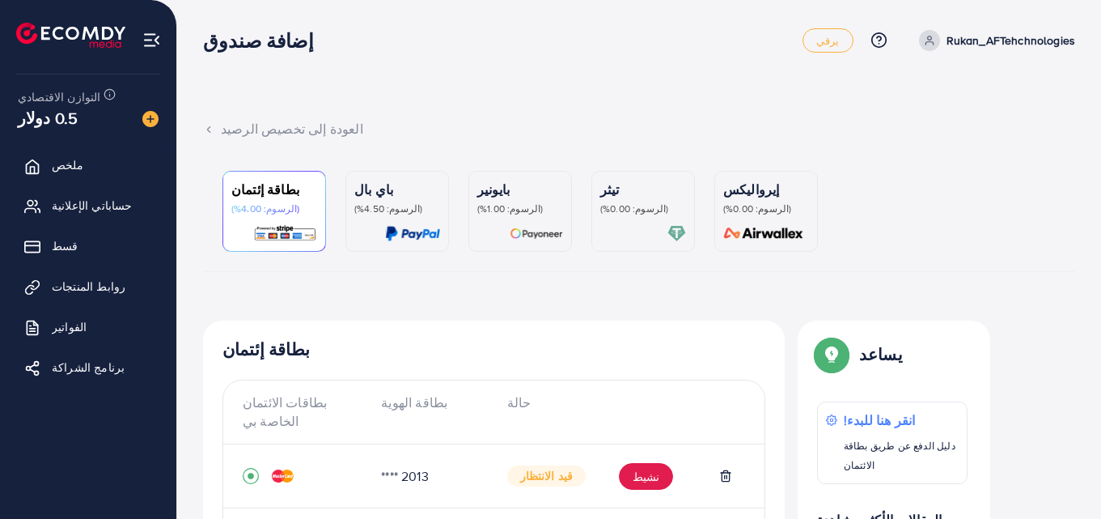
scroll to position [154, 0]
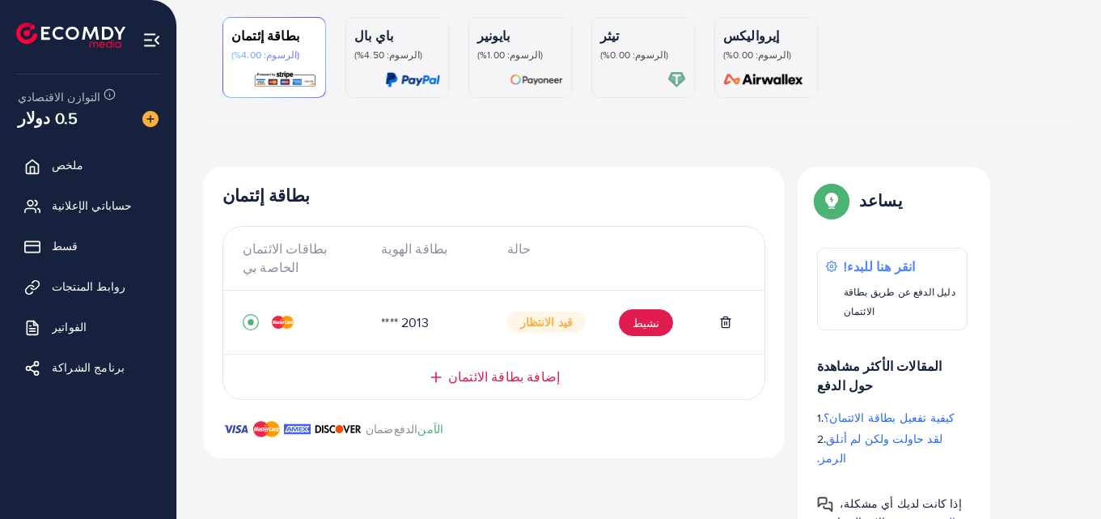
click at [542, 318] on font "قيد الانتظار" at bounding box center [546, 322] width 53 height 16
click at [542, 319] on font "قيد الانتظار" at bounding box center [546, 322] width 53 height 16
click at [635, 319] on font "نشيط" at bounding box center [646, 323] width 27 height 16
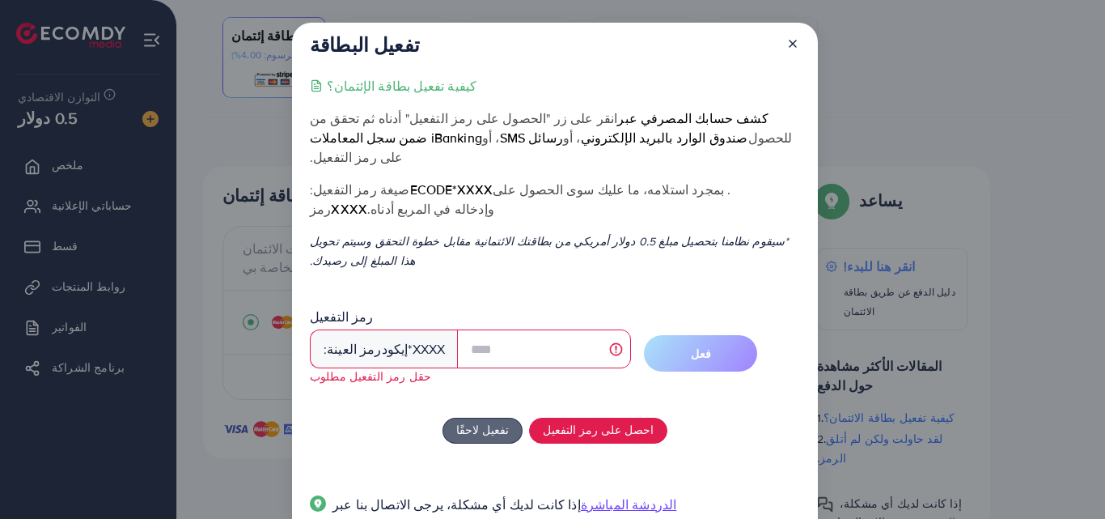
drag, startPoint x: 788, startPoint y: 41, endPoint x: 778, endPoint y: 41, distance: 9.7
click at [790, 40] on line at bounding box center [793, 43] width 6 height 6
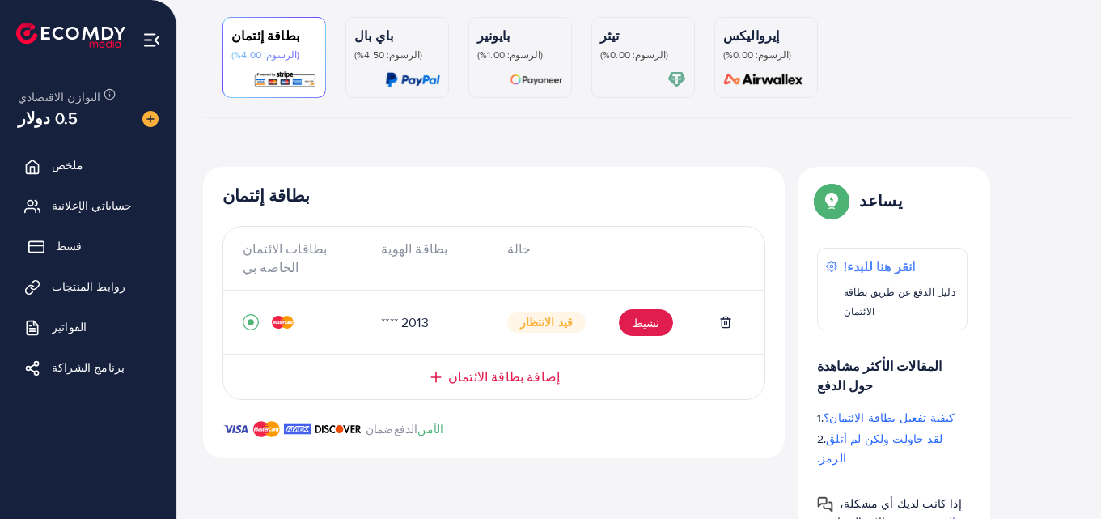
click at [48, 239] on link "قسط" at bounding box center [88, 246] width 152 height 32
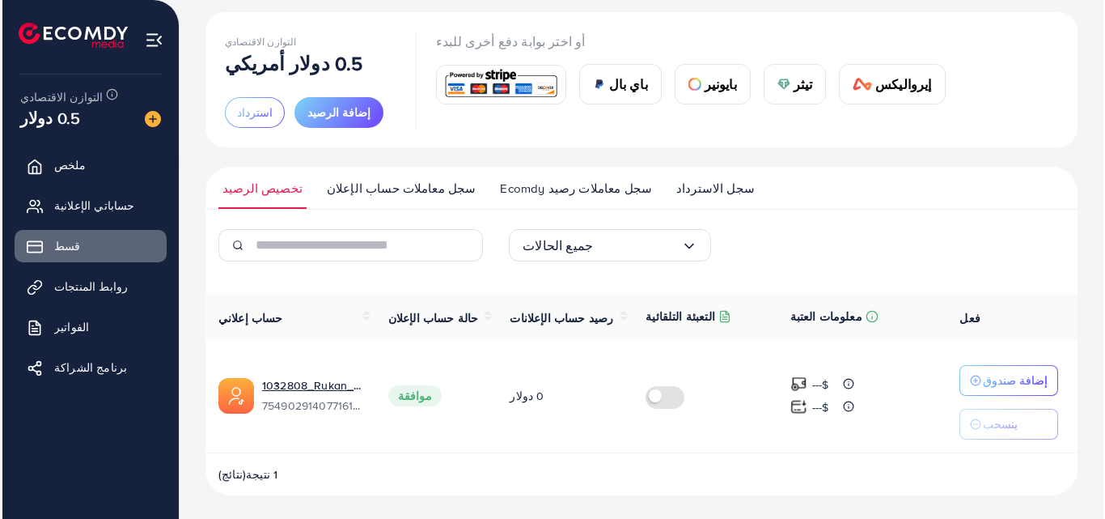
scroll to position [91, 0]
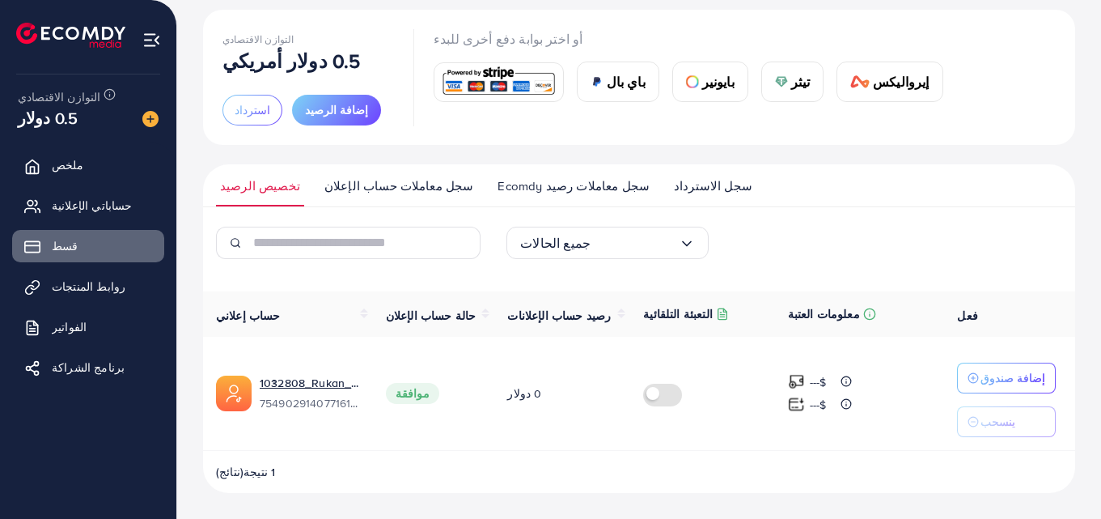
click at [643, 397] on label at bounding box center [665, 392] width 45 height 19
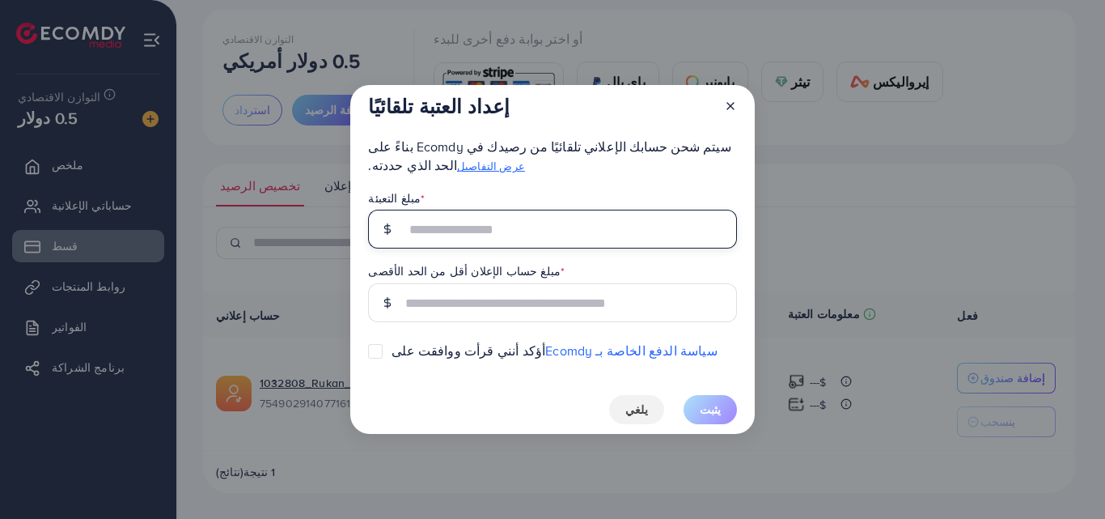
click at [510, 221] on input "text" at bounding box center [570, 229] width 331 height 39
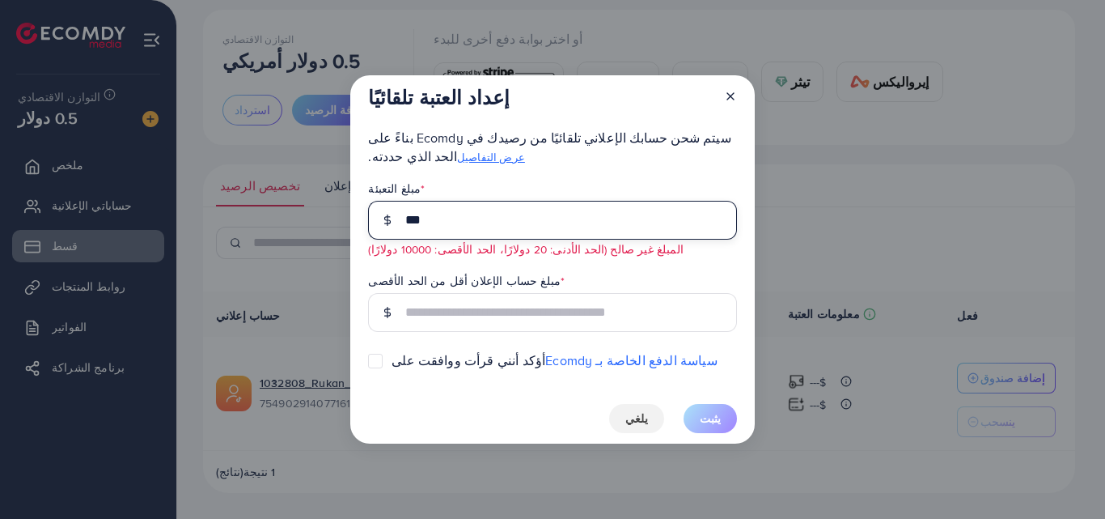
type input "***"
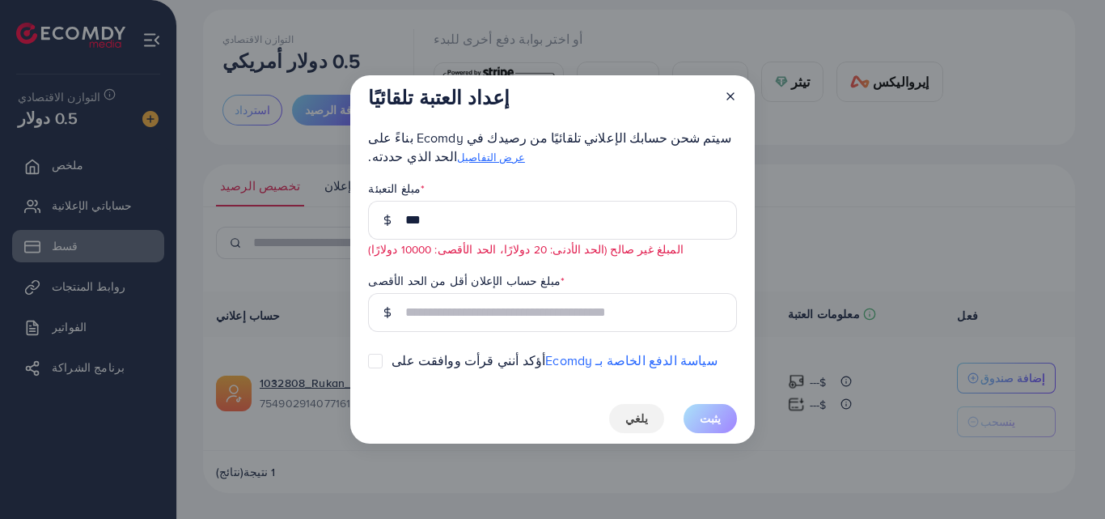
click at [509, 178] on div "سيتم شحن حسابك الإعلاني تلقائيًا من رصيدك في Ecomdy بناءً على الحد الذي حددته. …" at bounding box center [552, 281] width 368 height 304
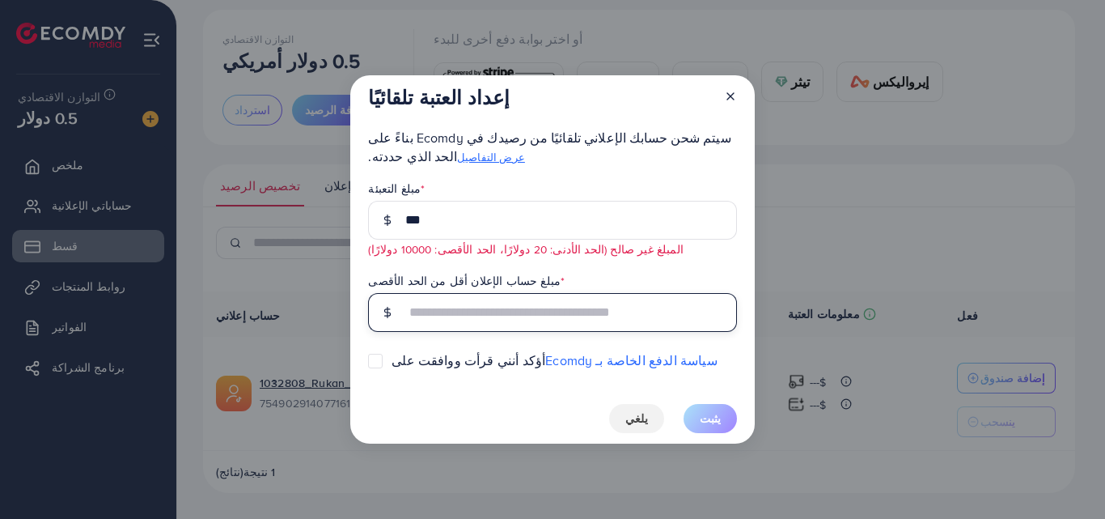
click at [539, 308] on input "text" at bounding box center [570, 312] width 331 height 39
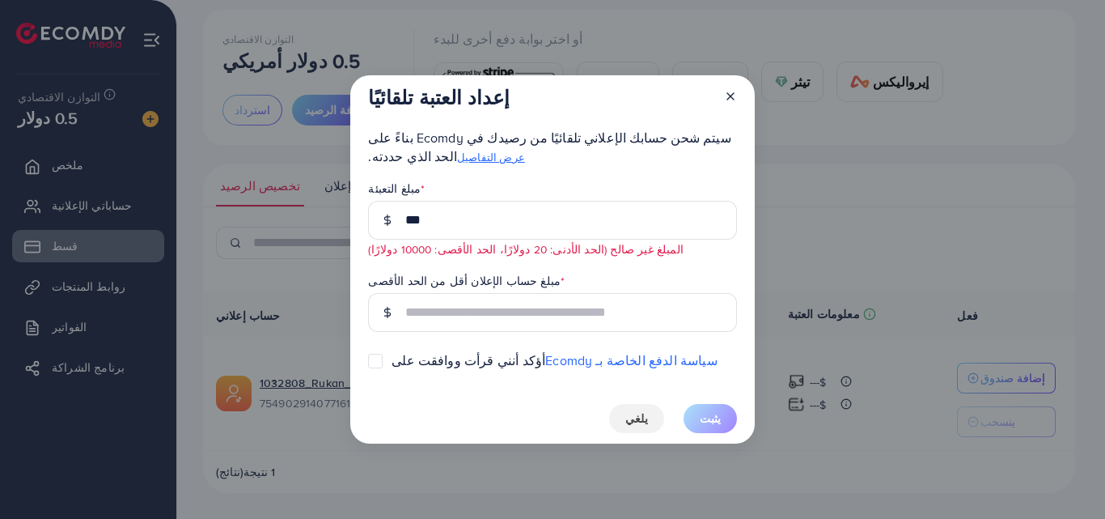
click at [734, 103] on div at bounding box center [724, 101] width 26 height 30
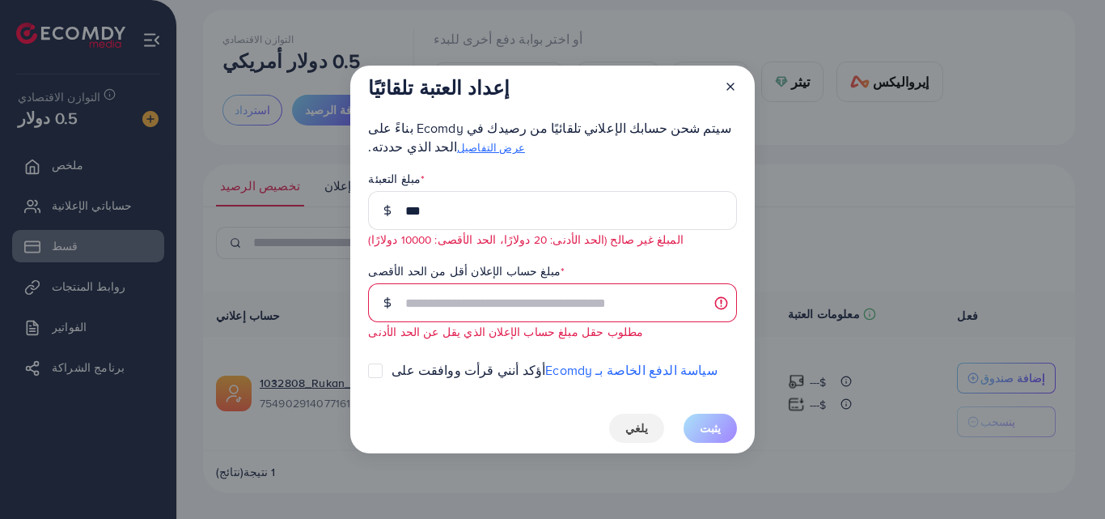
click at [733, 87] on icon at bounding box center [730, 86] width 13 height 13
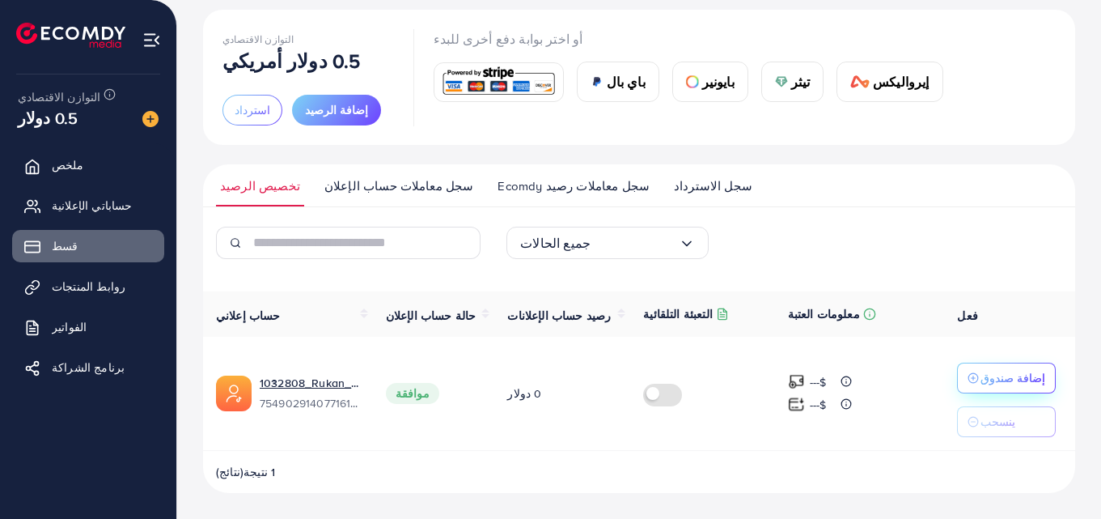
click at [1023, 375] on font "إضافة صندوق" at bounding box center [1012, 378] width 65 height 16
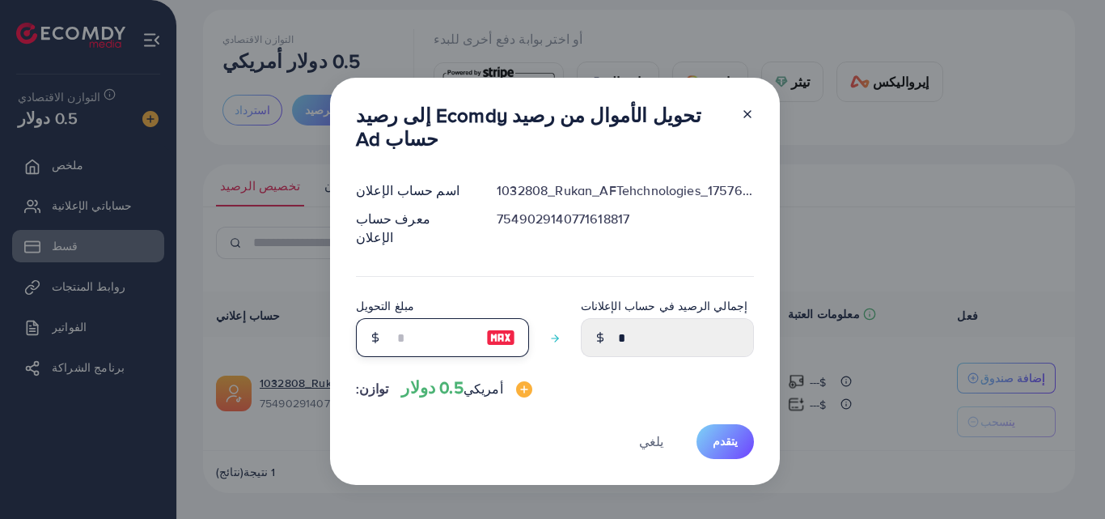
click at [461, 318] on input "number" at bounding box center [433, 337] width 81 height 39
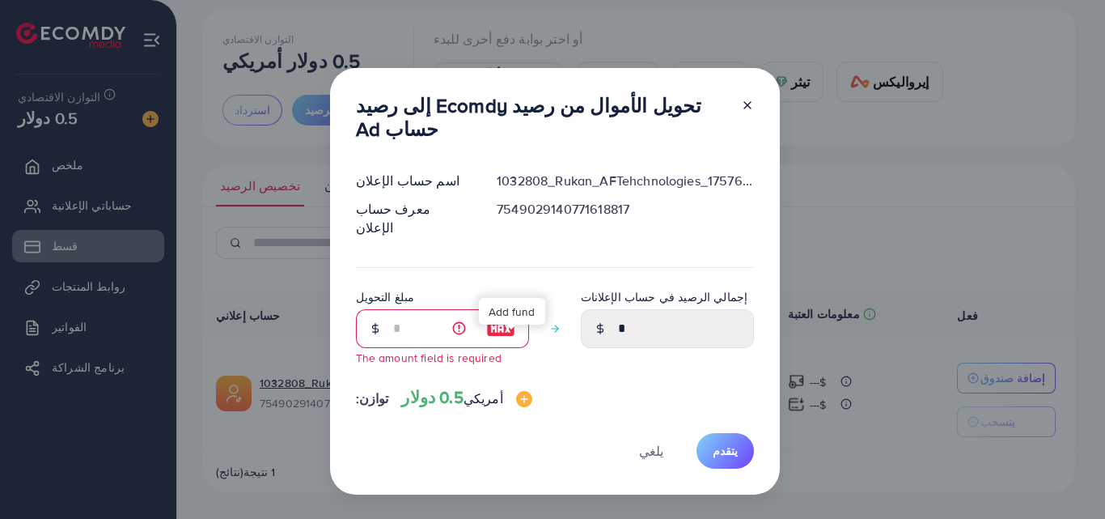
click at [516, 391] on img at bounding box center [524, 399] width 16 height 16
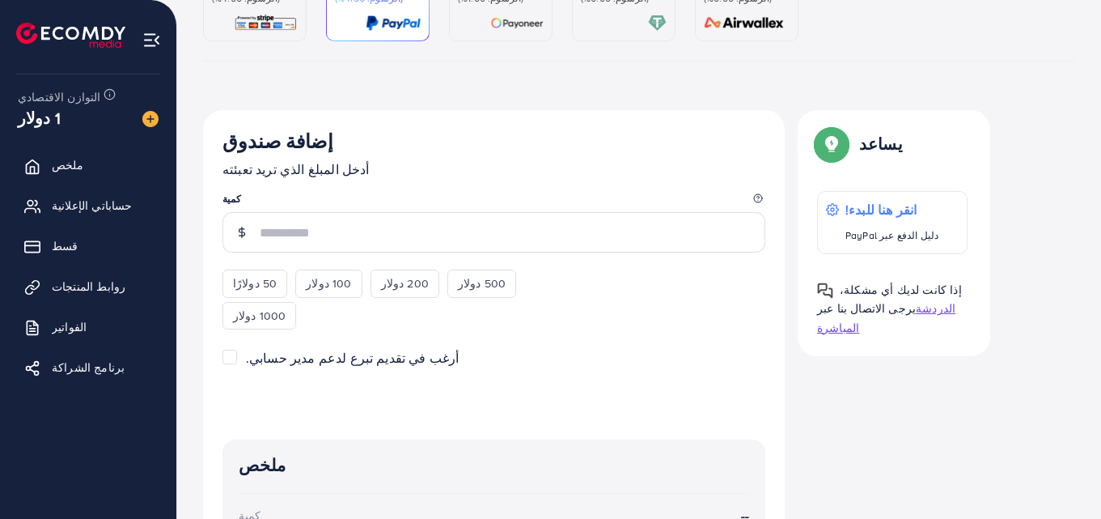
scroll to position [45, 0]
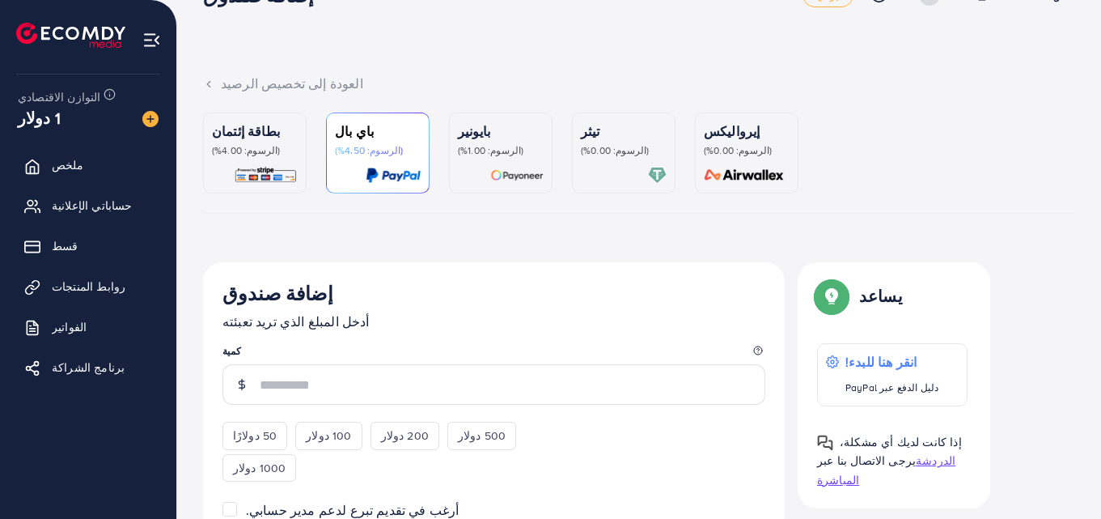
click at [276, 192] on link "بطاقة إئتمان (الرسوم: 4.00%)" at bounding box center [255, 152] width 104 height 81
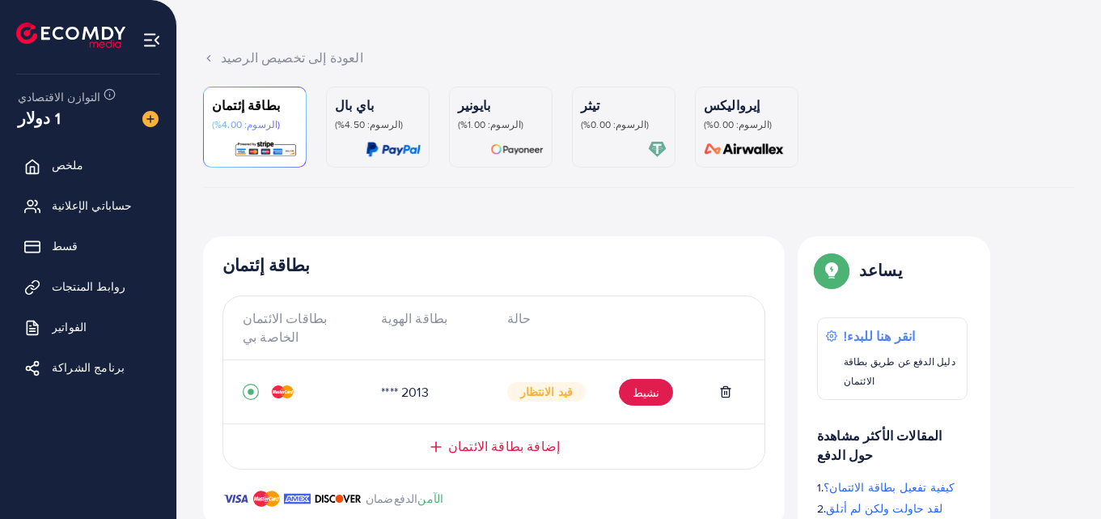
scroll to position [141, 0]
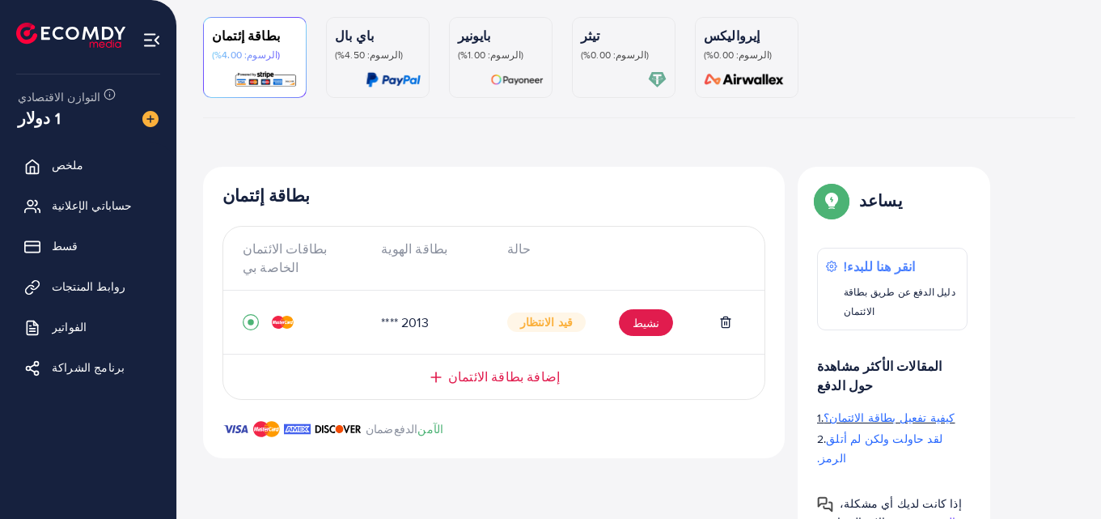
click at [897, 409] on font "كيفية تفعيل بطاقة الائتمان؟" at bounding box center [888, 417] width 131 height 16
click at [641, 315] on font "نشيط" at bounding box center [646, 323] width 27 height 16
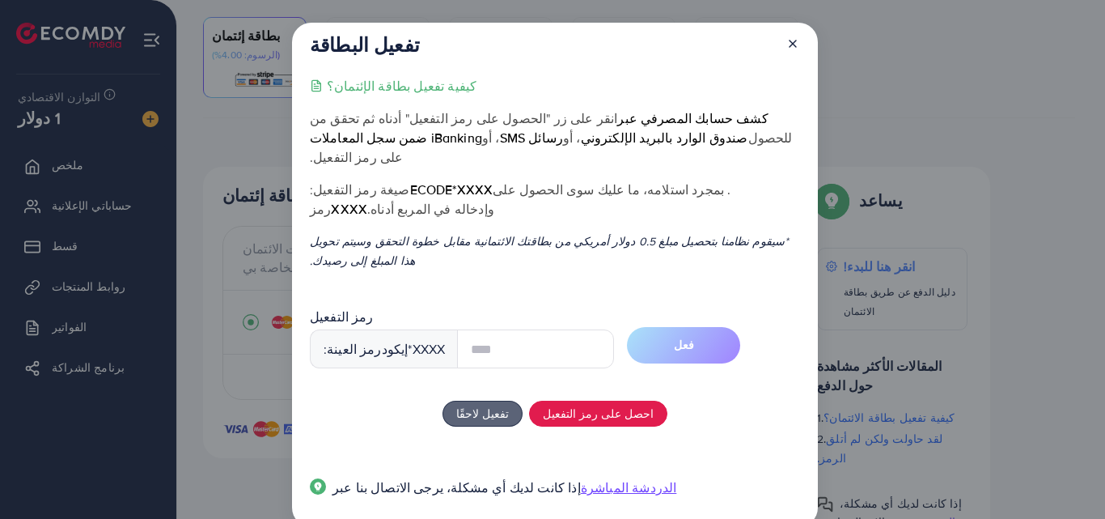
click at [501, 339] on input "text" at bounding box center [535, 348] width 157 height 39
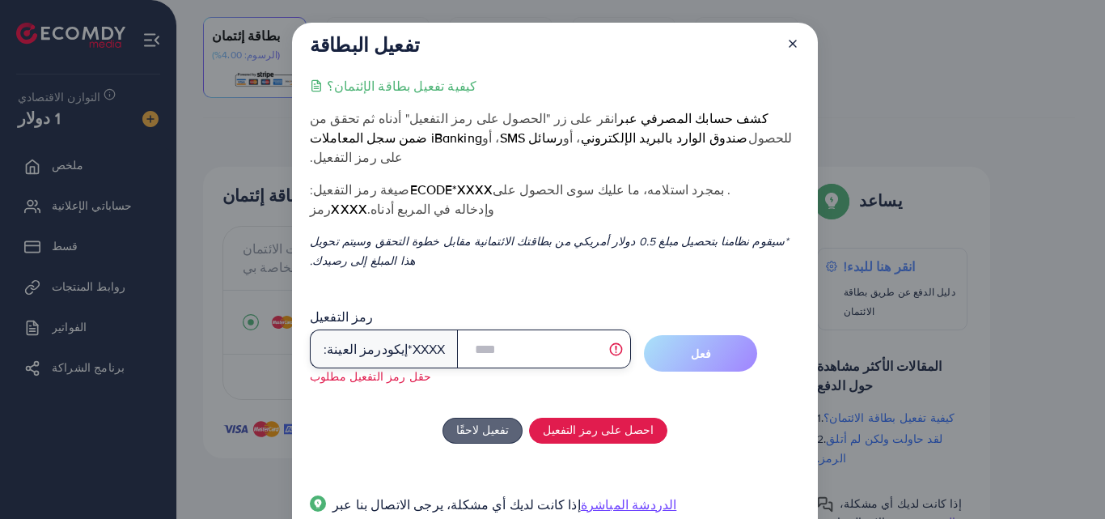
click at [525, 329] on input "text" at bounding box center [544, 348] width 174 height 39
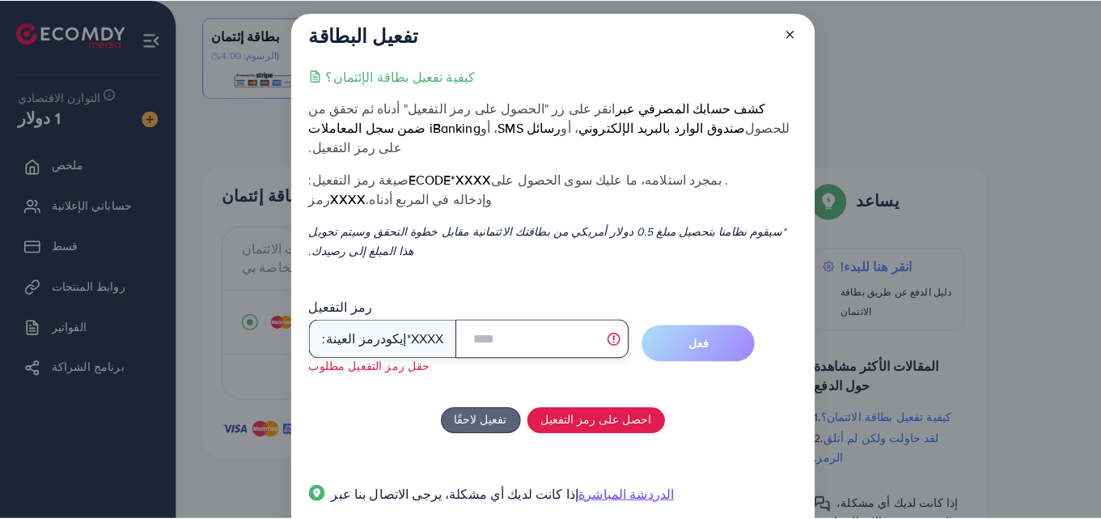
scroll to position [0, 0]
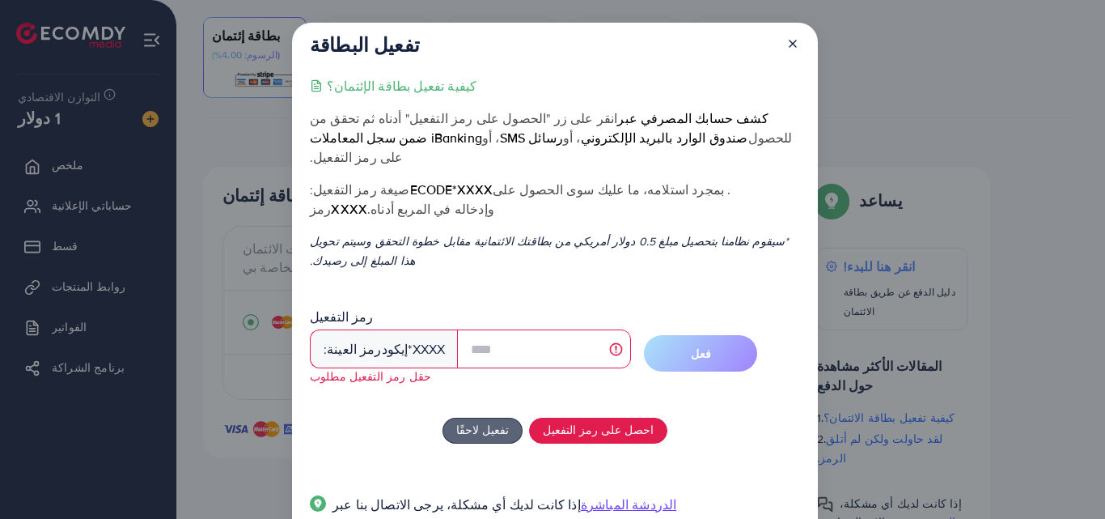
click at [791, 43] on line at bounding box center [793, 43] width 6 height 6
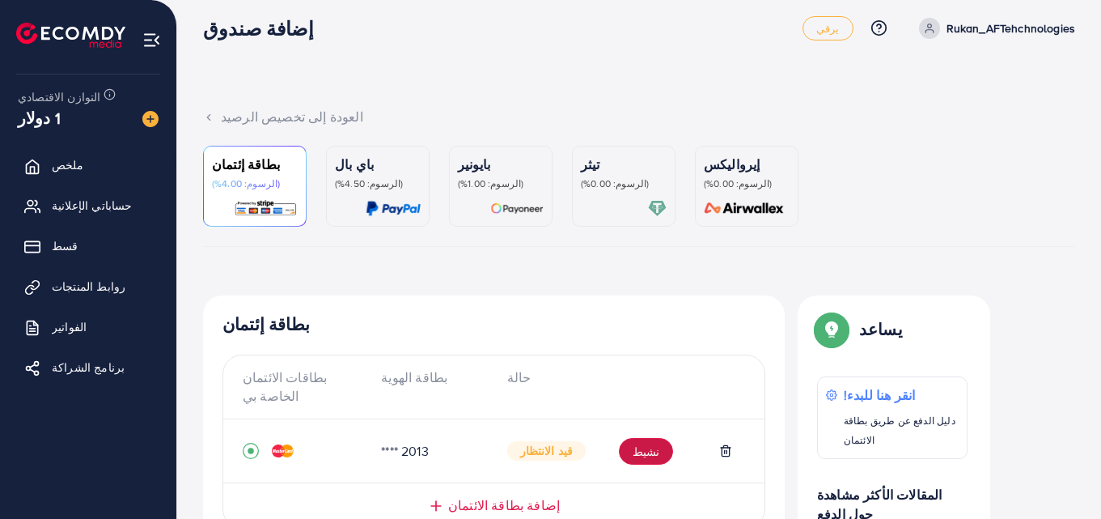
scroll to position [141, 0]
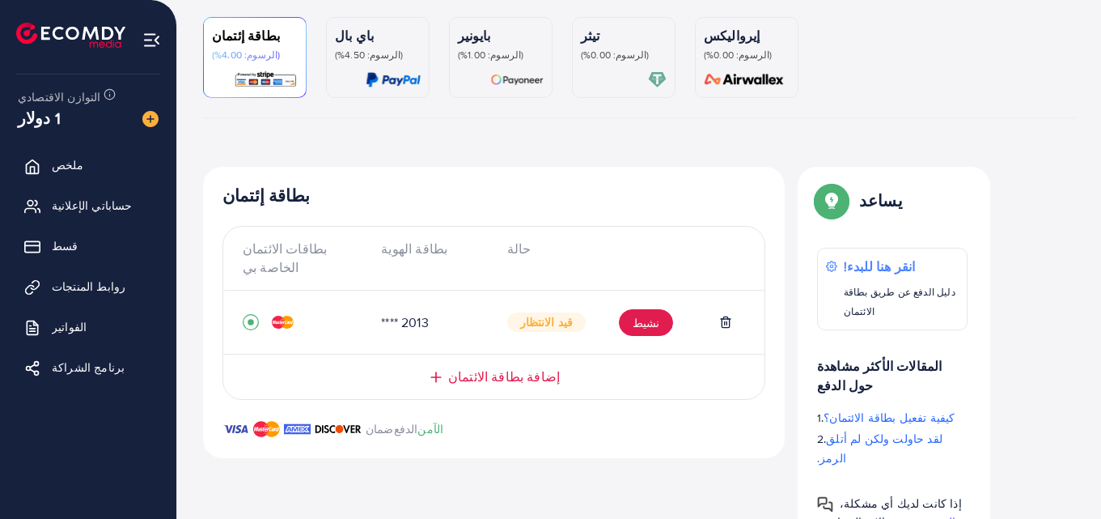
click at [439, 324] on div "**** 2013" at bounding box center [430, 322] width 125 height 19
click at [509, 315] on span "قيد الانتظار" at bounding box center [546, 321] width 79 height 19
click at [551, 325] on font "قيد الانتظار" at bounding box center [546, 322] width 53 height 16
click at [868, 261] on font "انقر هنا للبدء!" at bounding box center [879, 266] width 72 height 18
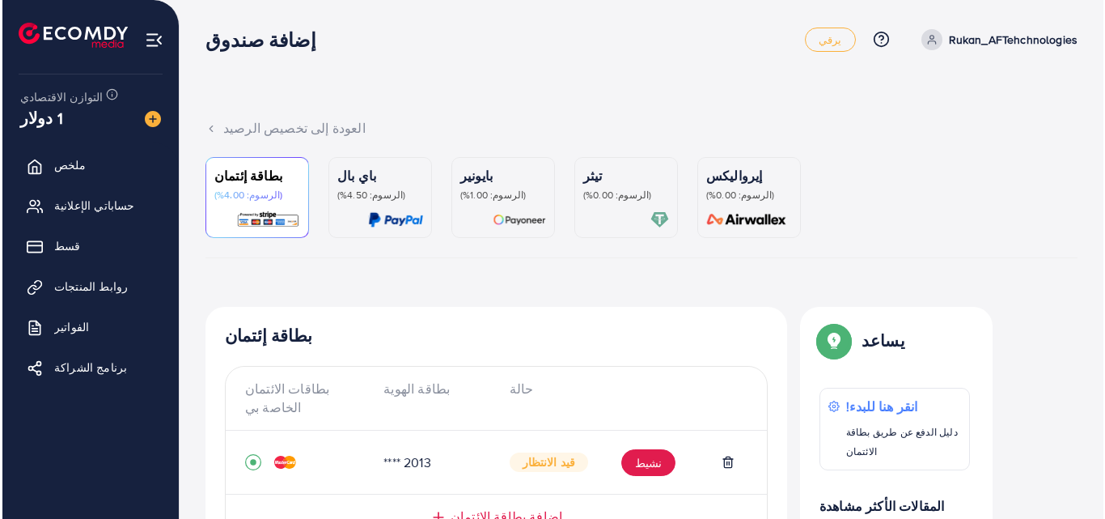
scroll to position [0, 0]
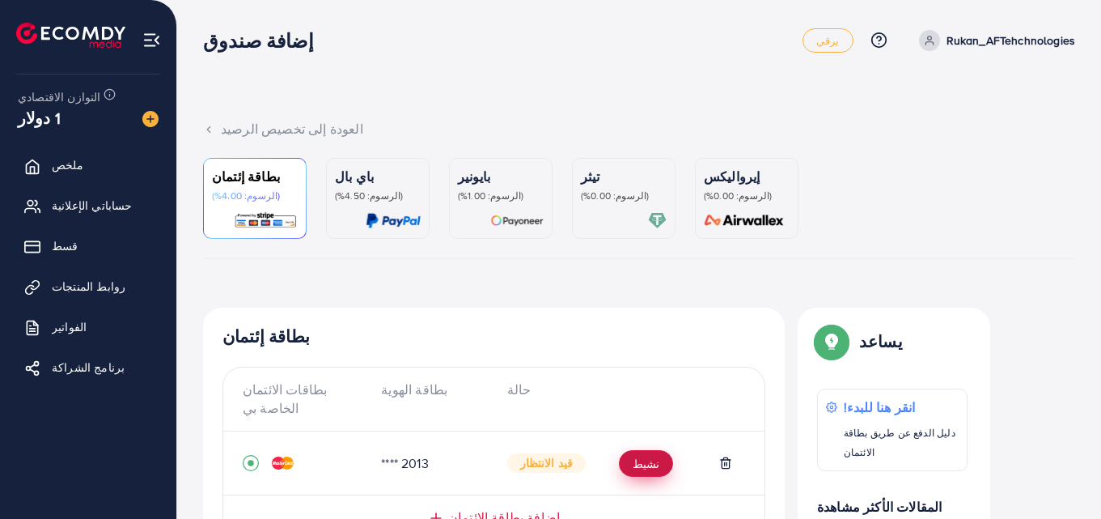
click at [629, 467] on button "نشيط" at bounding box center [646, 463] width 54 height 27
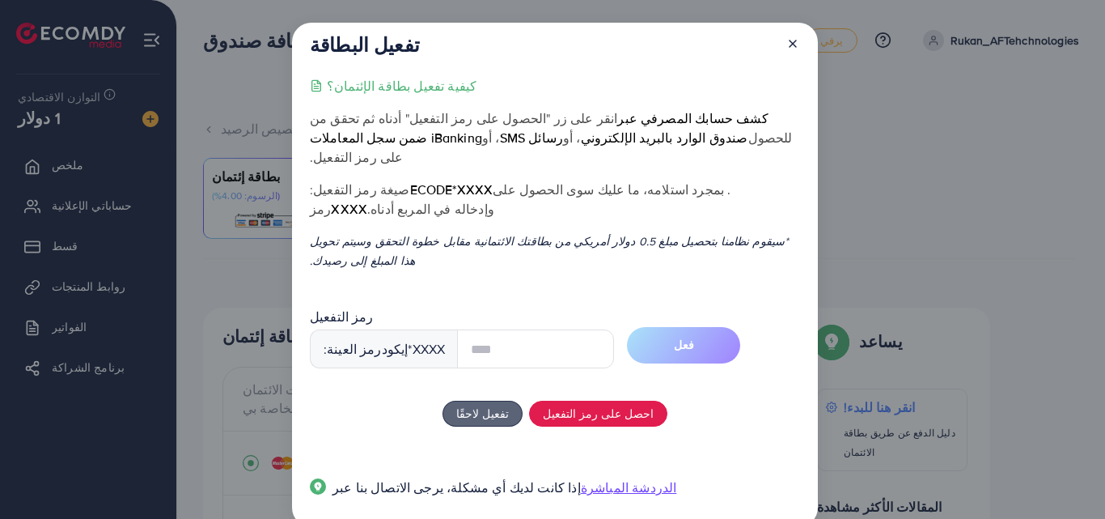
click at [473, 341] on input "text" at bounding box center [535, 348] width 157 height 39
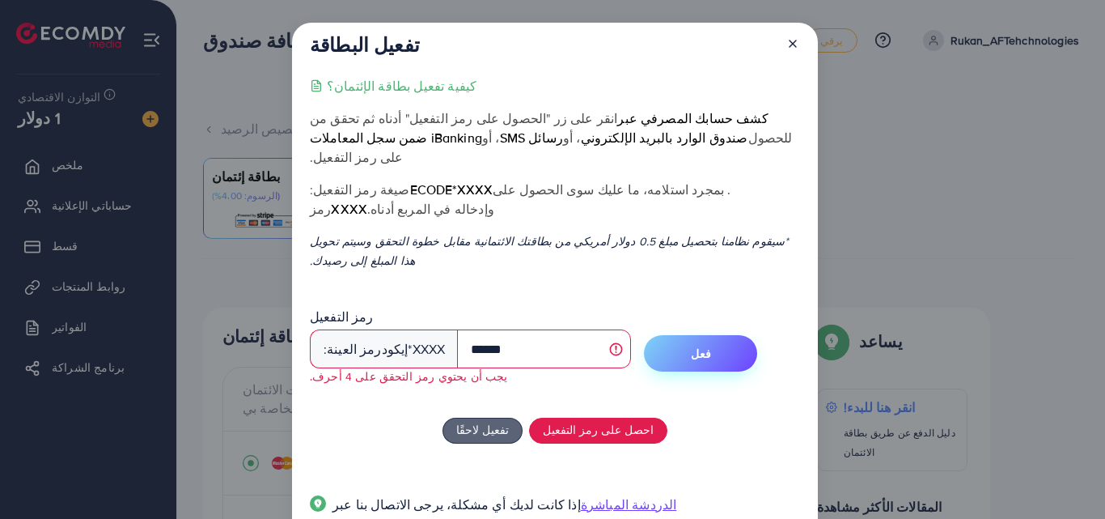
click at [710, 335] on button "فعل" at bounding box center [700, 353] width 113 height 36
click at [696, 345] on font "فعل" at bounding box center [701, 353] width 20 height 16
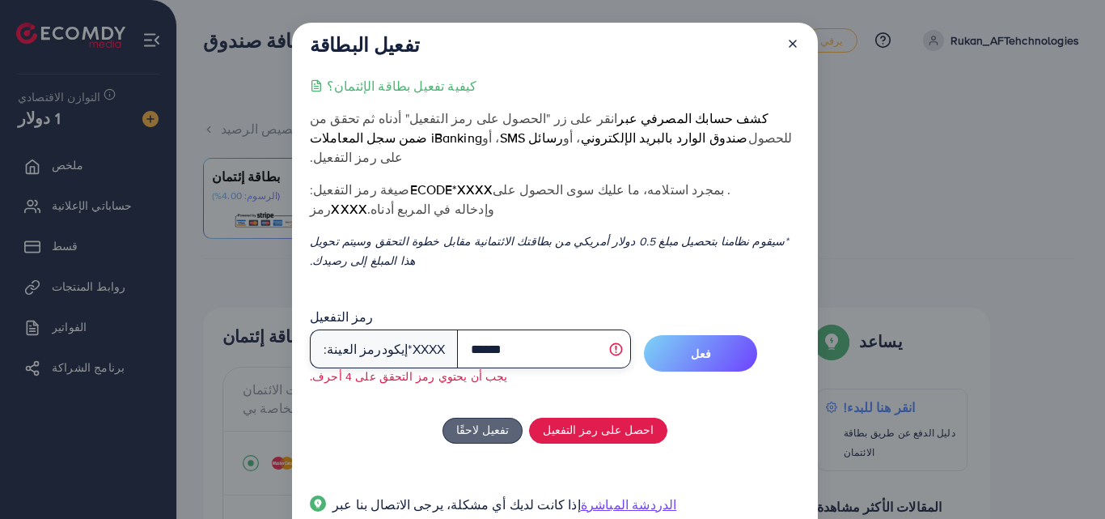
click at [505, 329] on input "******" at bounding box center [544, 348] width 174 height 39
type input "****"
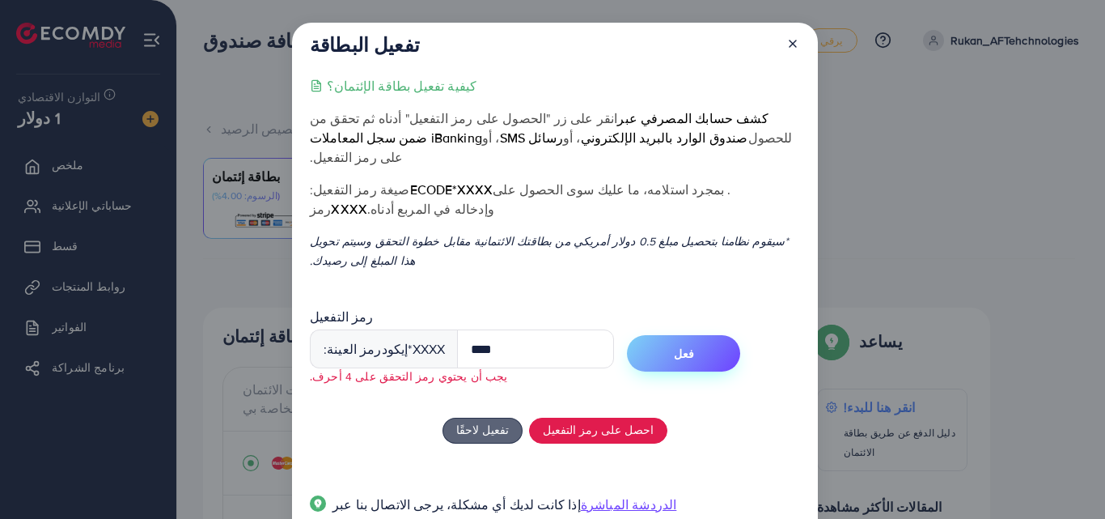
click at [685, 335] on button "فعل" at bounding box center [683, 353] width 113 height 36
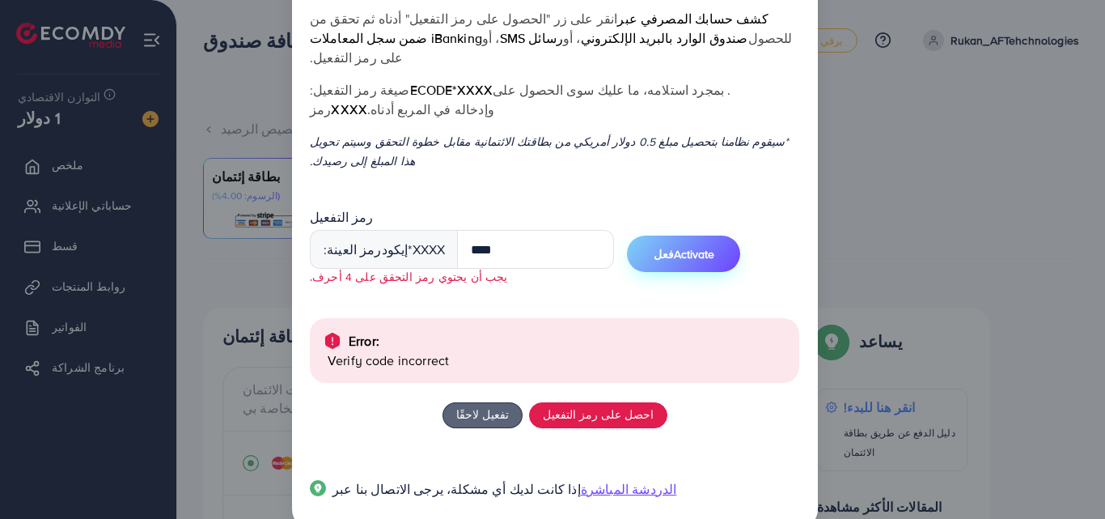
scroll to position [112, 0]
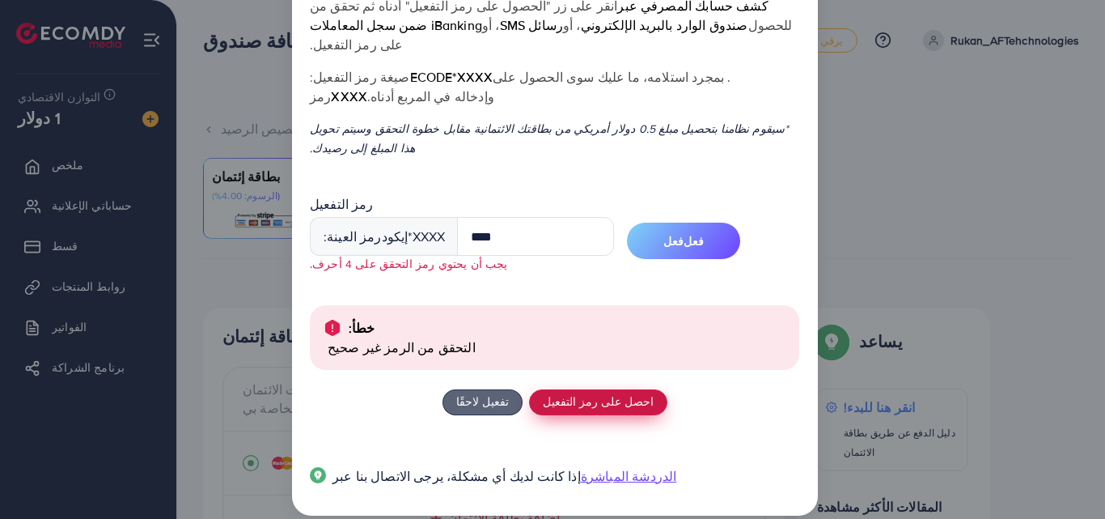
click at [578, 392] on font "احصل على رمز التفعيل" at bounding box center [598, 400] width 111 height 17
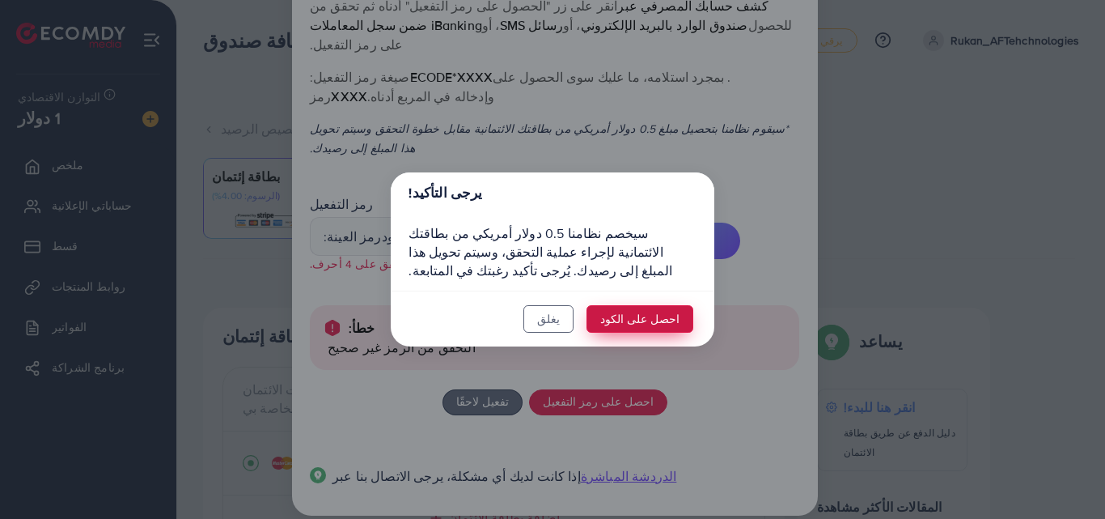
click at [644, 320] on font "احصل على الكود" at bounding box center [639, 319] width 79 height 17
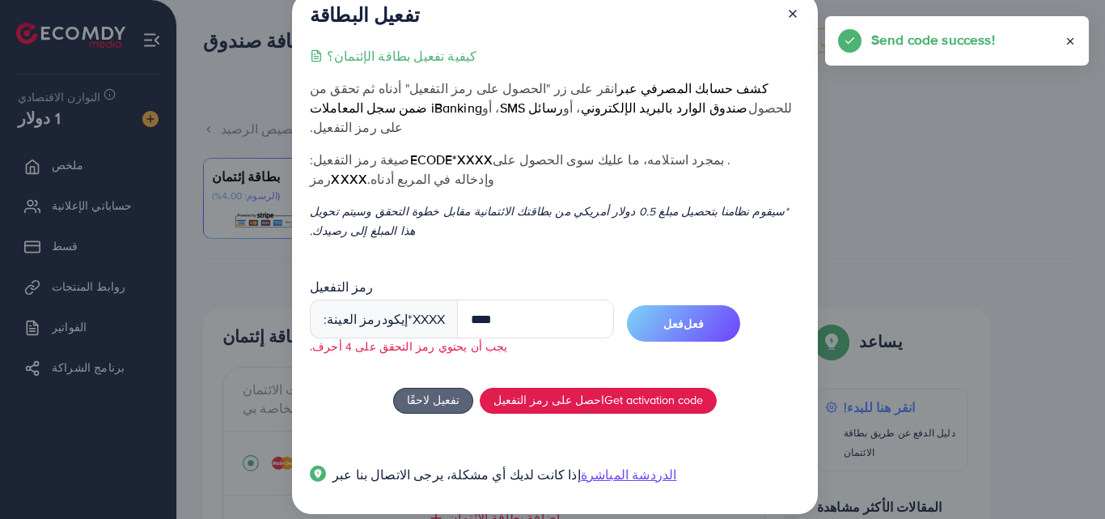
scroll to position [28, 0]
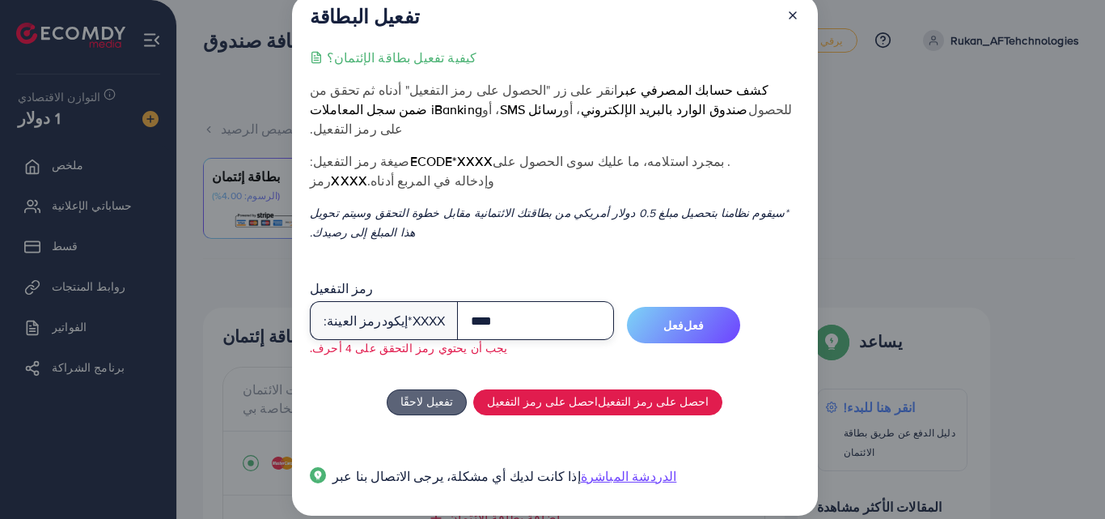
click at [505, 320] on input "****" at bounding box center [535, 320] width 157 height 39
click at [508, 308] on input "****" at bounding box center [535, 320] width 157 height 39
type input "****"
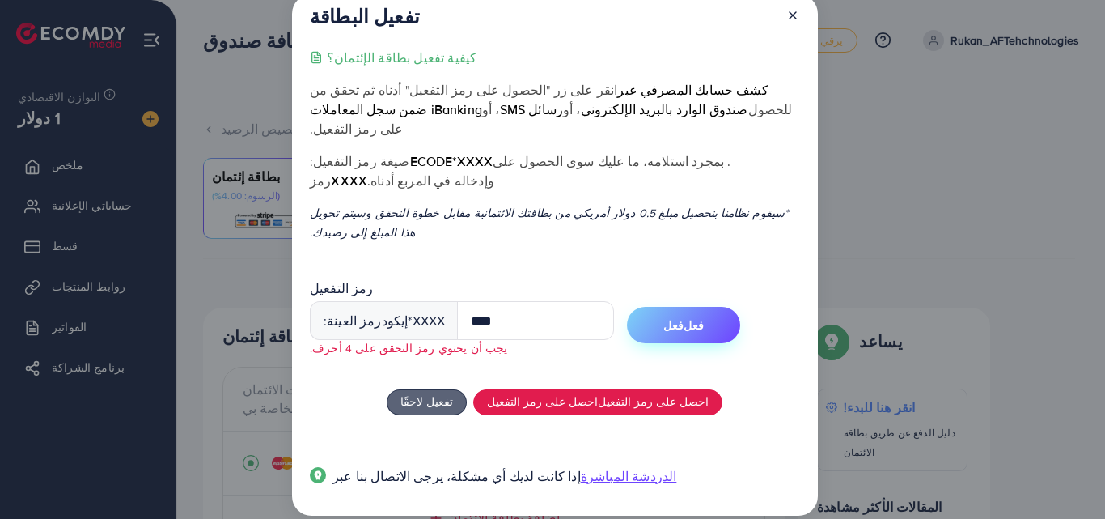
click at [656, 307] on button "فعل فعل" at bounding box center [683, 325] width 113 height 36
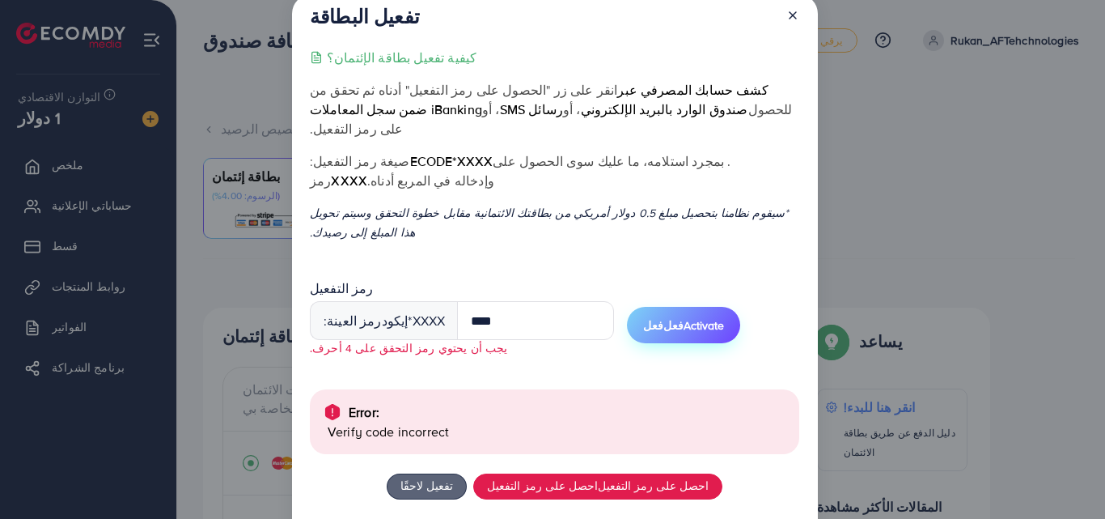
scroll to position [112, 0]
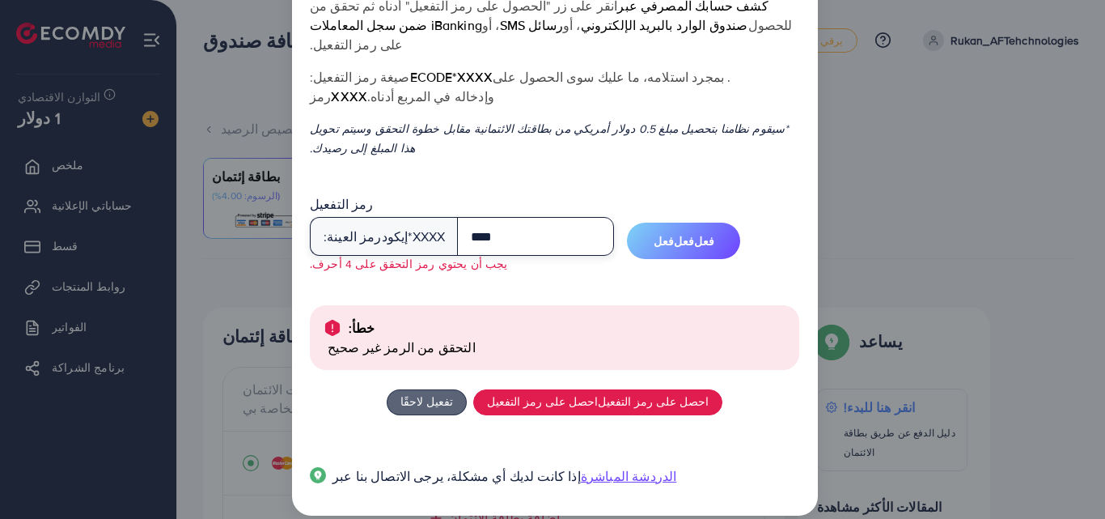
click at [574, 225] on input "****" at bounding box center [535, 236] width 157 height 39
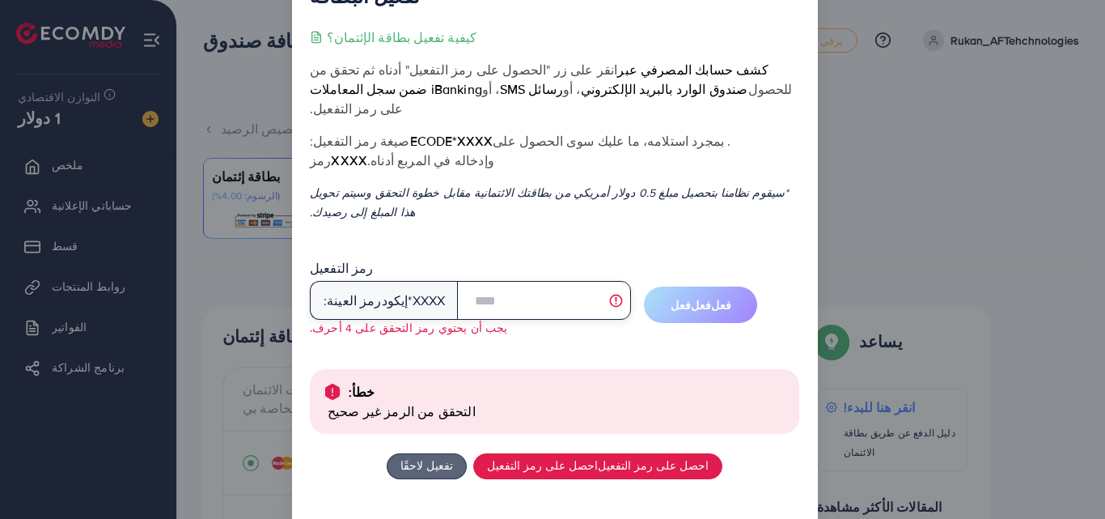
scroll to position [0, 0]
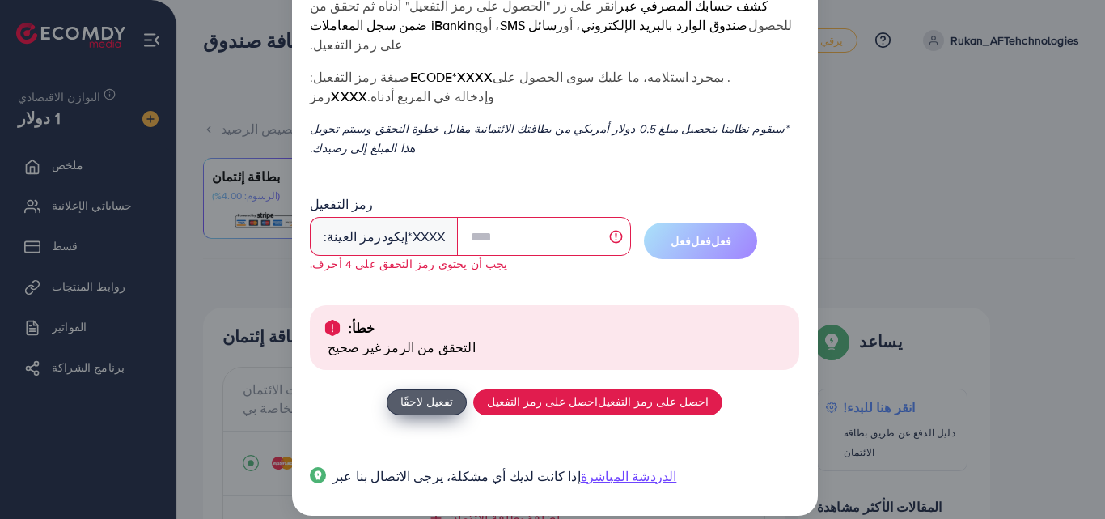
click at [453, 392] on font "تفعيل لاحقًا" at bounding box center [426, 400] width 53 height 17
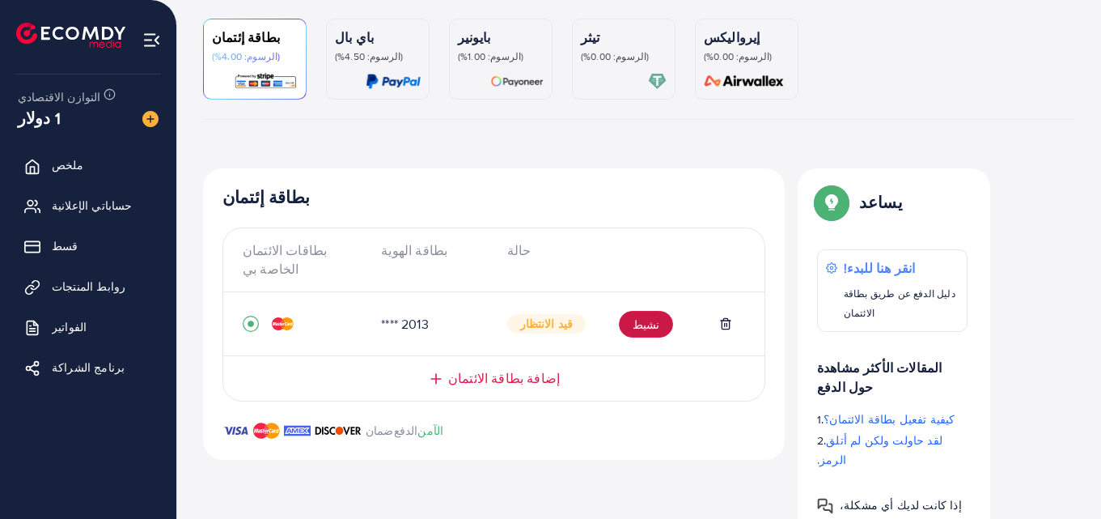
scroll to position [141, 0]
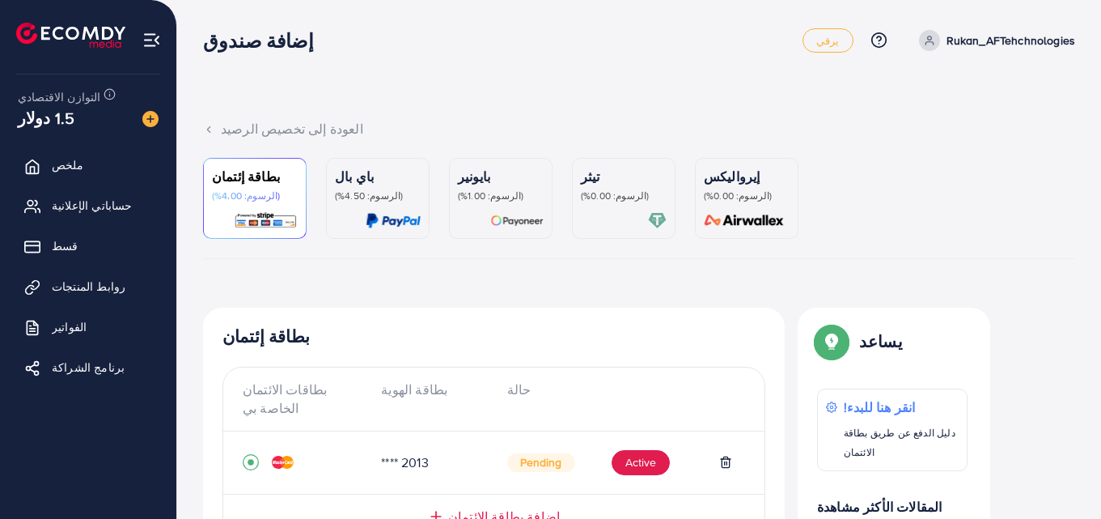
click at [653, 52] on div "إضافة صندوق" at bounding box center [502, 40] width 599 height 23
click at [89, 199] on font "حساباتي الإعلانية" at bounding box center [96, 205] width 81 height 16
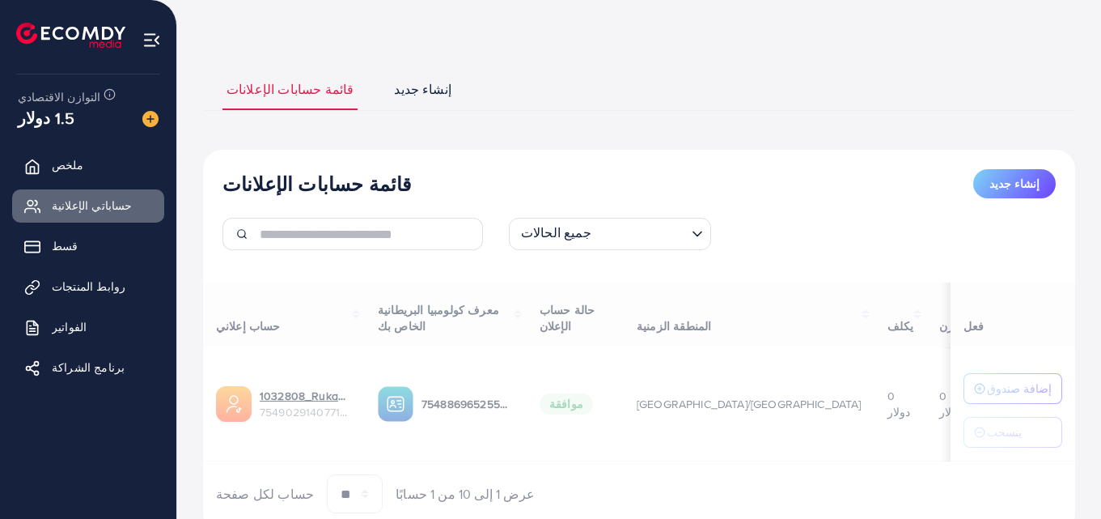
scroll to position [116, 0]
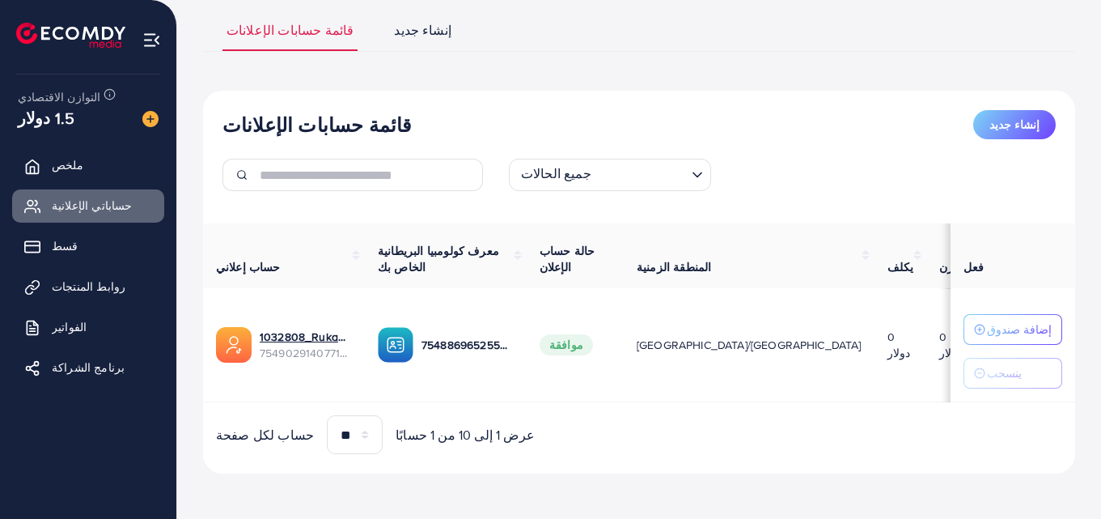
click at [992, 345] on label at bounding box center [1014, 345] width 45 height 19
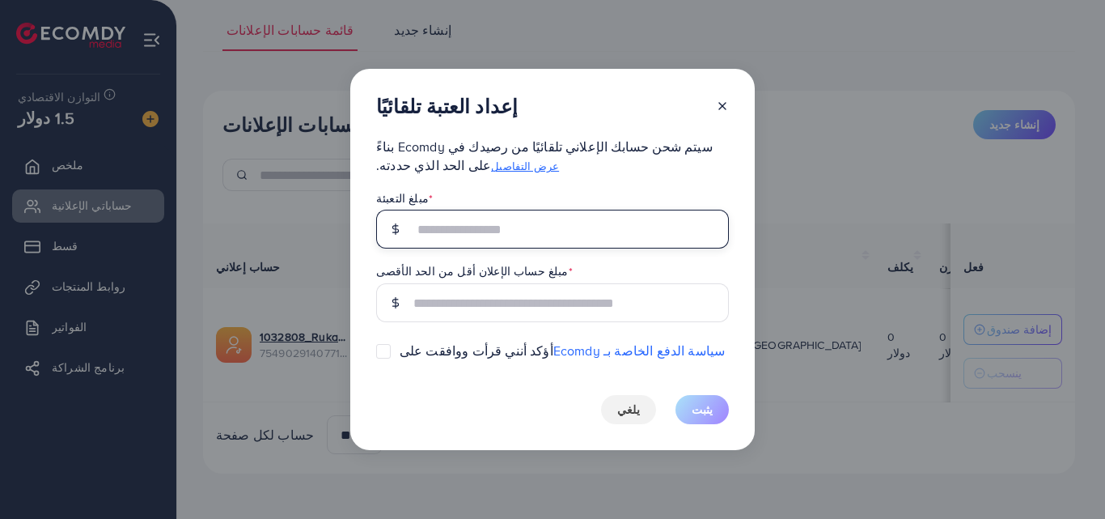
click at [557, 222] on input "text" at bounding box center [570, 229] width 315 height 39
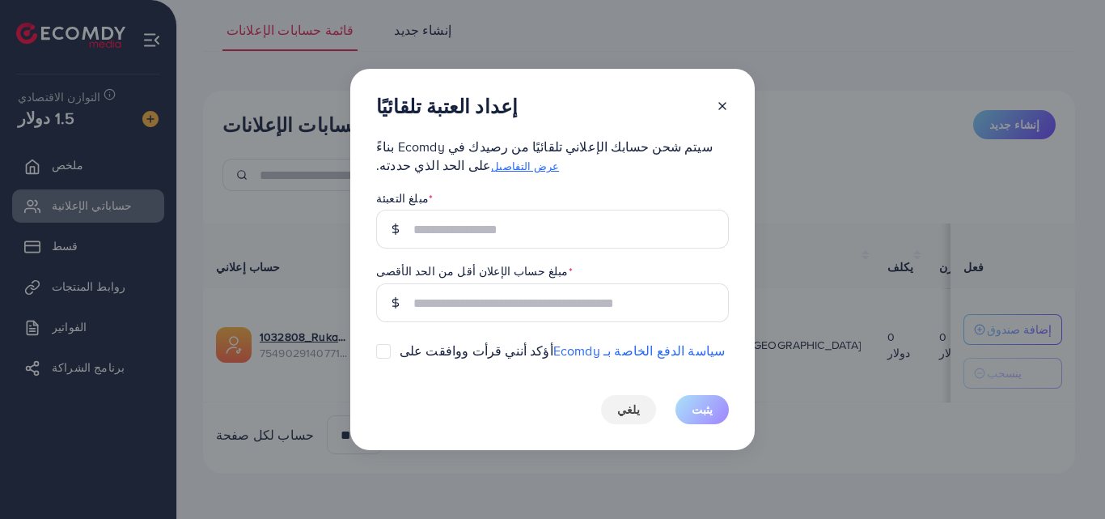
click at [725, 104] on div at bounding box center [716, 110] width 26 height 30
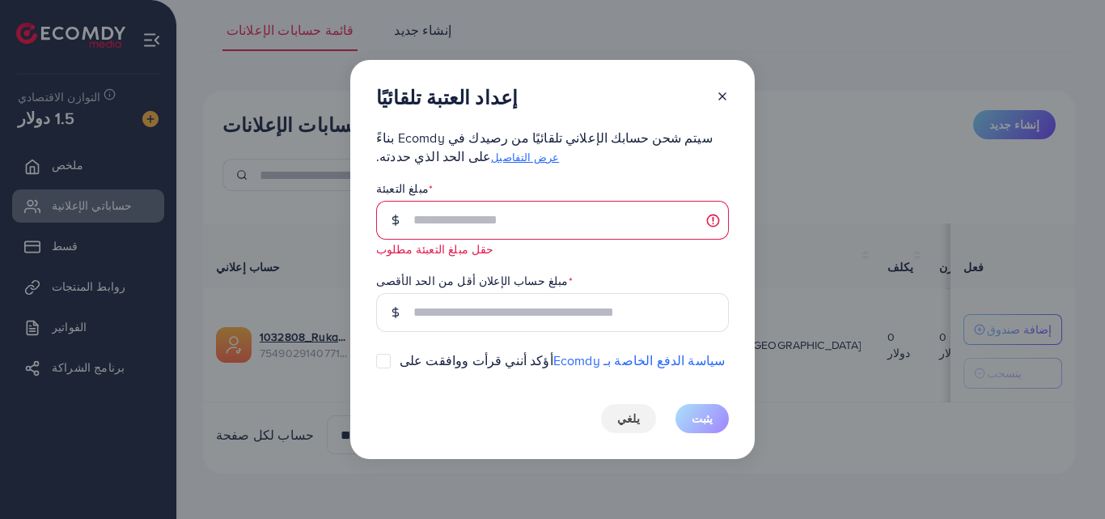
click at [719, 96] on icon at bounding box center [722, 96] width 13 height 13
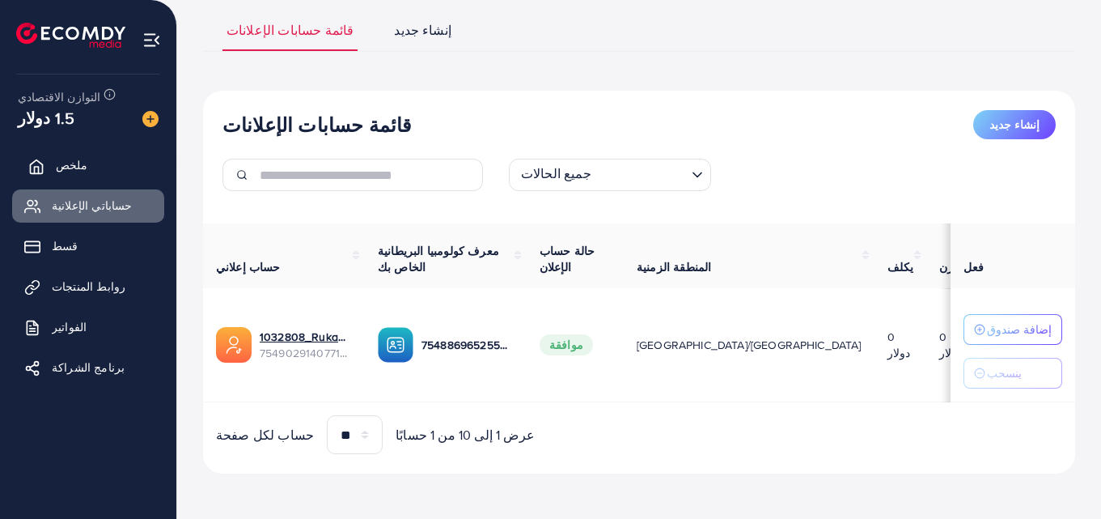
click at [118, 153] on link "ملخص" at bounding box center [88, 165] width 152 height 32
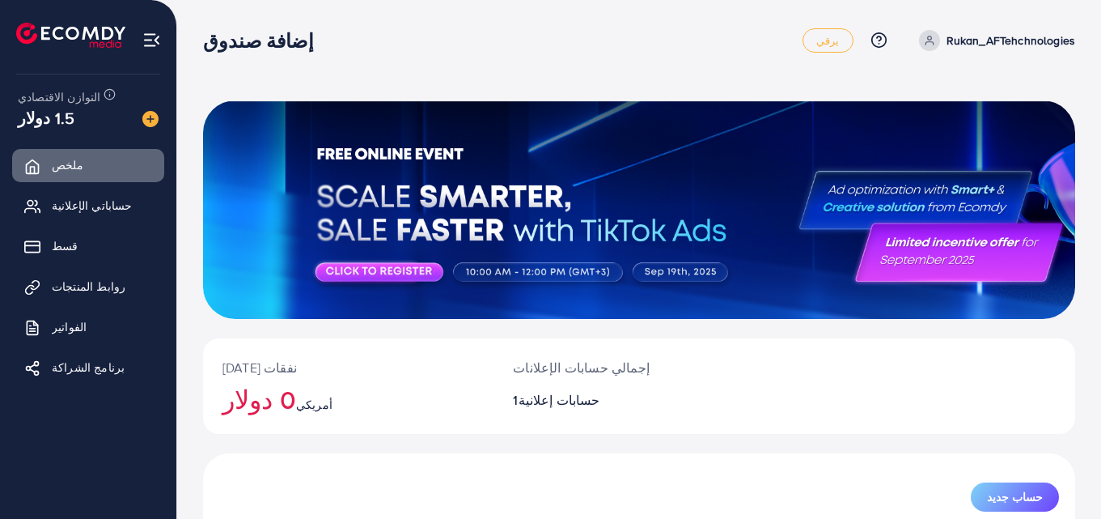
click at [70, 101] on font "التوازن الاقتصادي" at bounding box center [59, 97] width 83 height 16
click at [78, 126] on div "1.5 دولار" at bounding box center [88, 117] width 141 height 23
click at [70, 108] on div "1.5 دولار" at bounding box center [88, 117] width 141 height 23
click at [155, 121] on img at bounding box center [150, 119] width 16 height 16
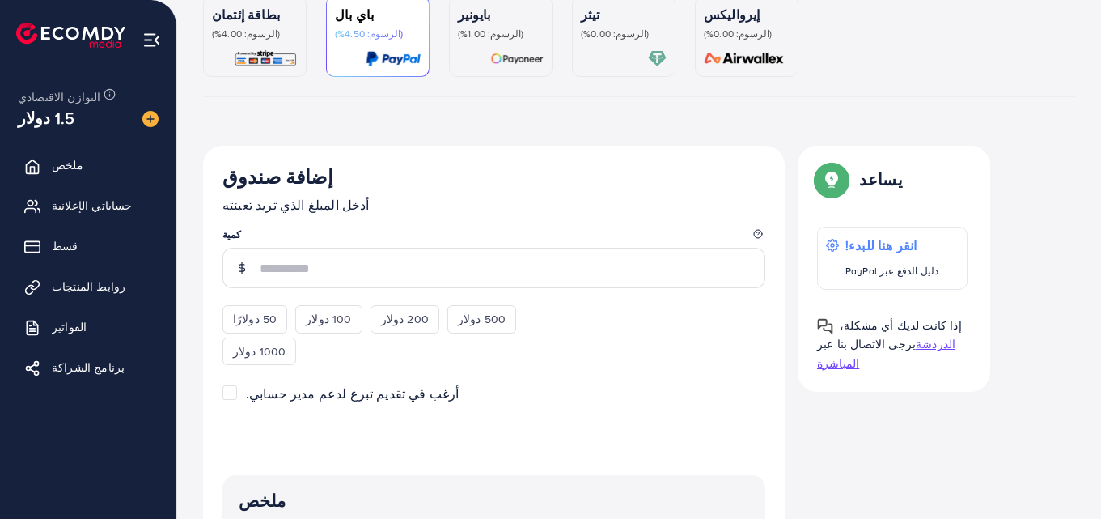
click at [249, 27] on font "(الرسوم: 4.00%)" at bounding box center [246, 34] width 68 height 14
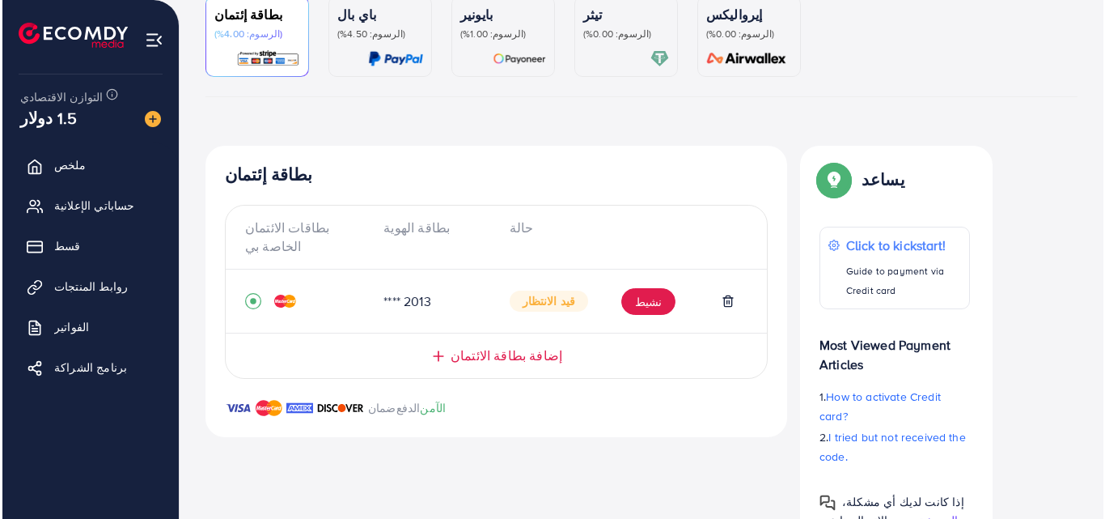
scroll to position [141, 0]
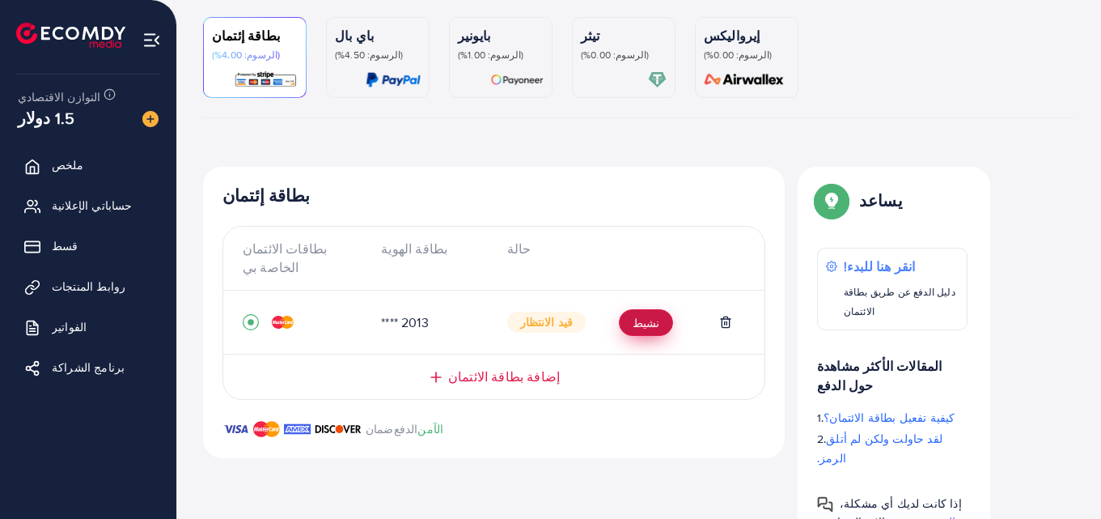
click at [634, 327] on font "نشيط" at bounding box center [646, 323] width 27 height 16
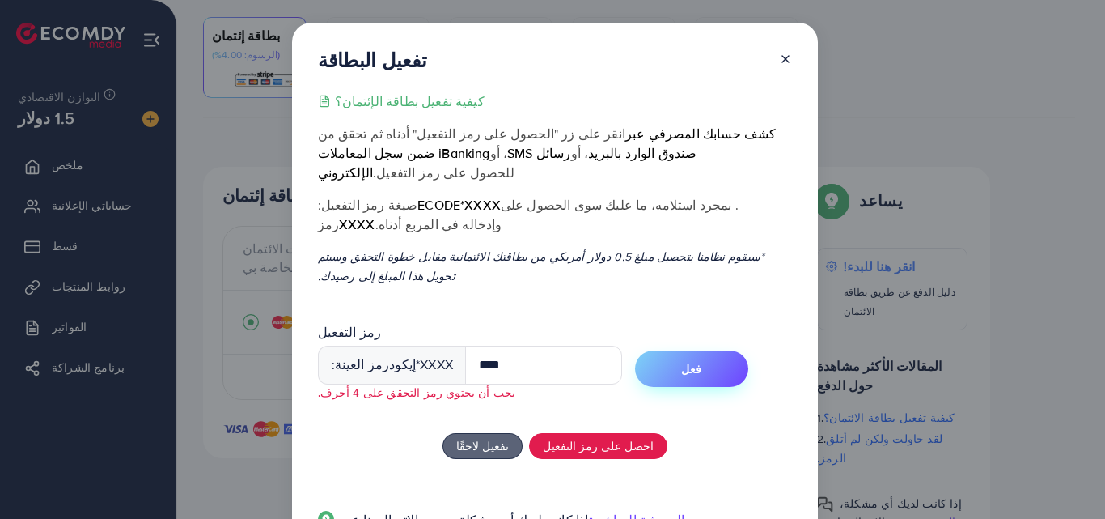
type input "****"
click at [709, 350] on button "فعل" at bounding box center [691, 368] width 113 height 36
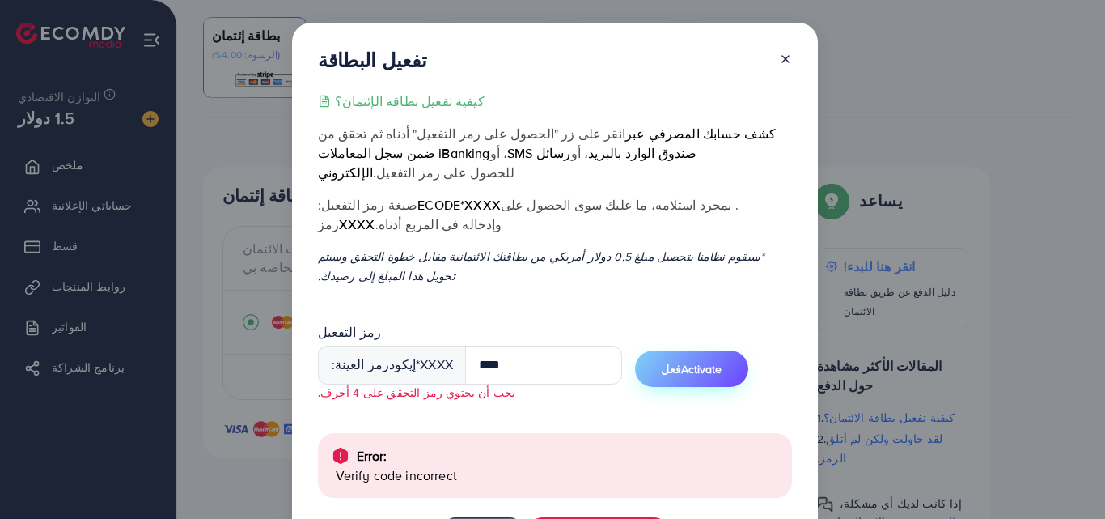
scroll to position [143, 0]
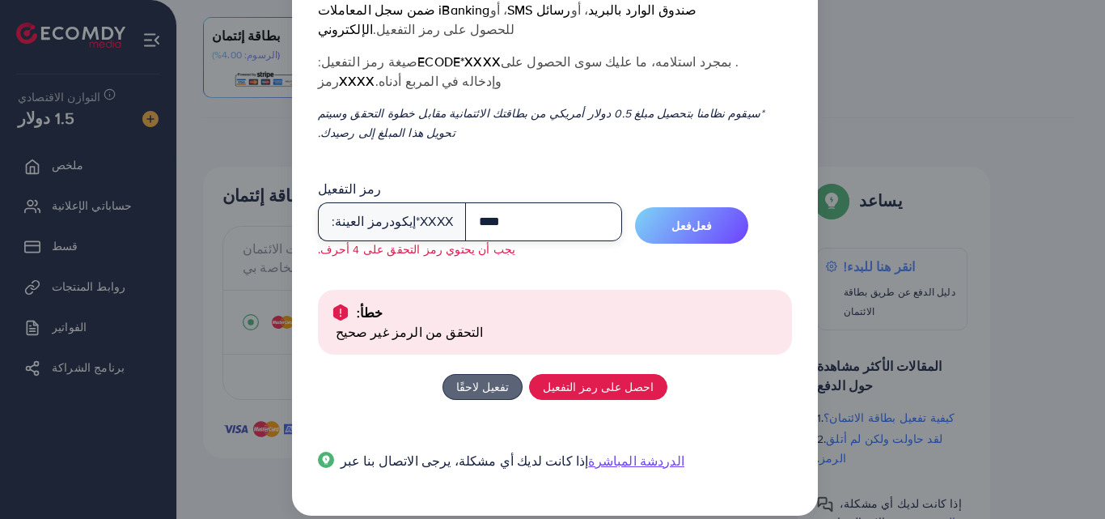
click at [552, 202] on input "****" at bounding box center [543, 221] width 157 height 39
type input "****"
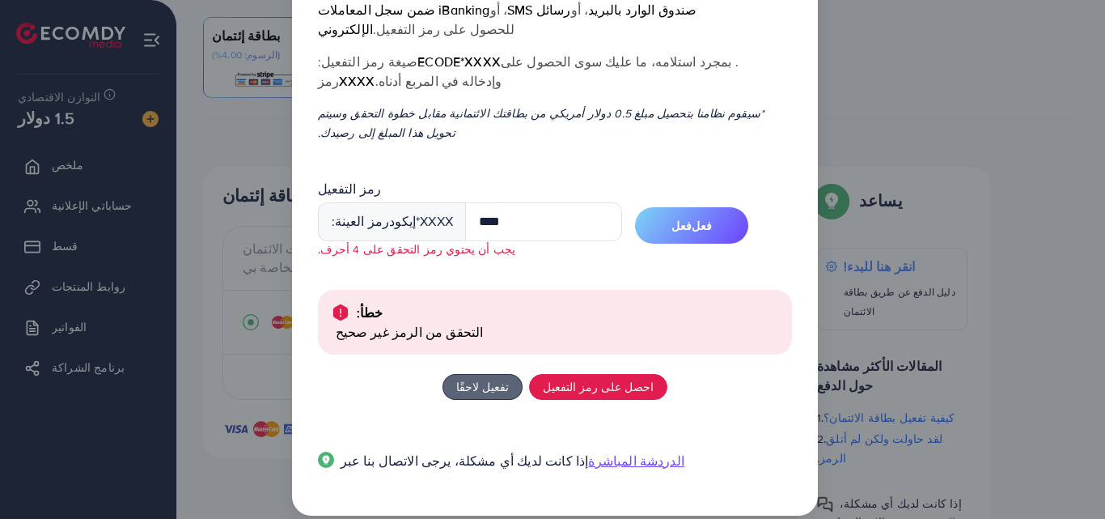
click at [666, 214] on button "فعل فعل" at bounding box center [691, 225] width 113 height 36
drag, startPoint x: 446, startPoint y: 203, endPoint x: 436, endPoint y: 203, distance: 9.7
click at [445, 203] on div "رمز العينة: إيكود *XXXX" at bounding box center [392, 221] width 148 height 39
click at [417, 212] on font "*XXXX" at bounding box center [434, 221] width 37 height 18
drag, startPoint x: 417, startPoint y: 203, endPoint x: 386, endPoint y: 200, distance: 31.7
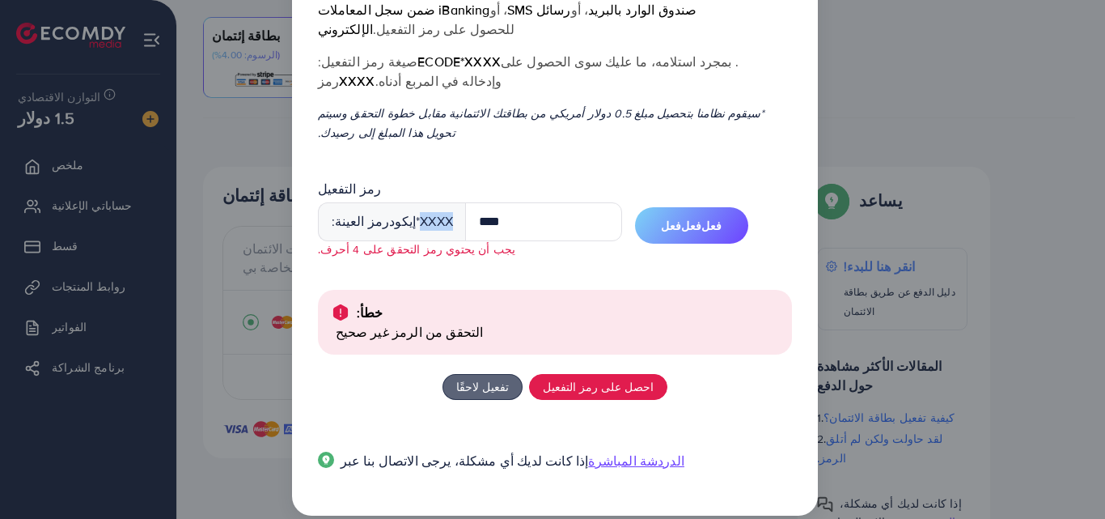
click at [390, 202] on div "رمز العينة: إيكود *XXXX" at bounding box center [392, 221] width 148 height 39
drag, startPoint x: 343, startPoint y: 195, endPoint x: 331, endPoint y: 197, distance: 12.2
click at [332, 212] on font "رمز العينة:" at bounding box center [361, 221] width 58 height 18
click at [436, 139] on div "كيفية تفعيل بطاقة الإئتمان؟ انقر على زر "الحصول على رمز التفعيل" أدناه ثم تحقق …" at bounding box center [555, 218] width 474 height 541
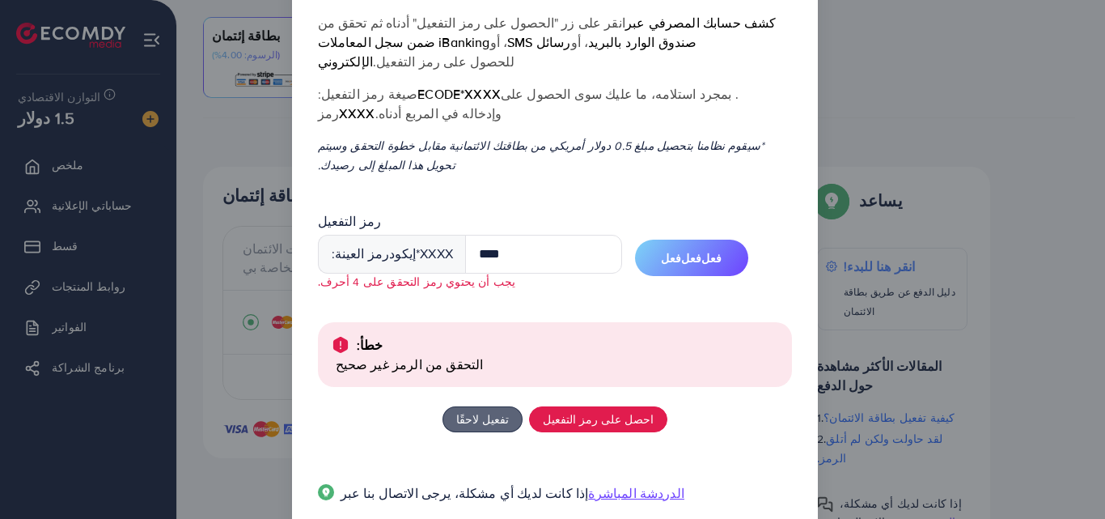
scroll to position [78, 0]
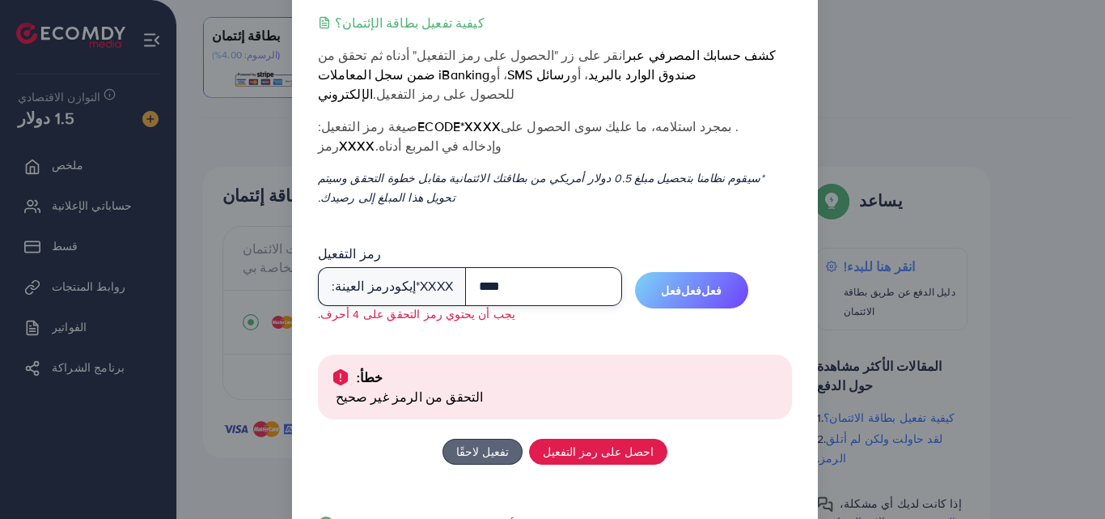
click at [494, 267] on input "****" at bounding box center [543, 286] width 157 height 39
type input "****"
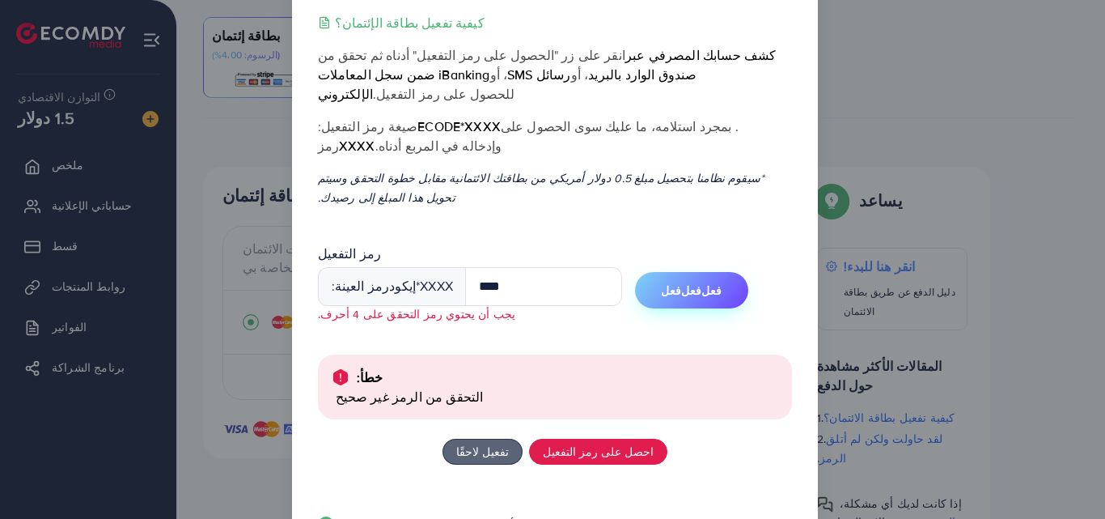
click at [687, 282] on font "فعل" at bounding box center [691, 290] width 20 height 16
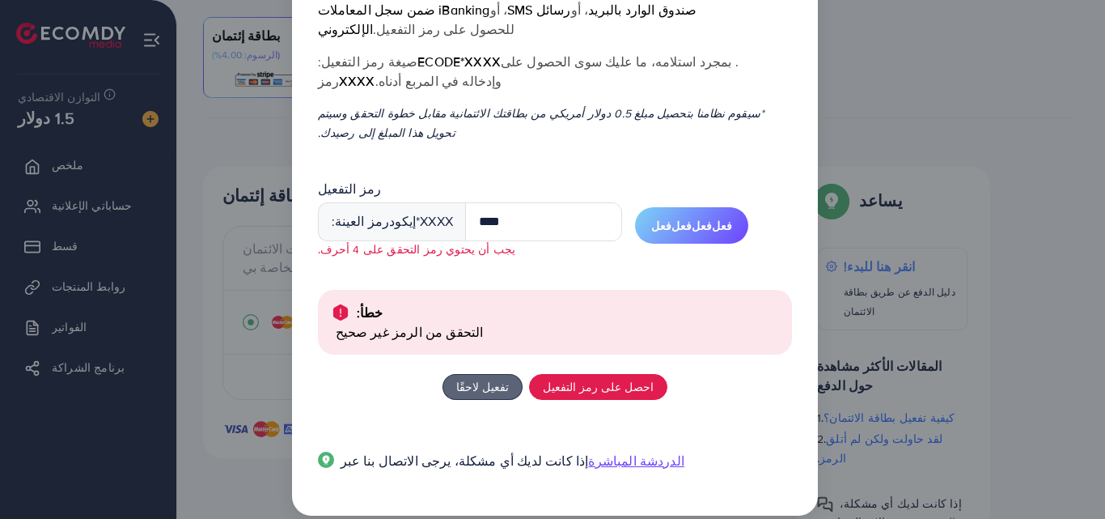
scroll to position [0, 0]
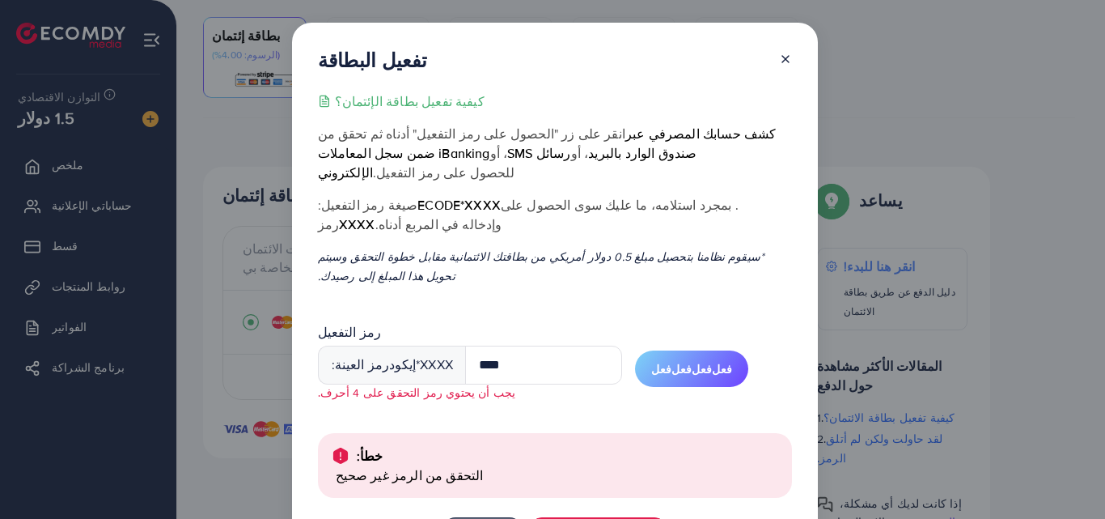
click at [784, 55] on icon at bounding box center [785, 59] width 13 height 13
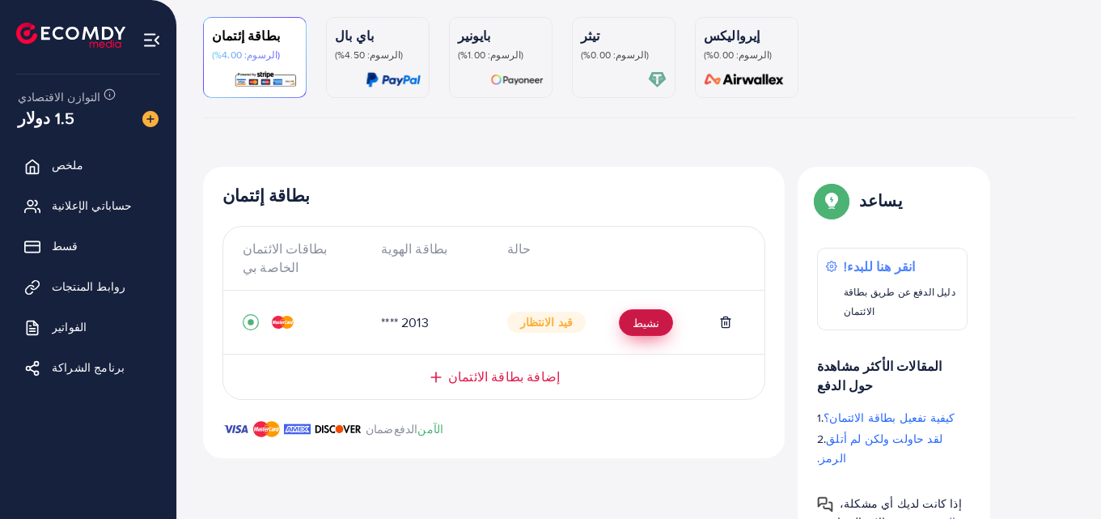
click at [641, 317] on font "نشيط" at bounding box center [646, 323] width 27 height 16
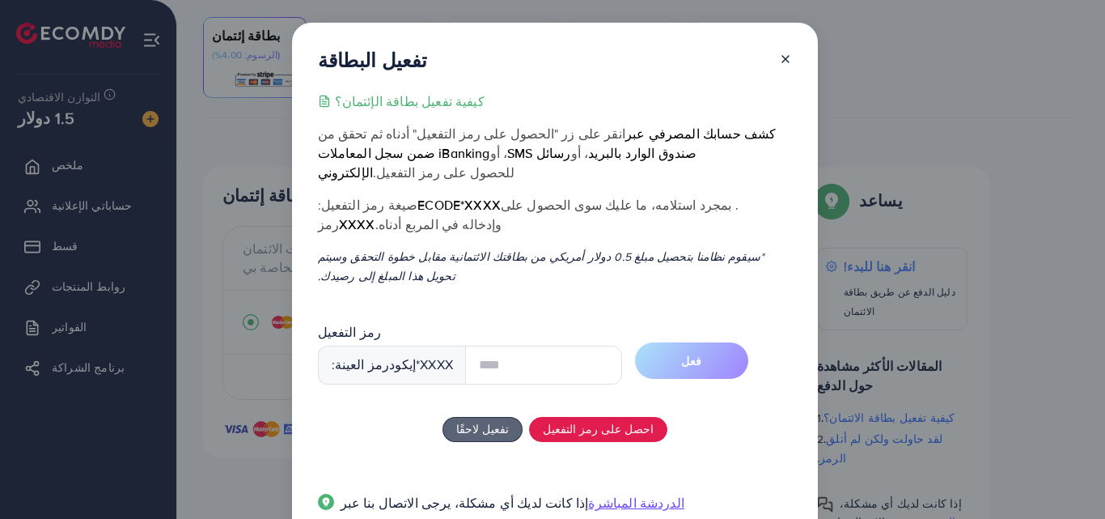
click at [575, 481] on div "إذا كانت لديك أي مشكلة، يرجى الاتصال بنا عبر الدردشة المباشرة" at bounding box center [555, 505] width 474 height 51
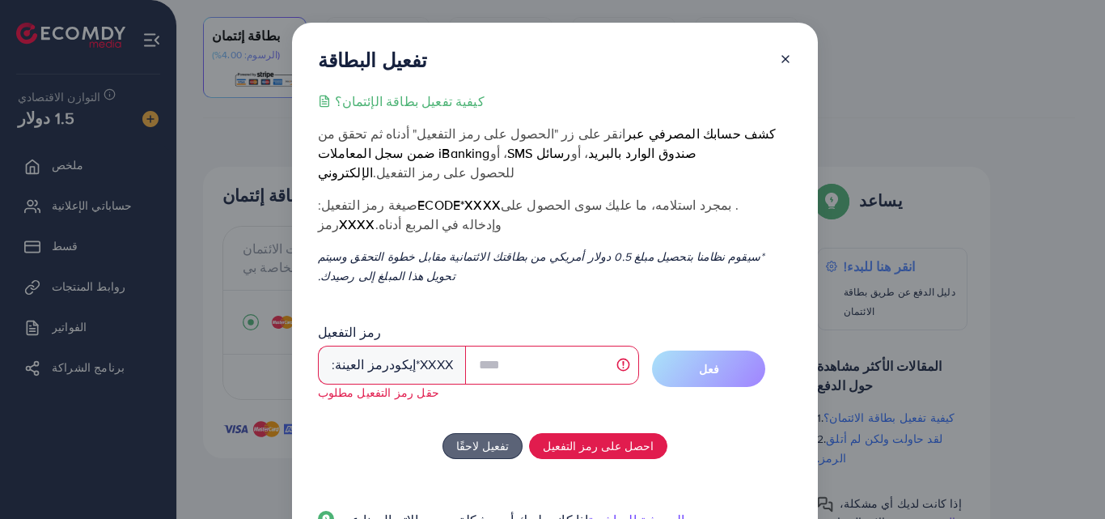
click at [588, 510] on font "الدردشة المباشرة" at bounding box center [636, 519] width 96 height 18
click at [787, 57] on icon at bounding box center [785, 59] width 13 height 13
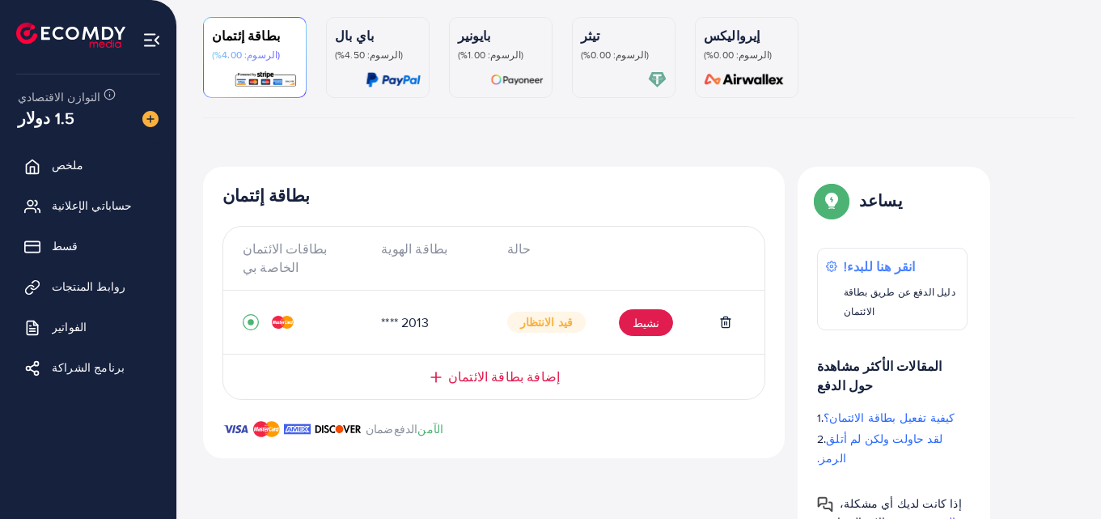
click at [146, 116] on img at bounding box center [150, 119] width 16 height 16
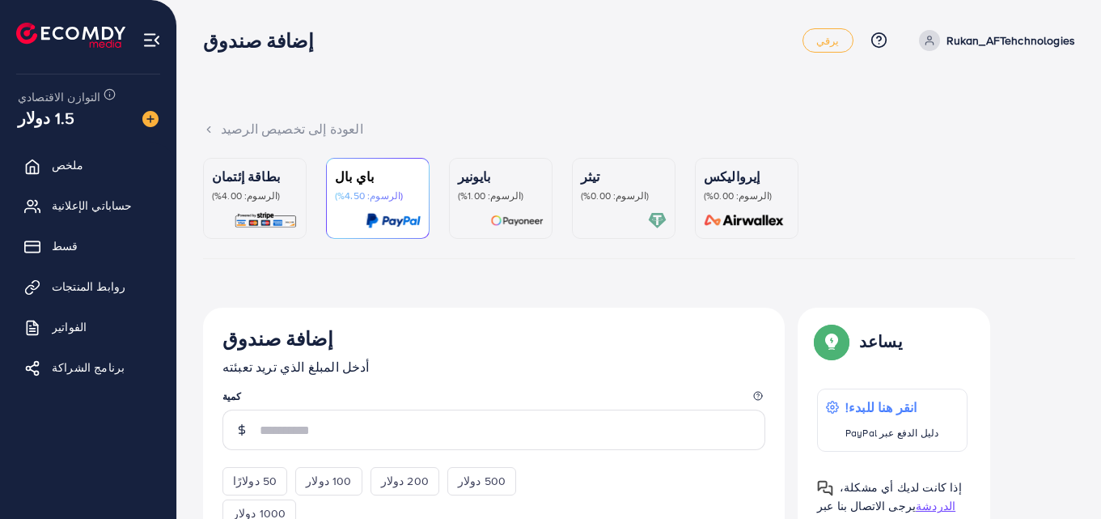
click at [295, 212] on img at bounding box center [266, 220] width 64 height 19
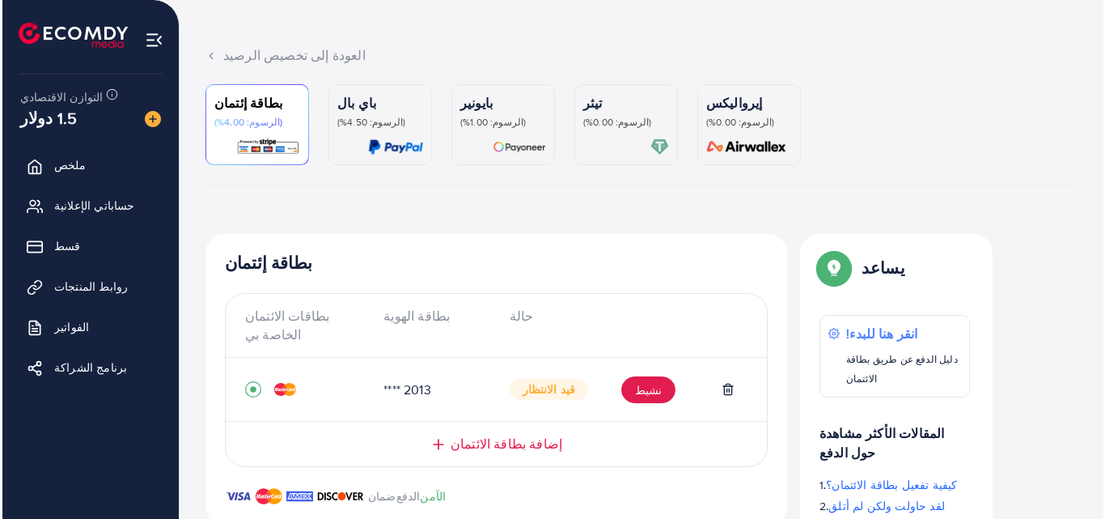
scroll to position [141, 0]
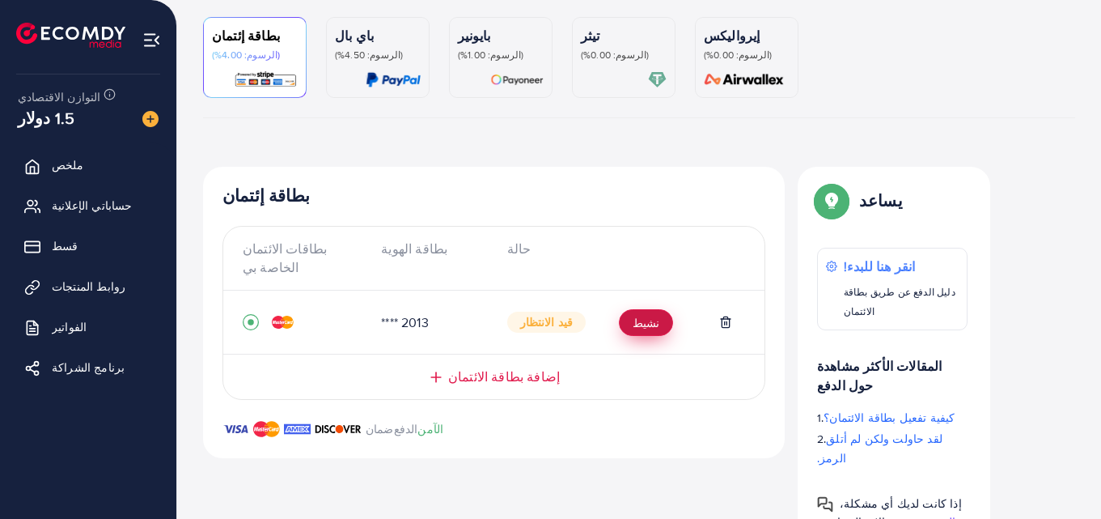
click at [633, 323] on font "نشيط" at bounding box center [646, 323] width 27 height 16
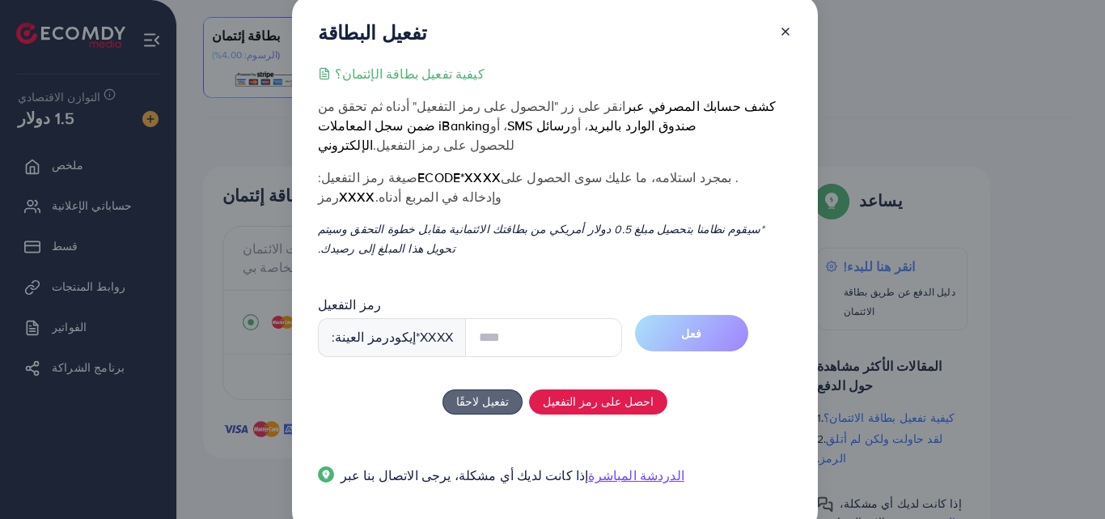
scroll to position [43, 0]
